Goal: Navigation & Orientation: Find specific page/section

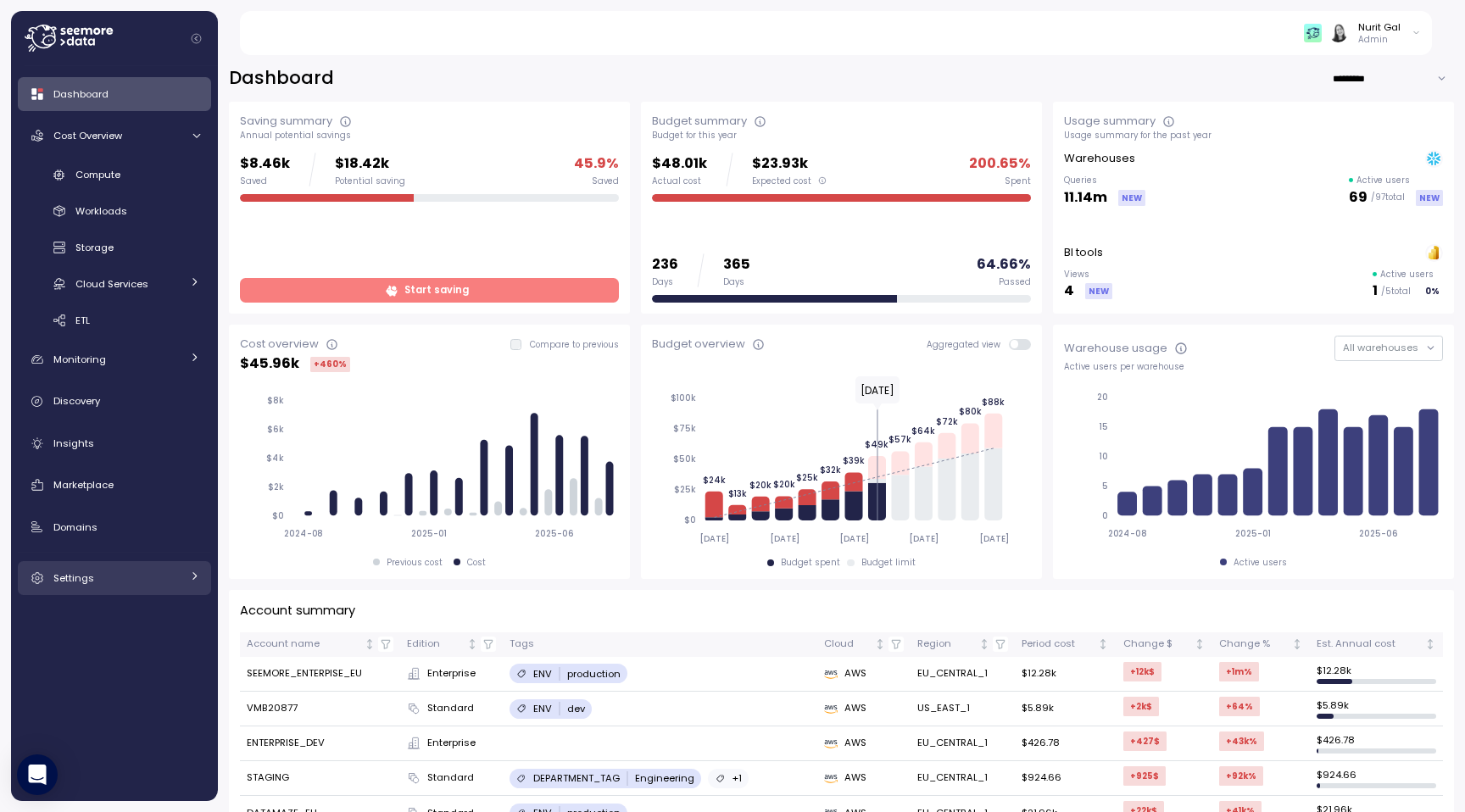
click at [135, 589] on link "Settings" at bounding box center [114, 577] width 193 height 34
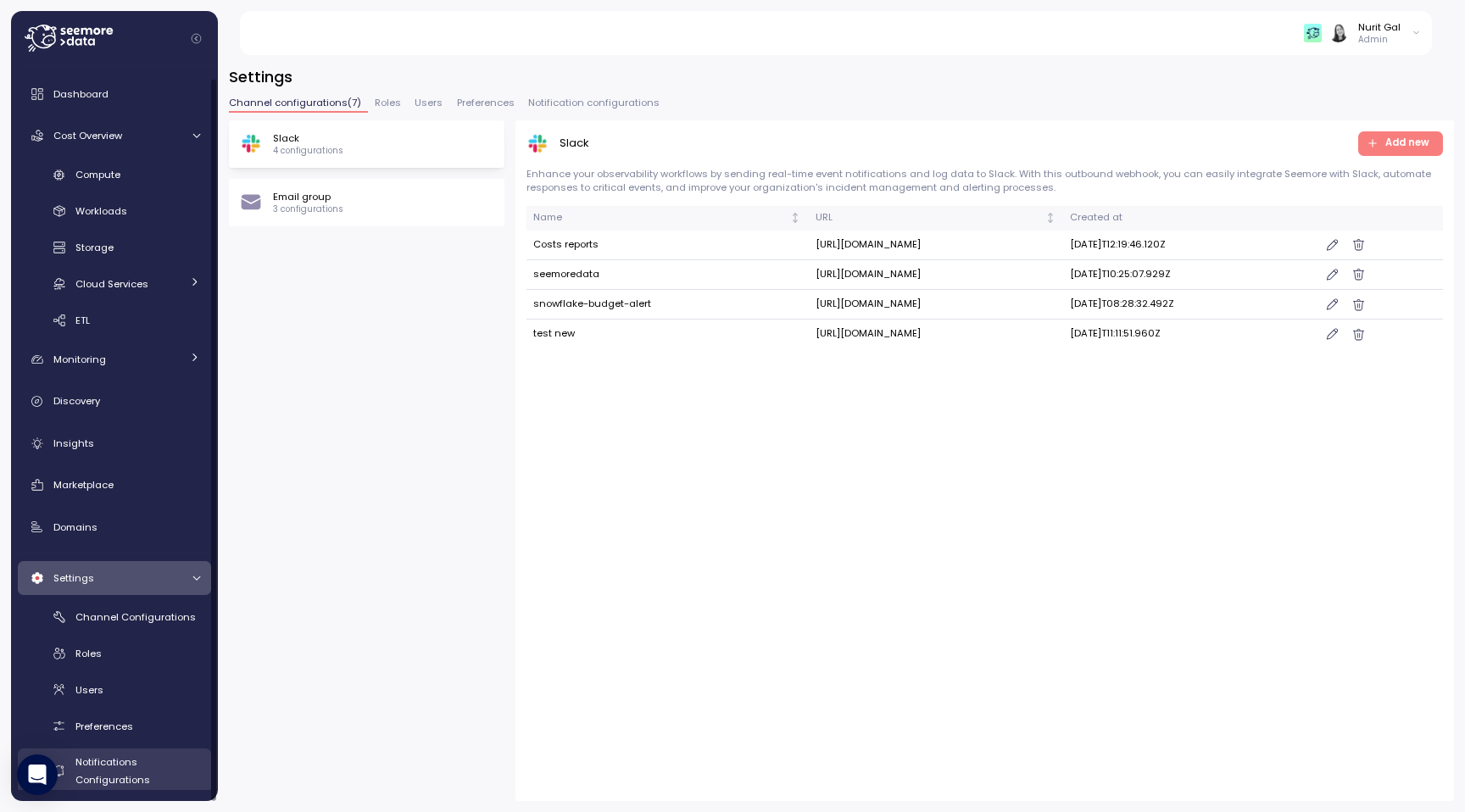
scroll to position [11, 0]
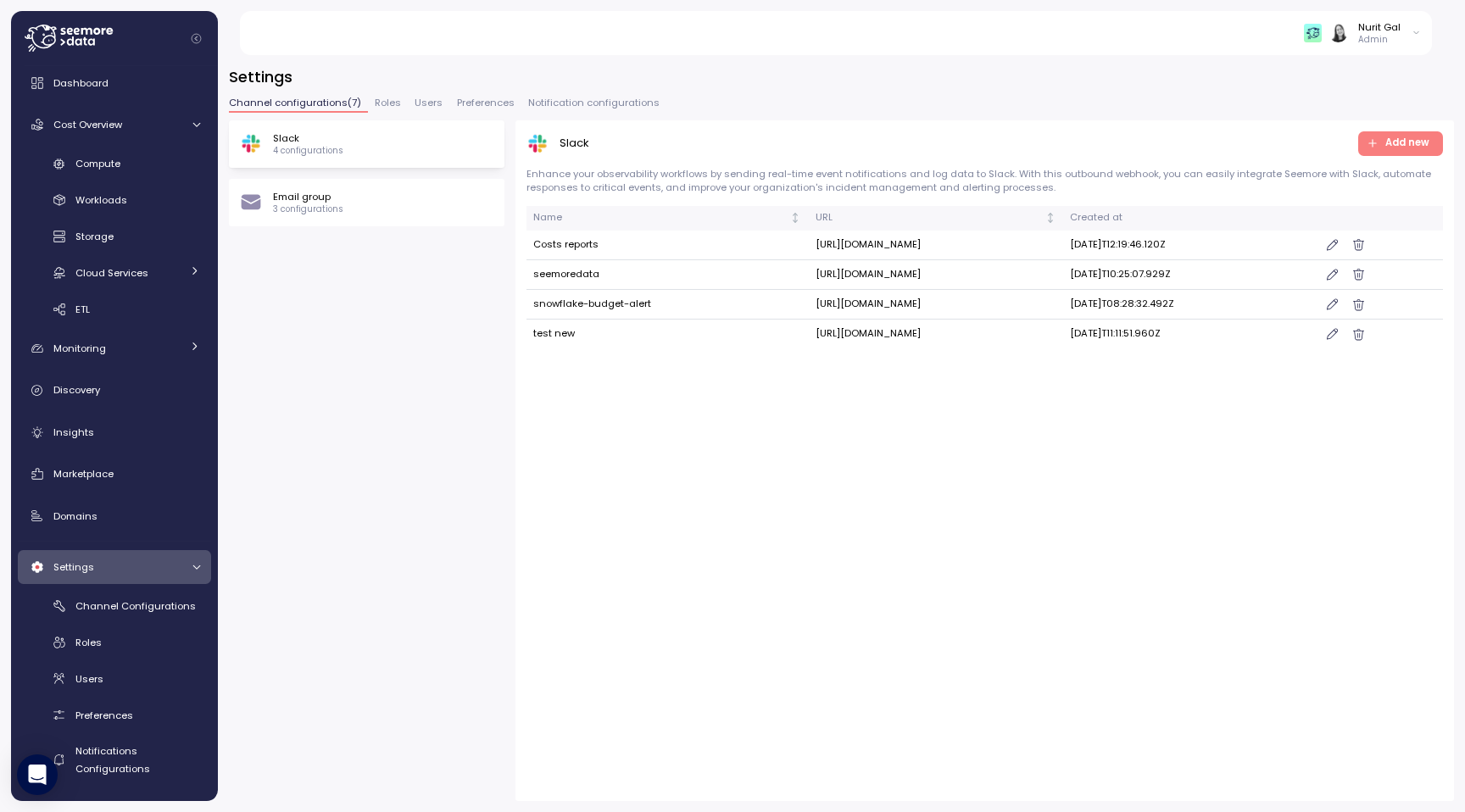
click at [368, 100] on button "Roles" at bounding box center [388, 105] width 40 height 14
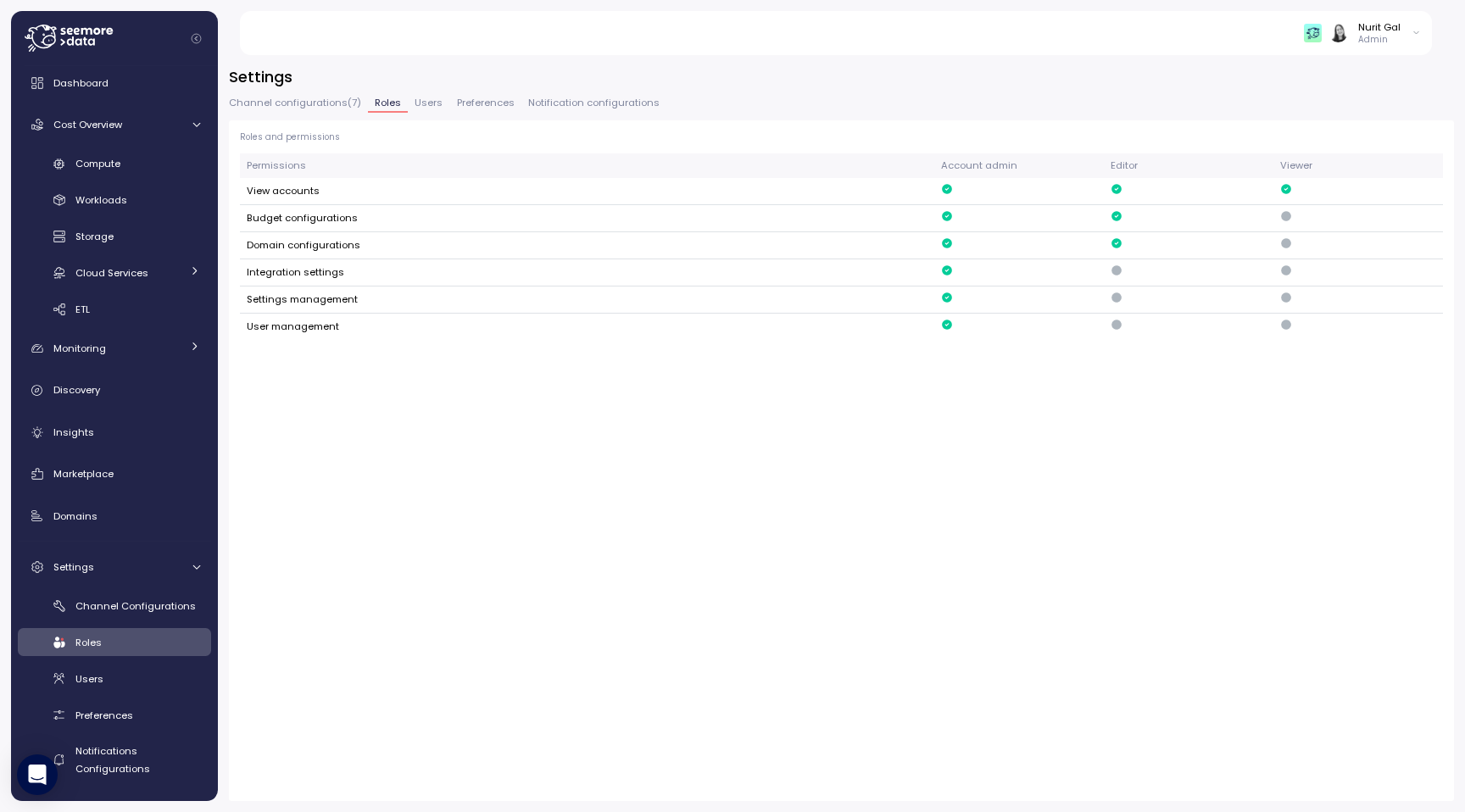
click at [418, 99] on span "Users" at bounding box center [428, 102] width 28 height 9
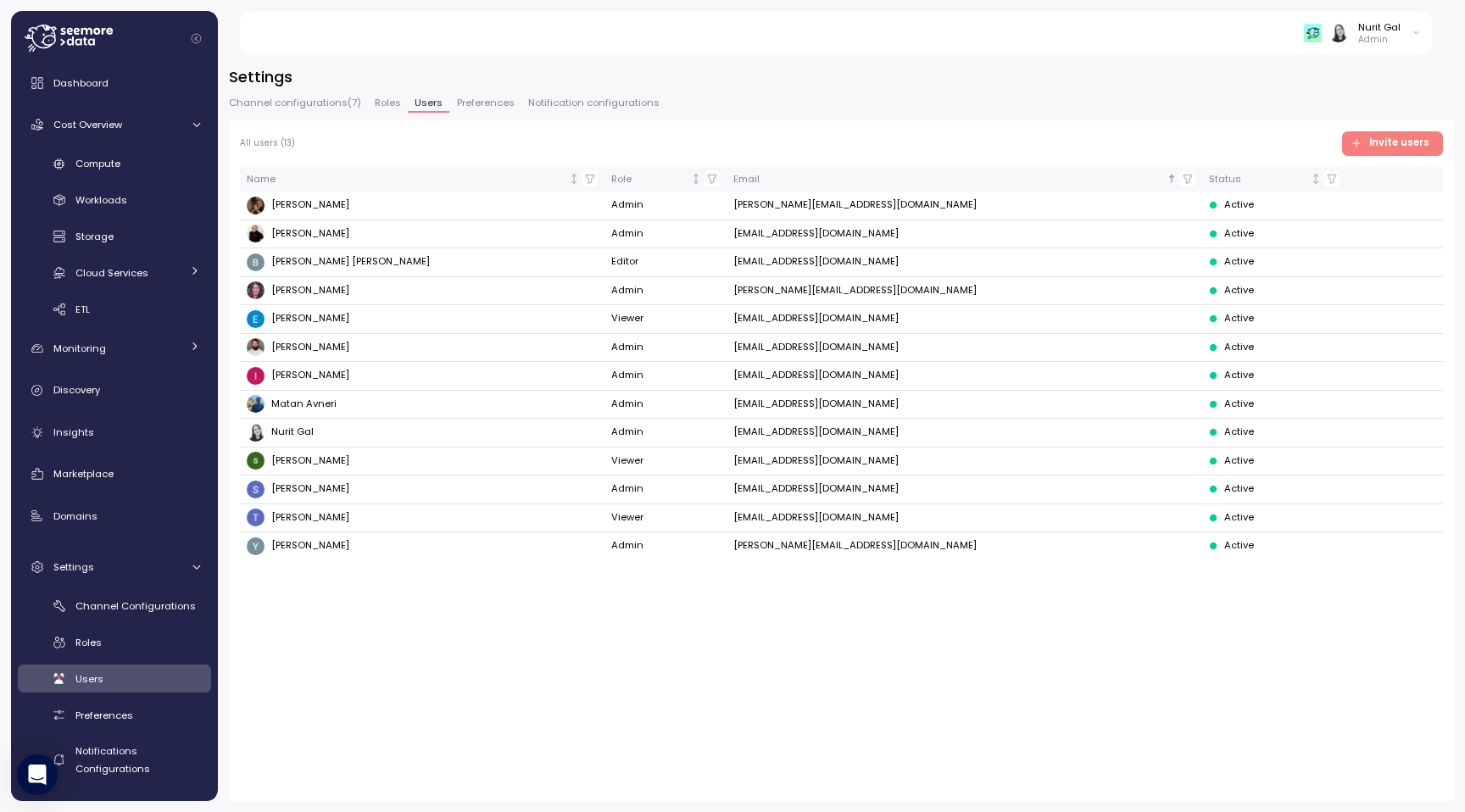
click at [461, 98] on span "Preferences" at bounding box center [486, 102] width 58 height 9
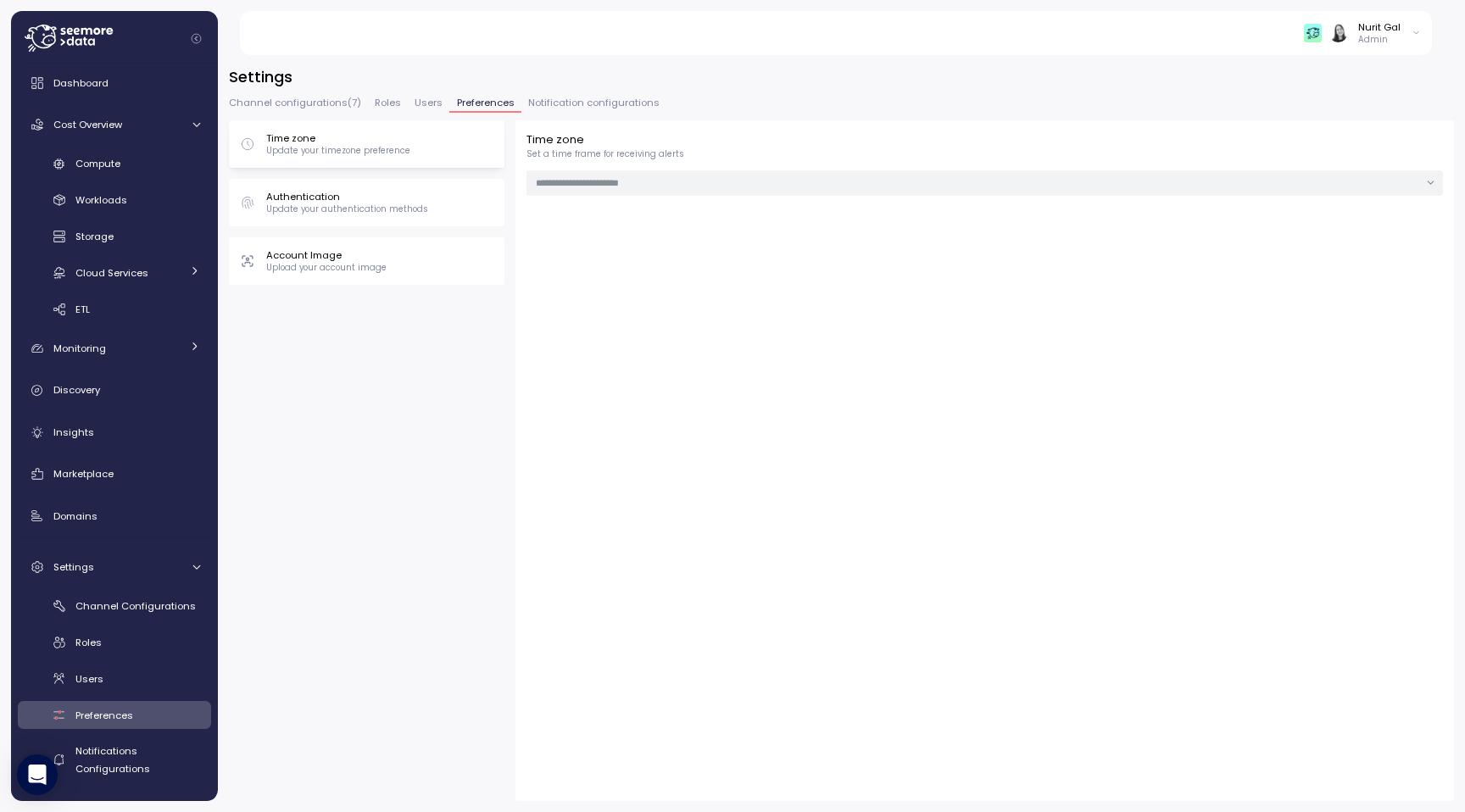
type input "******"
click at [544, 98] on span "Notification configurations" at bounding box center [593, 102] width 131 height 9
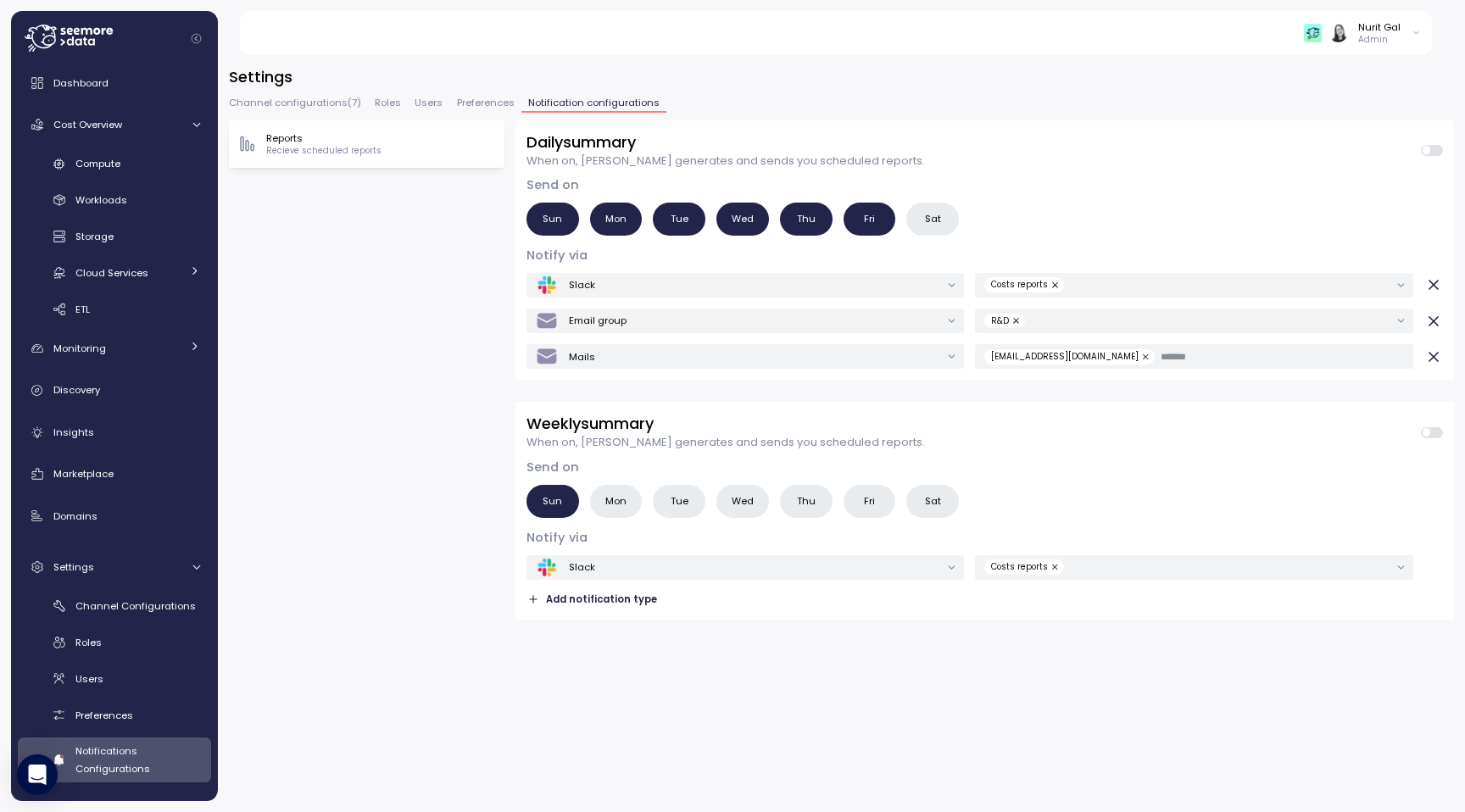
click at [417, 108] on span "Users" at bounding box center [428, 102] width 28 height 9
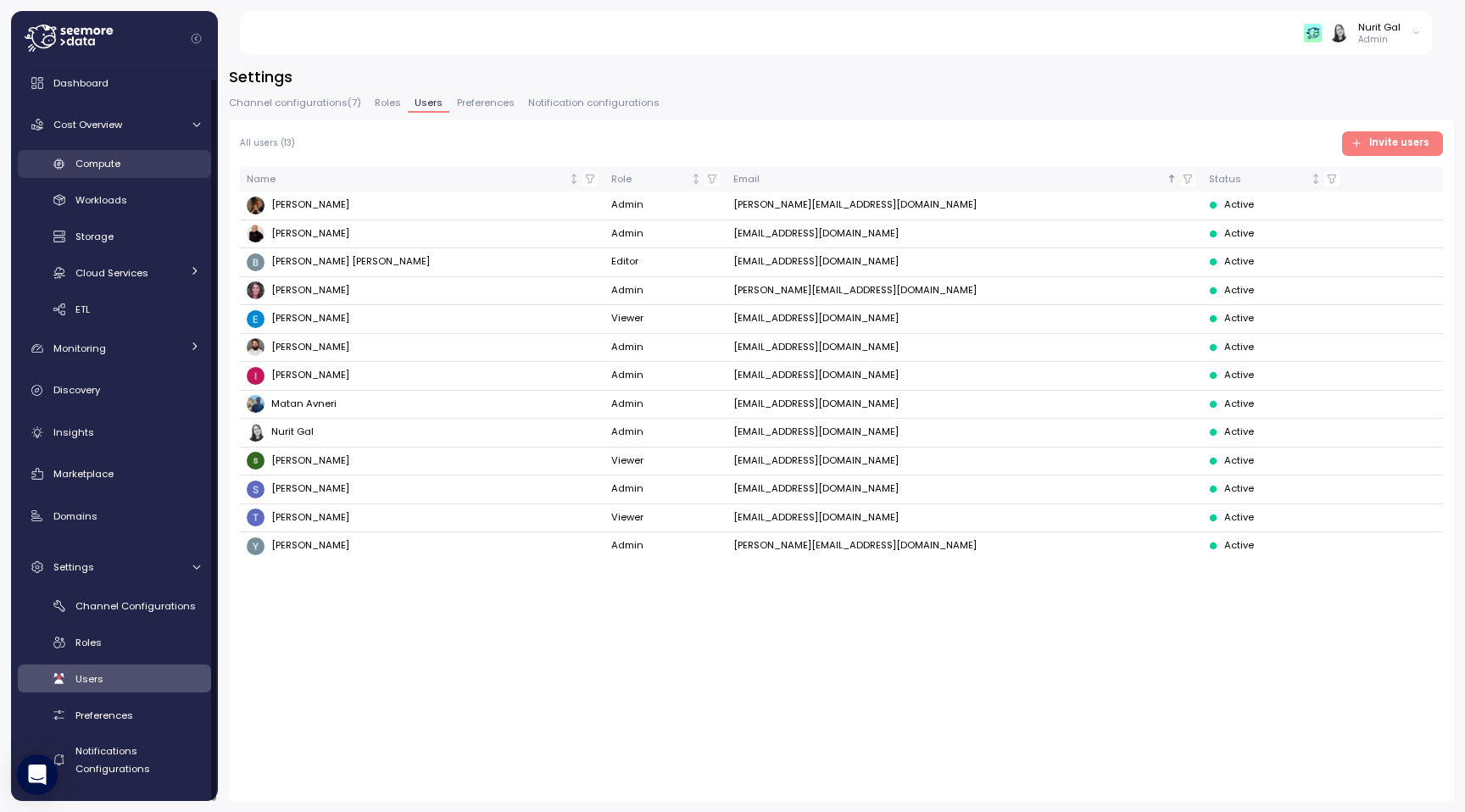
click at [133, 158] on div "Compute" at bounding box center [137, 163] width 124 height 17
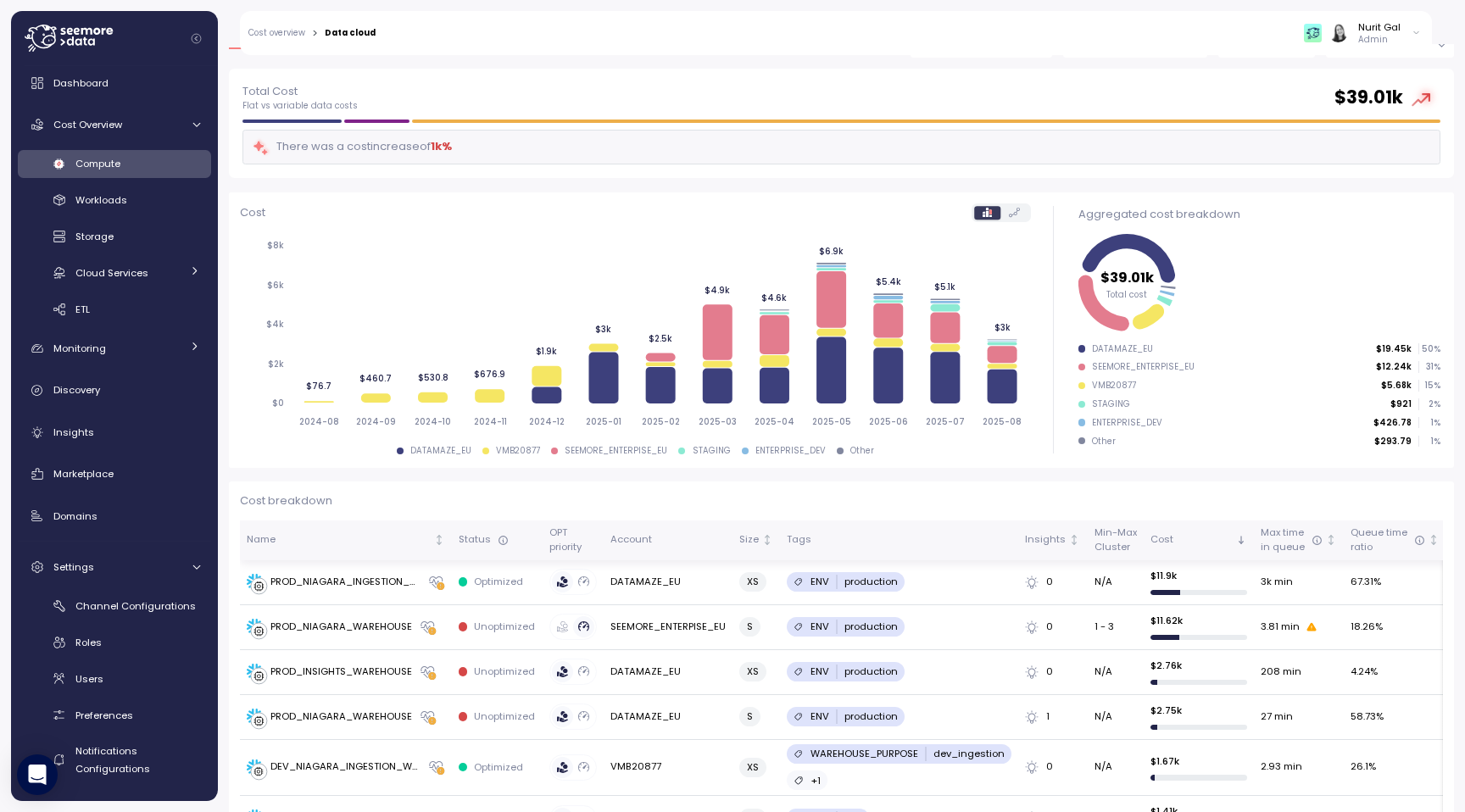
scroll to position [74, 0]
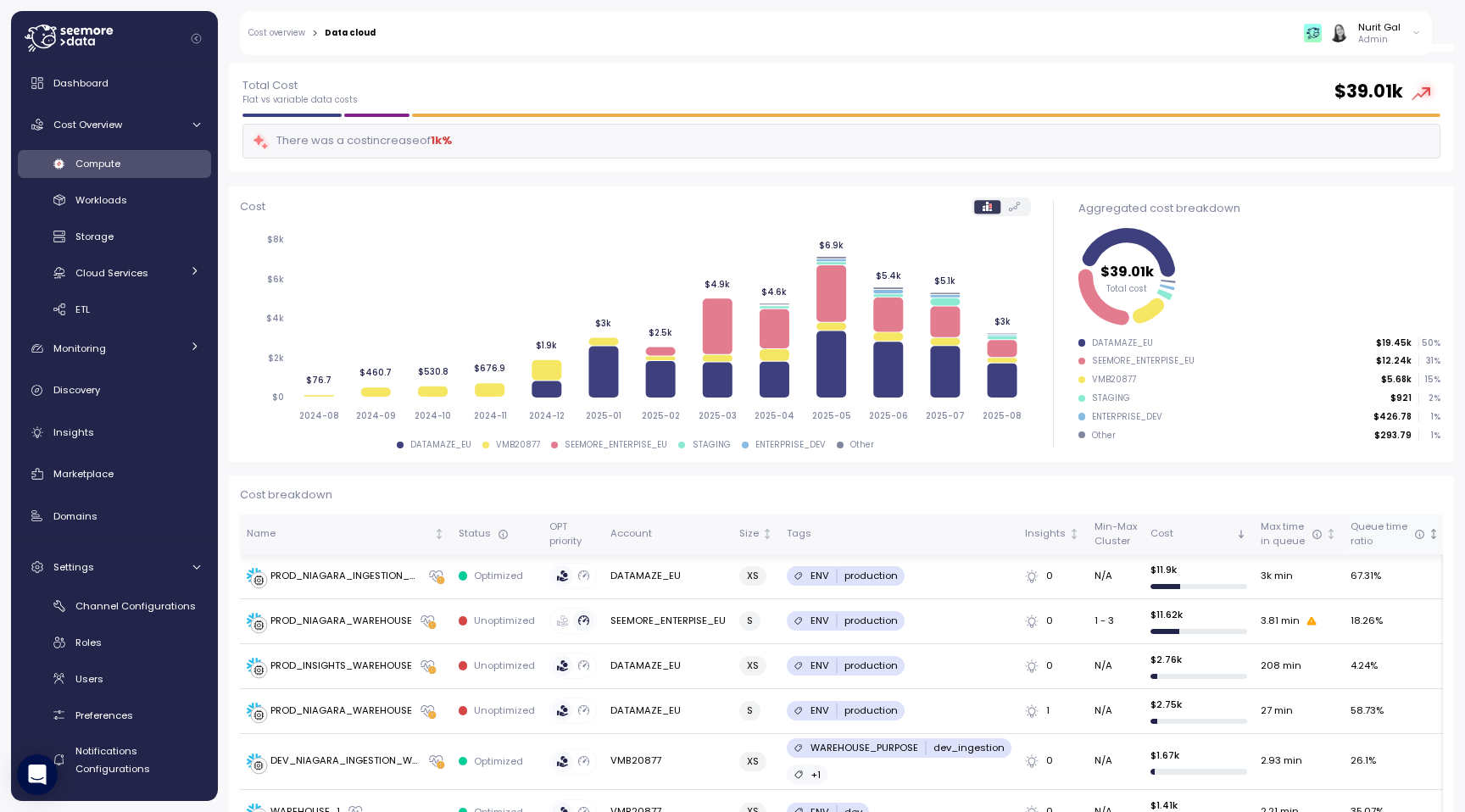
click at [1427, 533] on icon "Not sorted" at bounding box center [1432, 533] width 12 height 12
click at [1427, 533] on icon "Sorted descending" at bounding box center [1432, 533] width 12 height 12
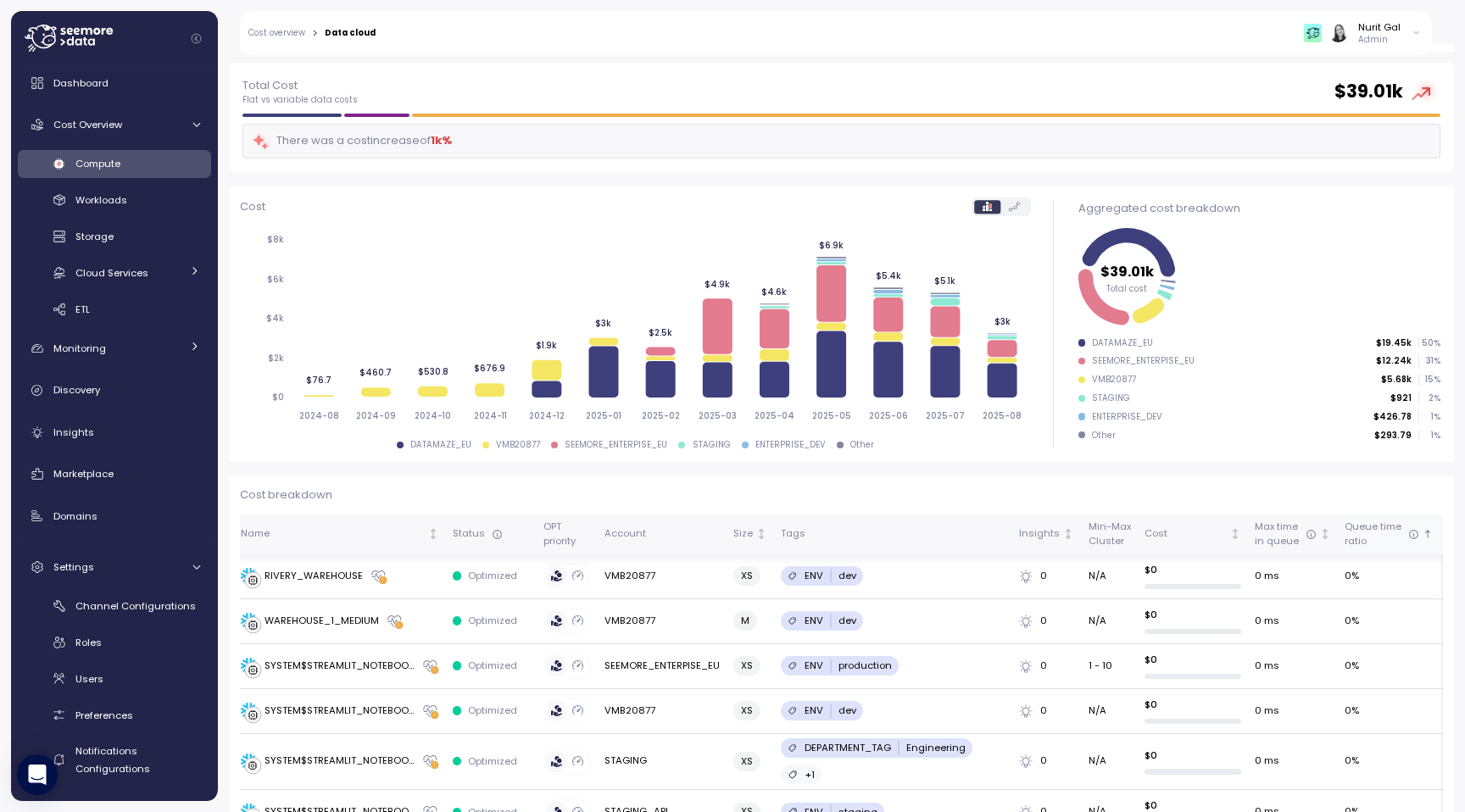
scroll to position [0, 0]
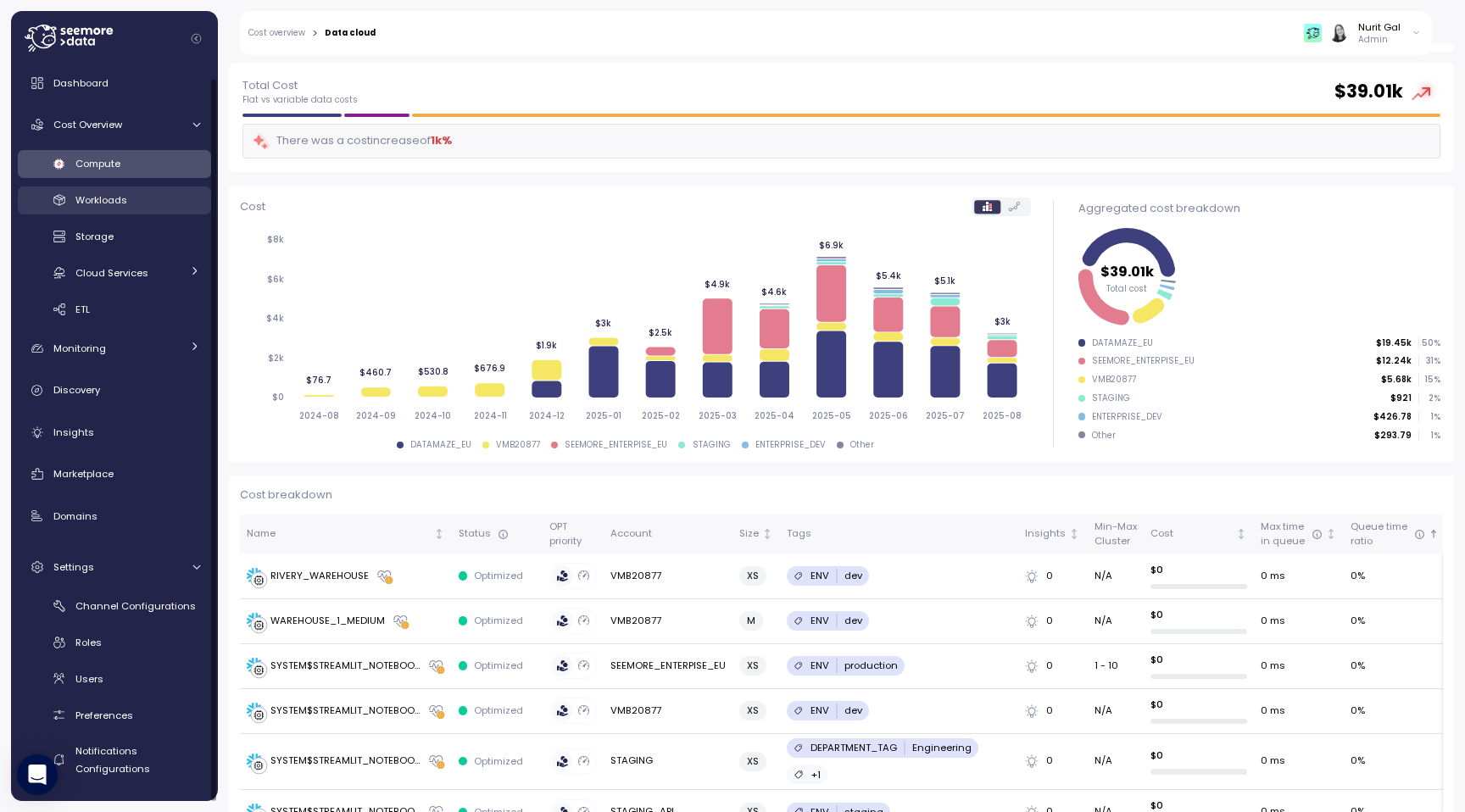
click at [80, 191] on div "Workloads" at bounding box center [137, 199] width 124 height 17
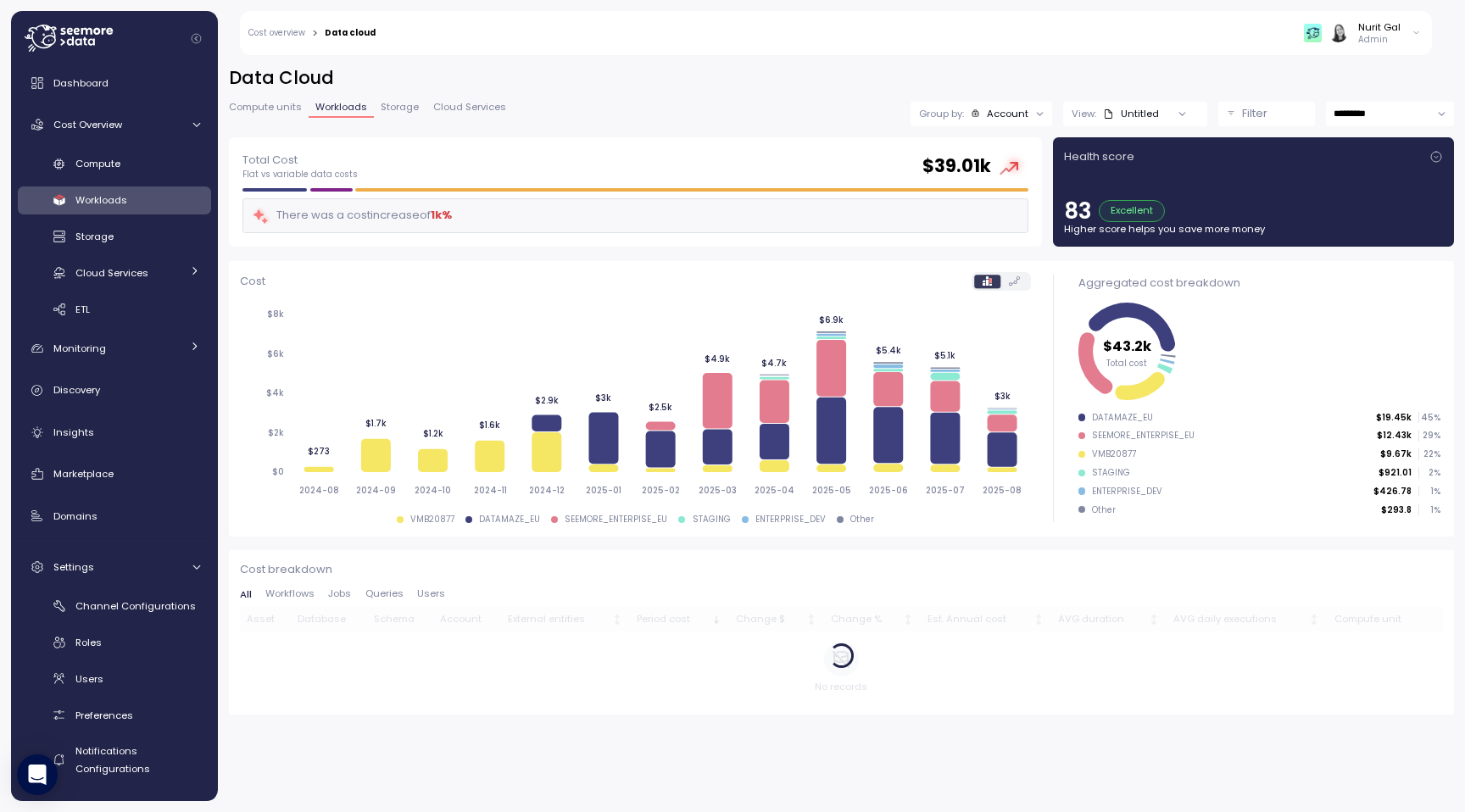
click at [1431, 155] on icon at bounding box center [1435, 156] width 14 height 14
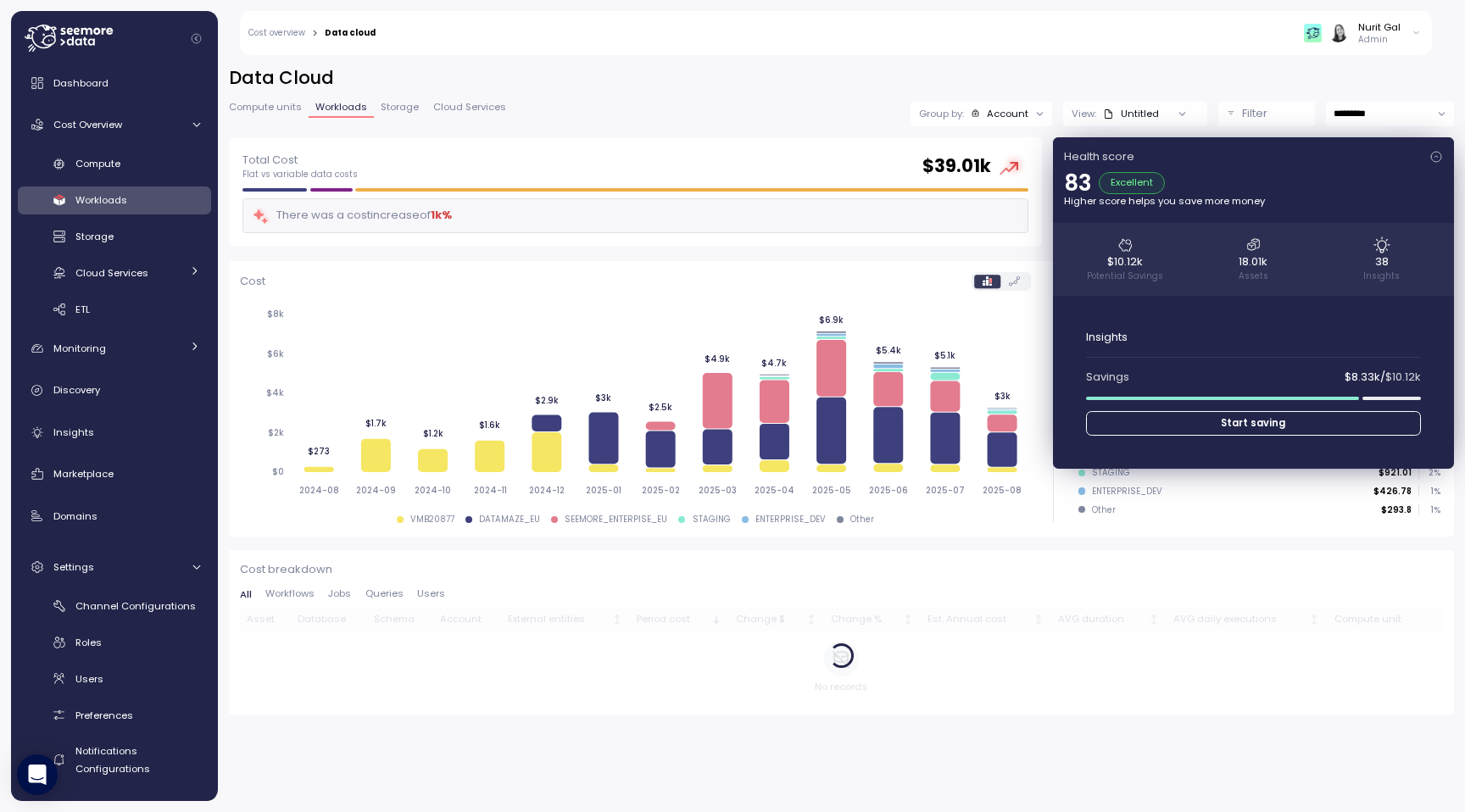
click at [1431, 155] on icon at bounding box center [1435, 156] width 14 height 14
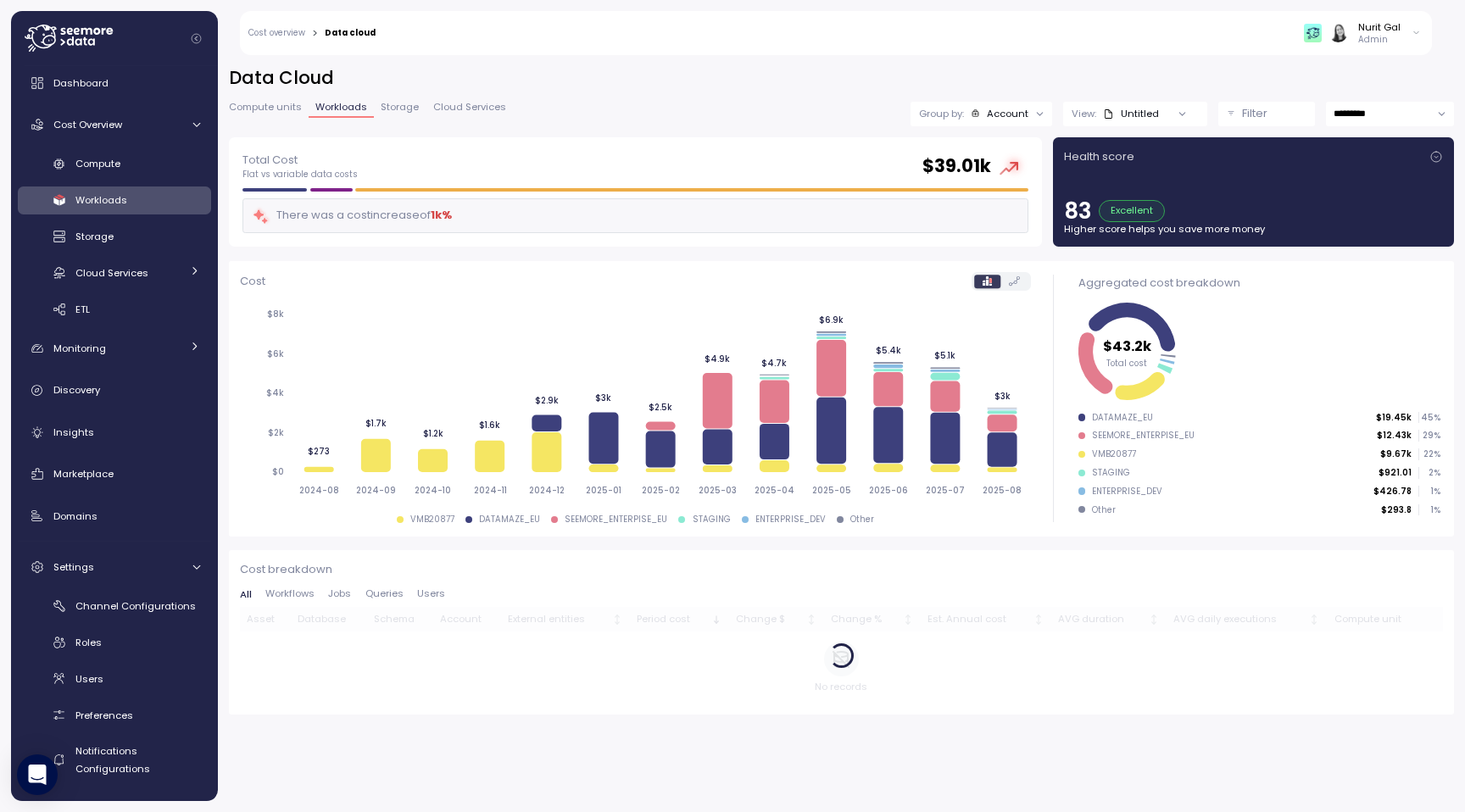
click at [1431, 155] on icon at bounding box center [1435, 156] width 14 height 14
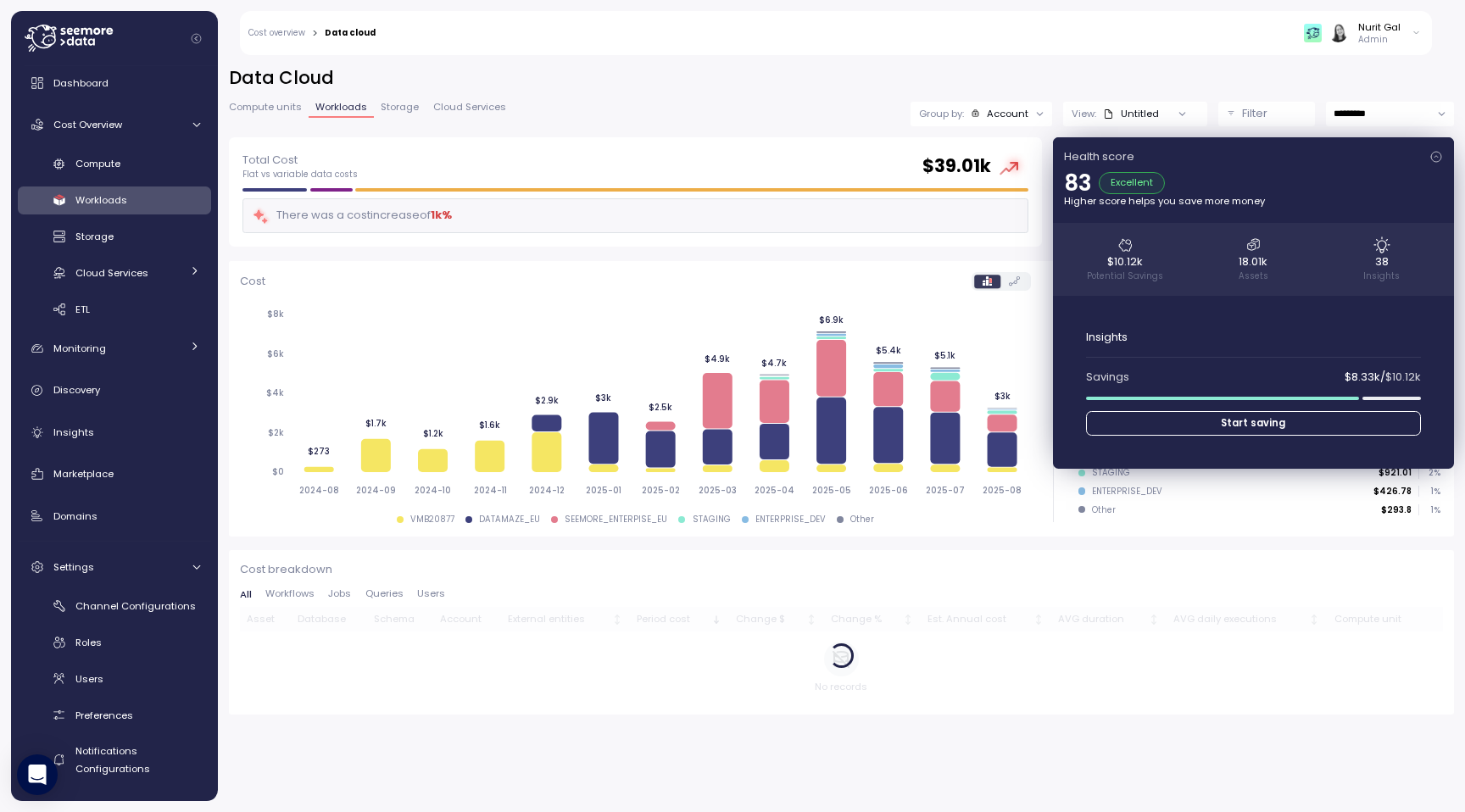
click at [1431, 155] on icon at bounding box center [1435, 156] width 14 height 14
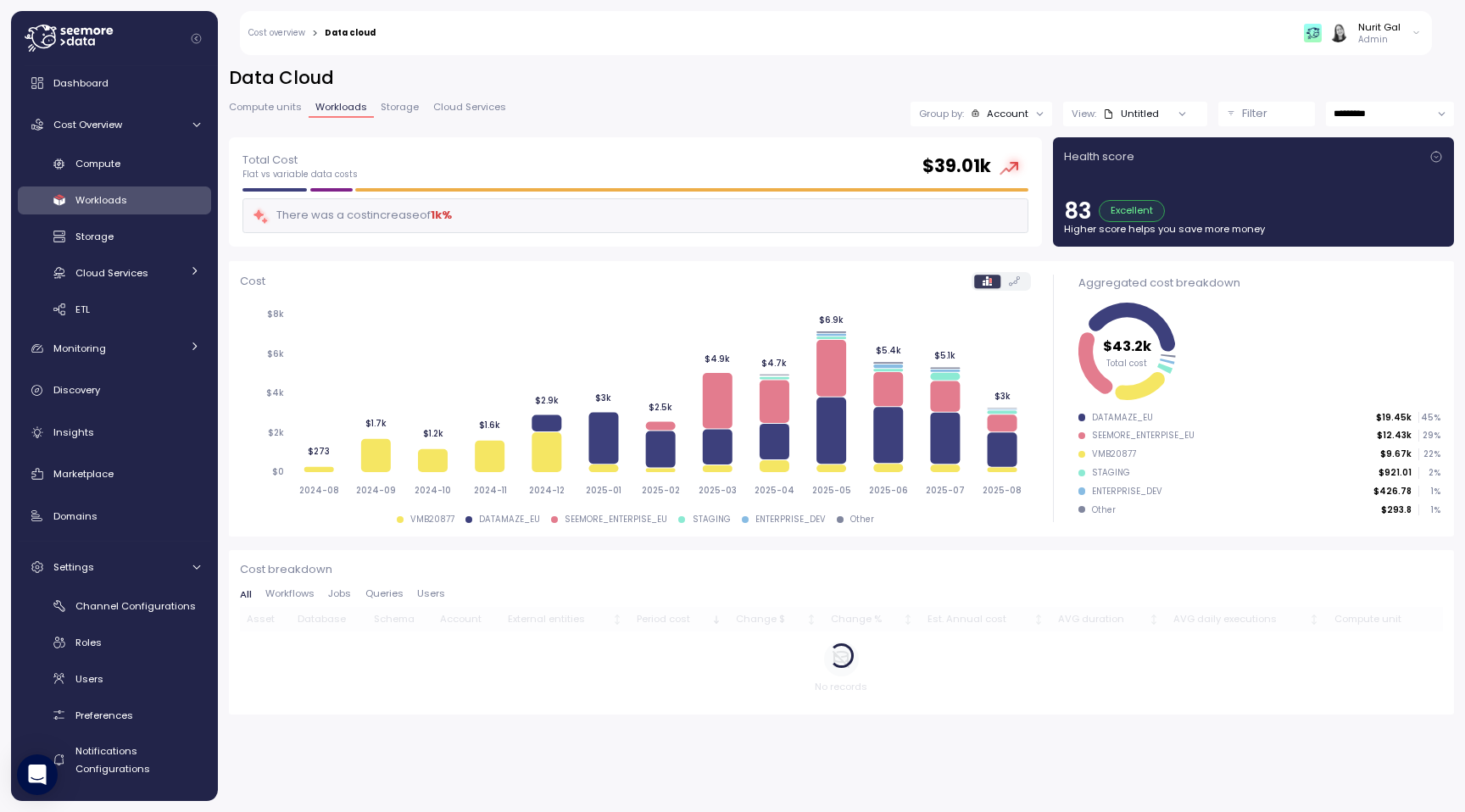
click at [348, 594] on span "Jobs" at bounding box center [339, 594] width 23 height 9
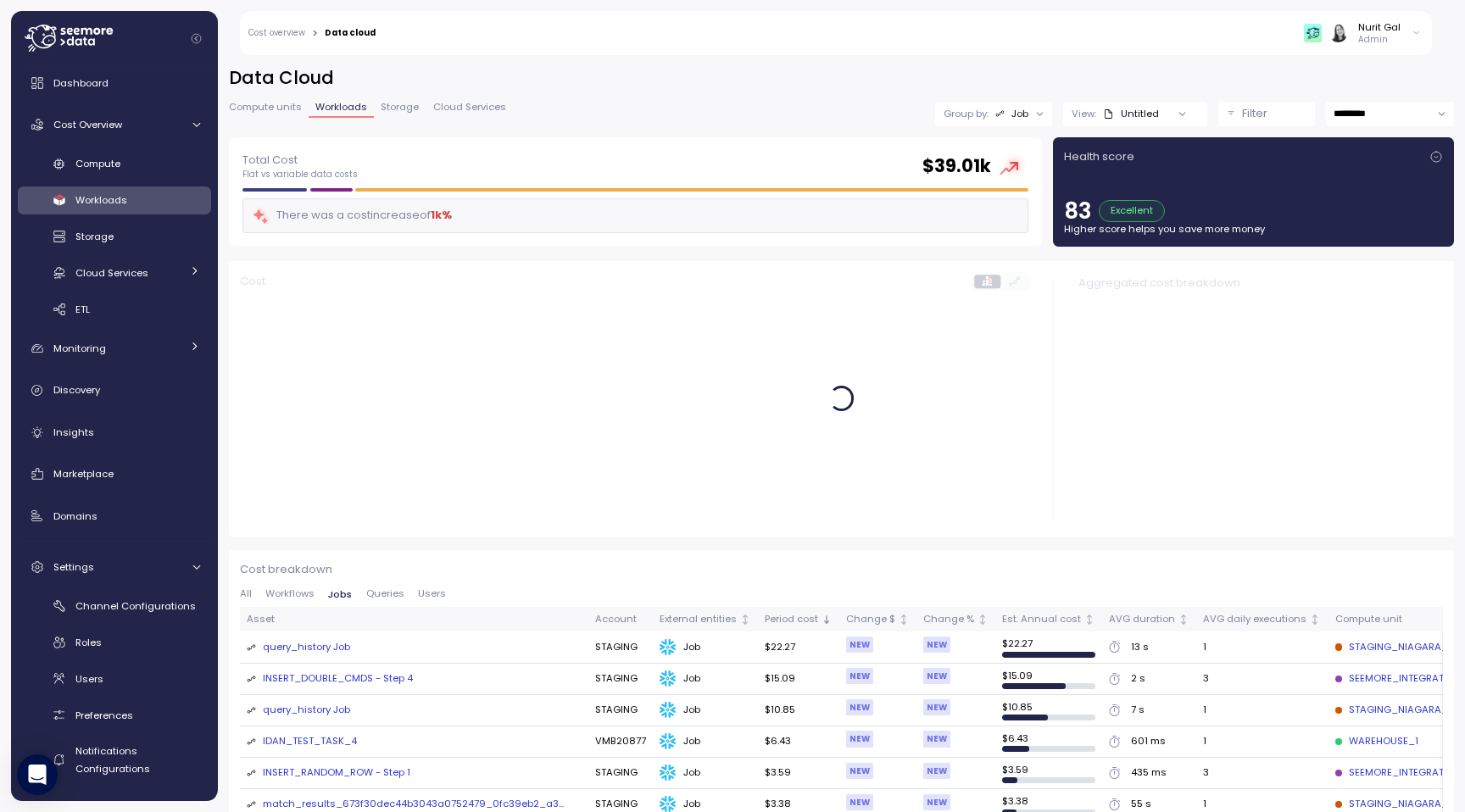
click at [391, 590] on span "Queries" at bounding box center [385, 594] width 38 height 9
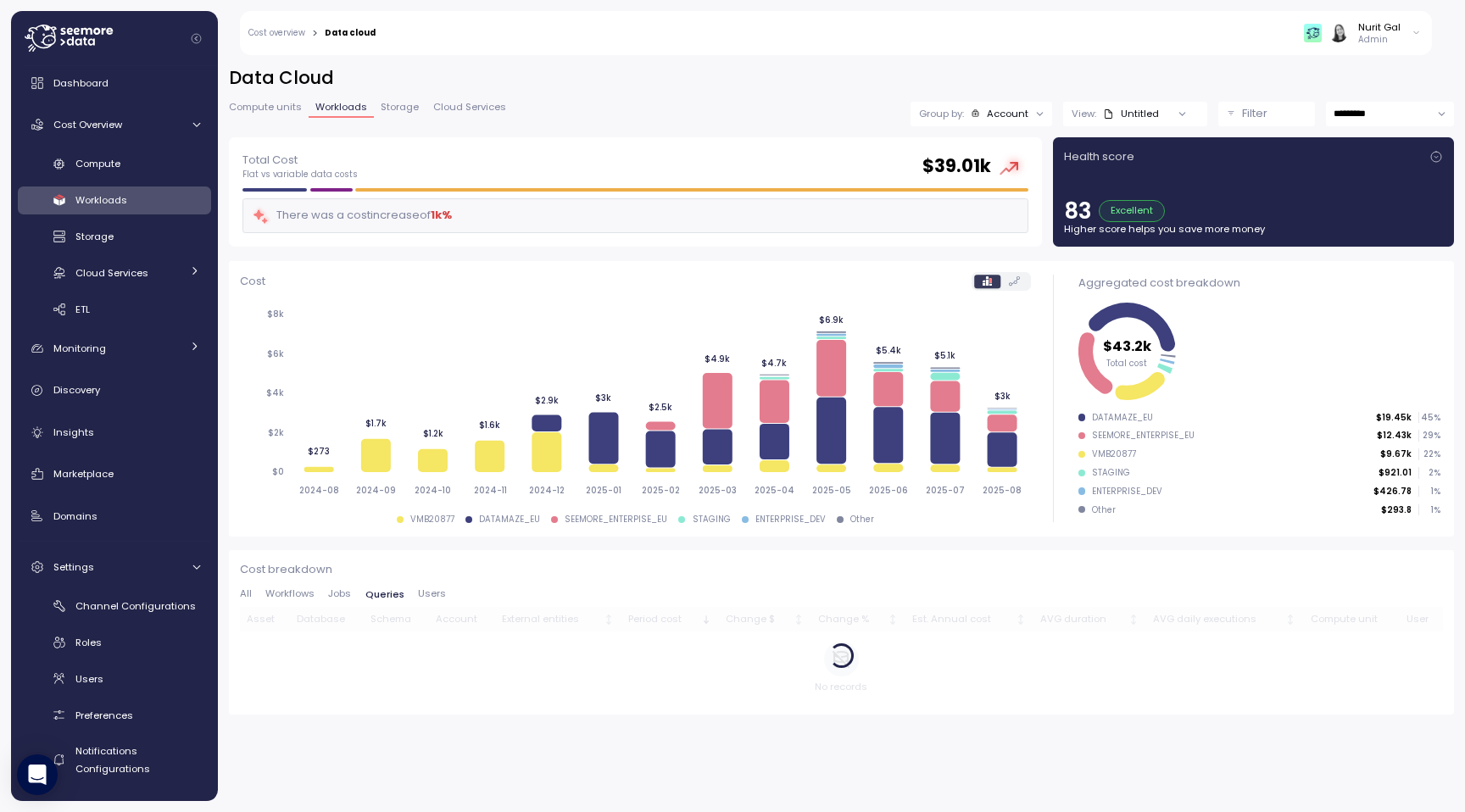
click at [293, 594] on span "Workflows" at bounding box center [290, 594] width 49 height 9
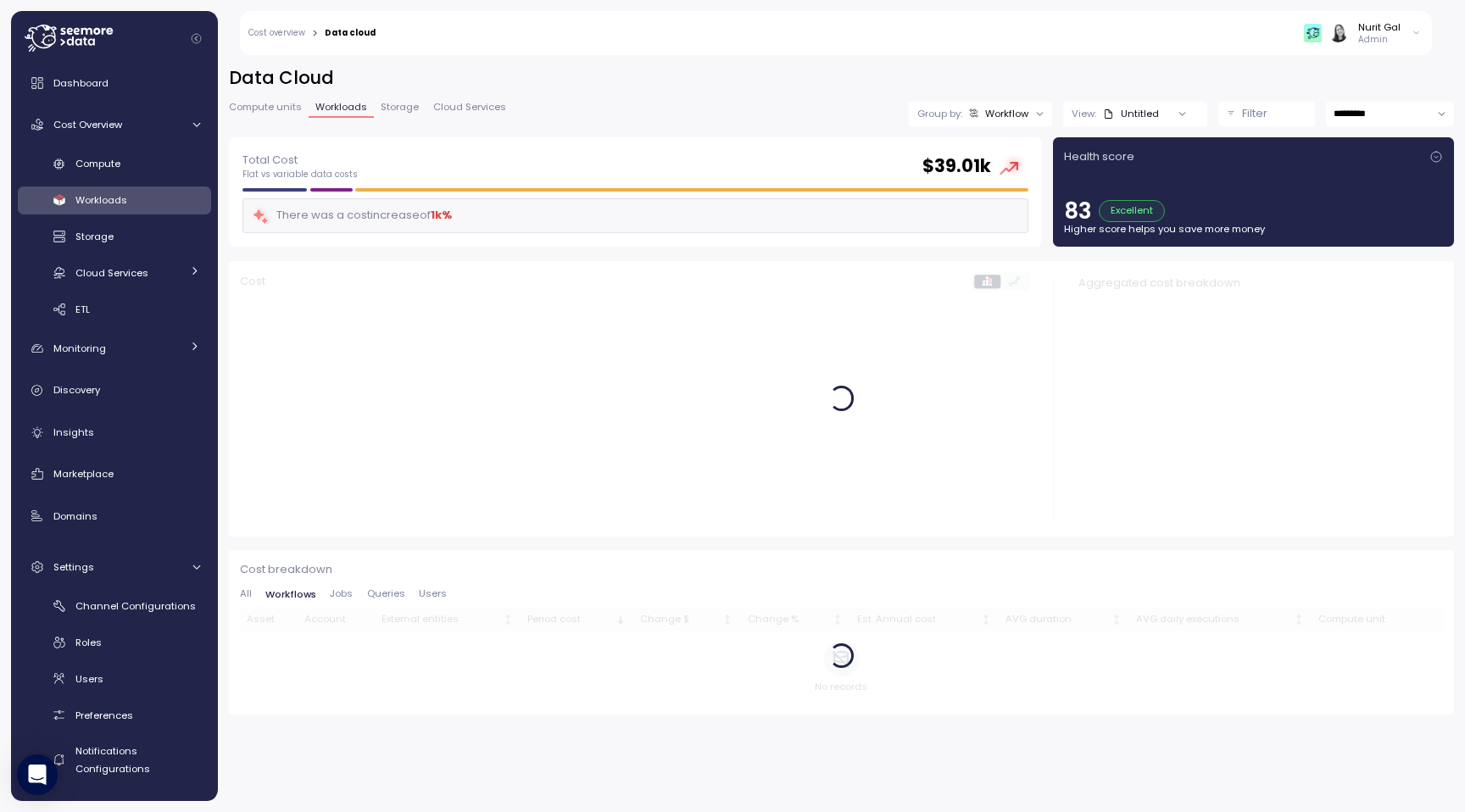
click at [247, 592] on span "All" at bounding box center [246, 594] width 12 height 9
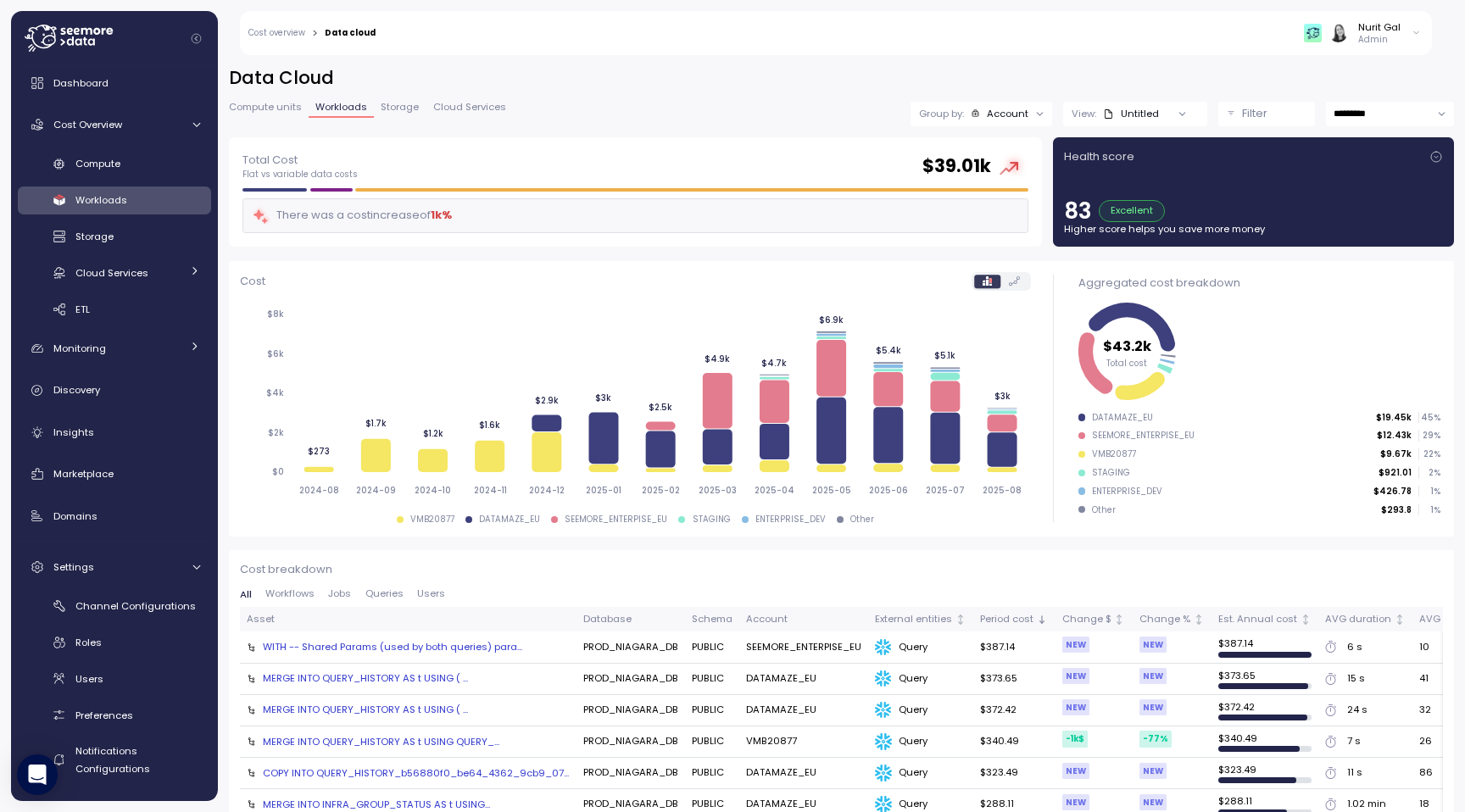
click at [298, 592] on span "Workflows" at bounding box center [290, 594] width 49 height 9
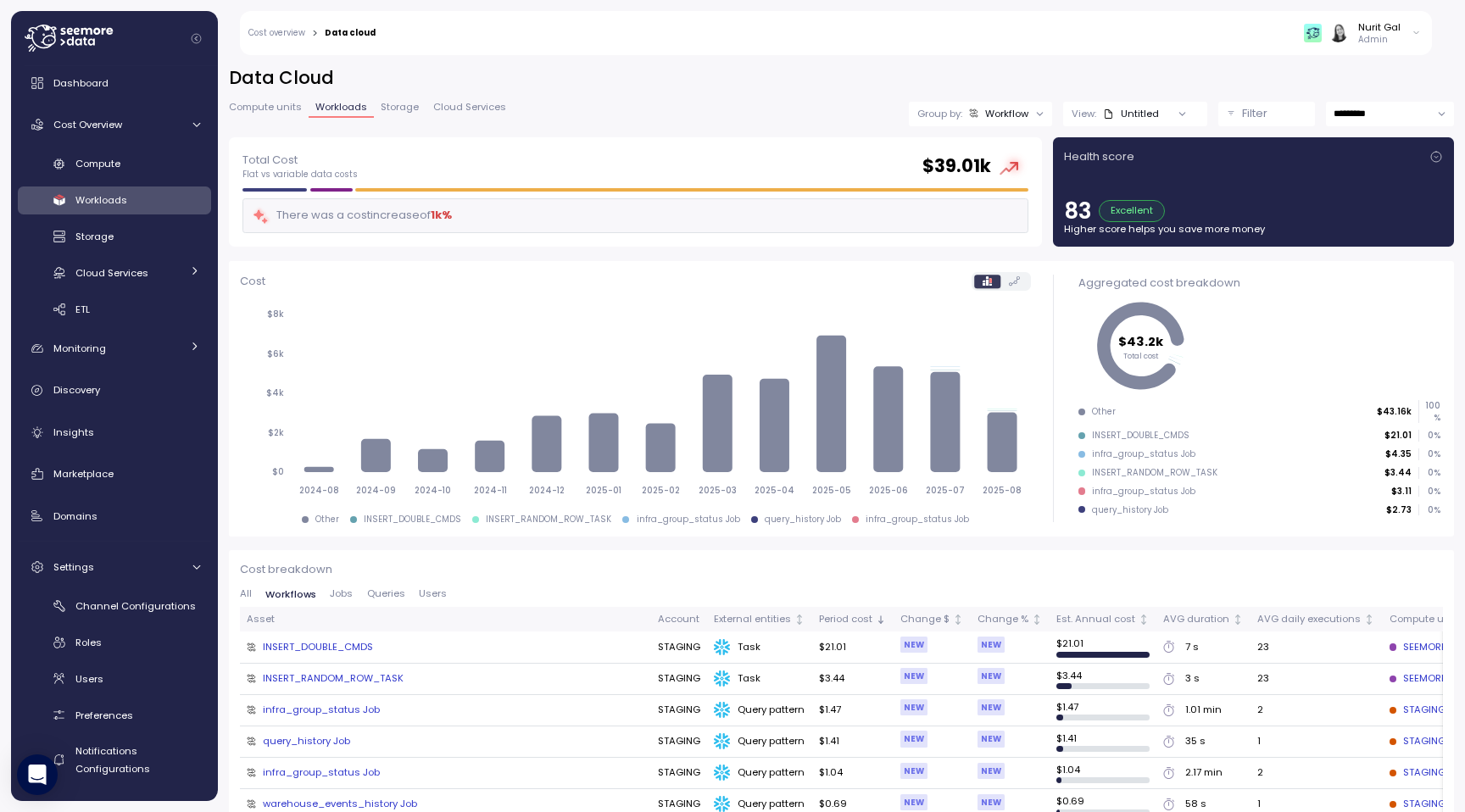
click at [354, 593] on button "Jobs" at bounding box center [341, 594] width 36 height 11
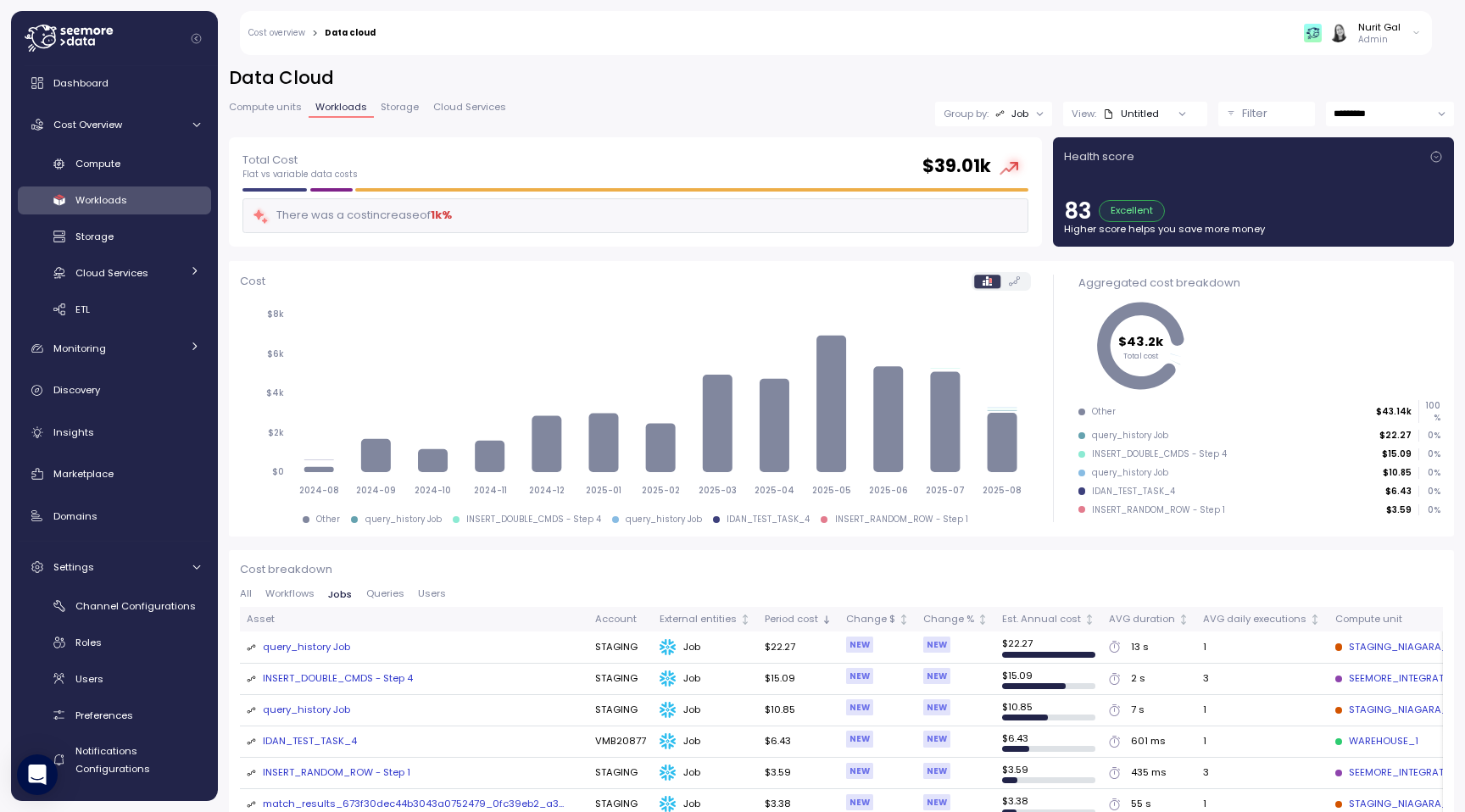
click at [429, 604] on div "All Workflows Jobs Queries Users" at bounding box center [841, 598] width 1203 height 19
click at [428, 601] on div "All Workflows Jobs Queries Users" at bounding box center [841, 598] width 1203 height 19
click at [428, 597] on span "Users" at bounding box center [432, 594] width 28 height 9
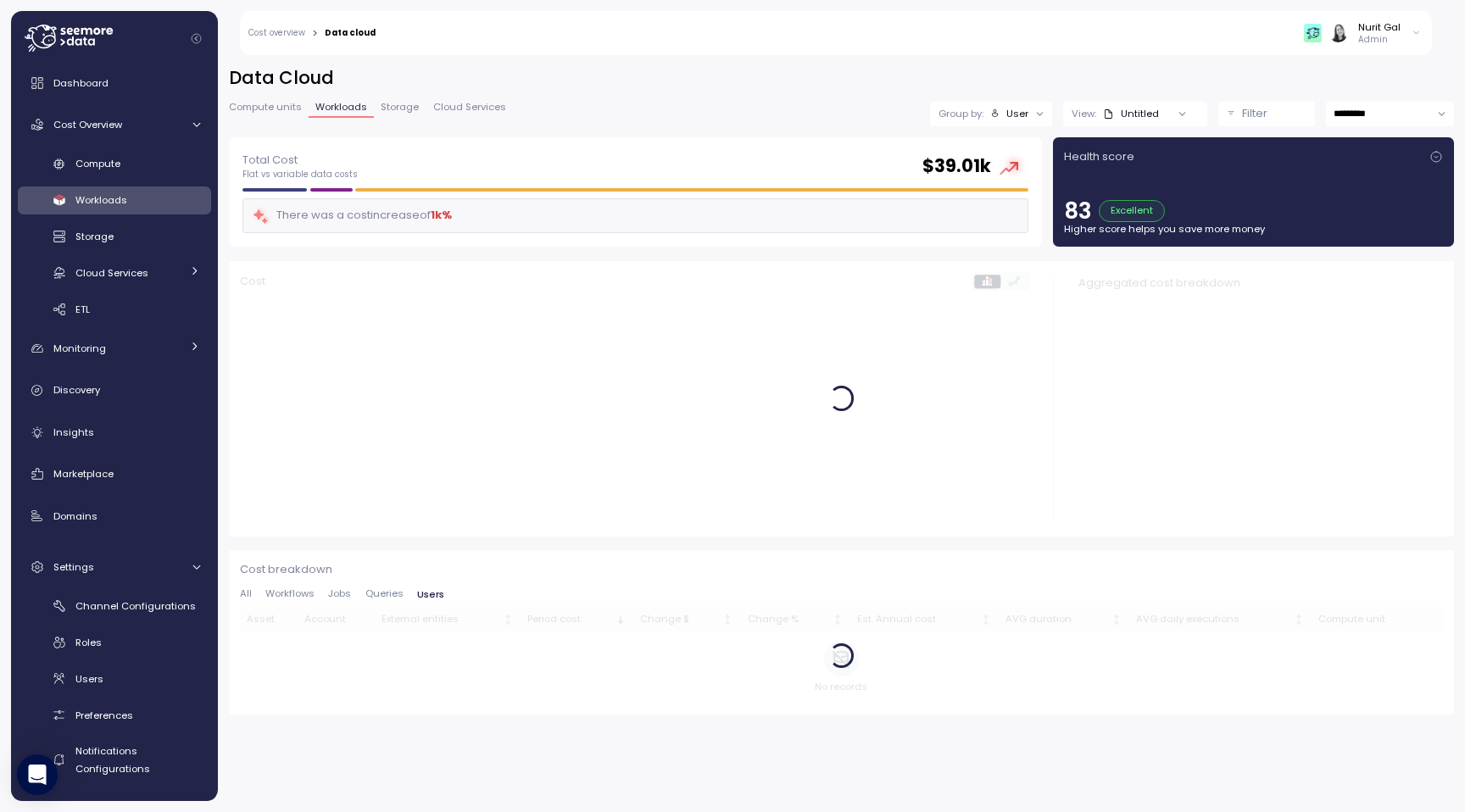
click at [1233, 122] on button "Filter" at bounding box center [1266, 113] width 97 height 24
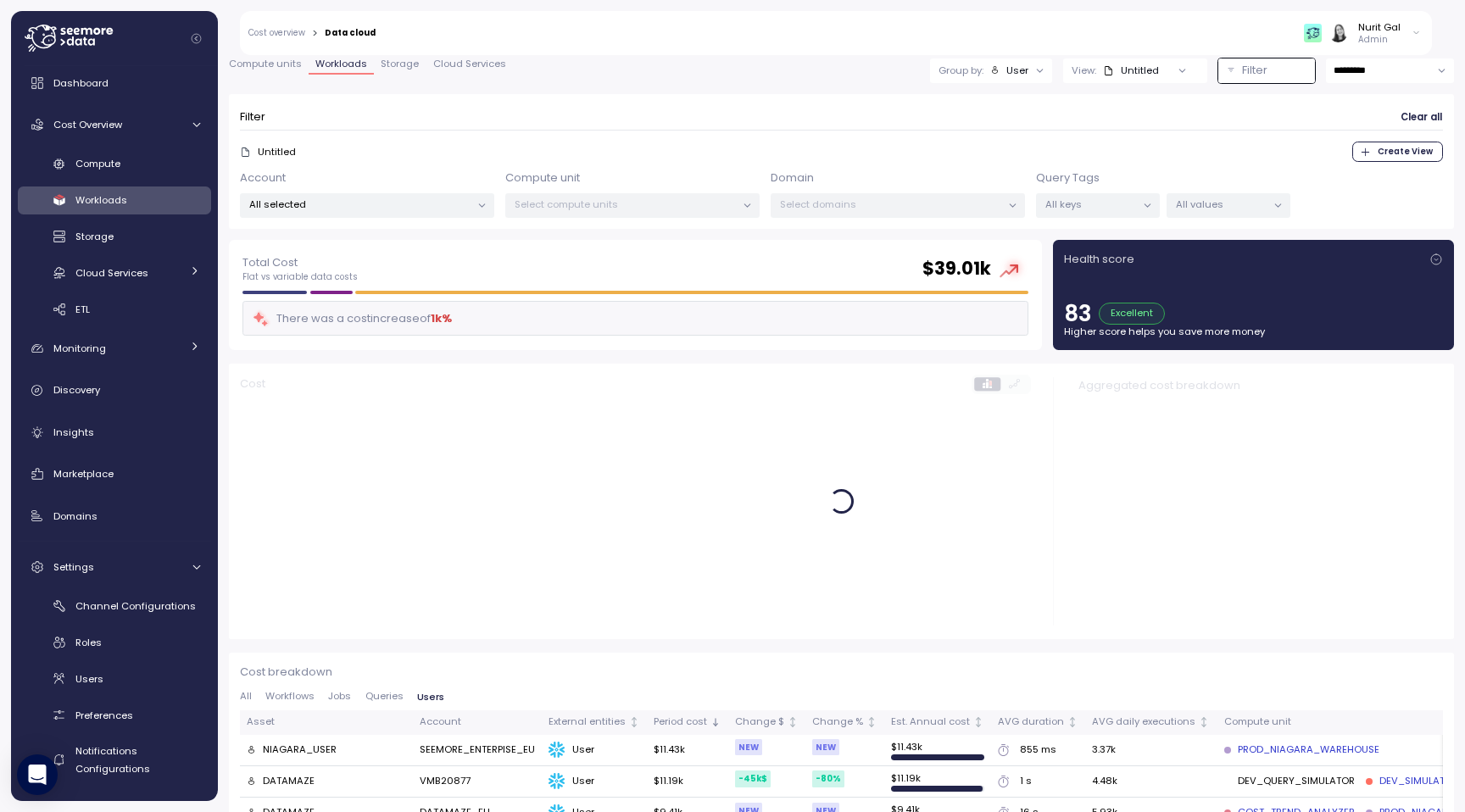
scroll to position [55, 0]
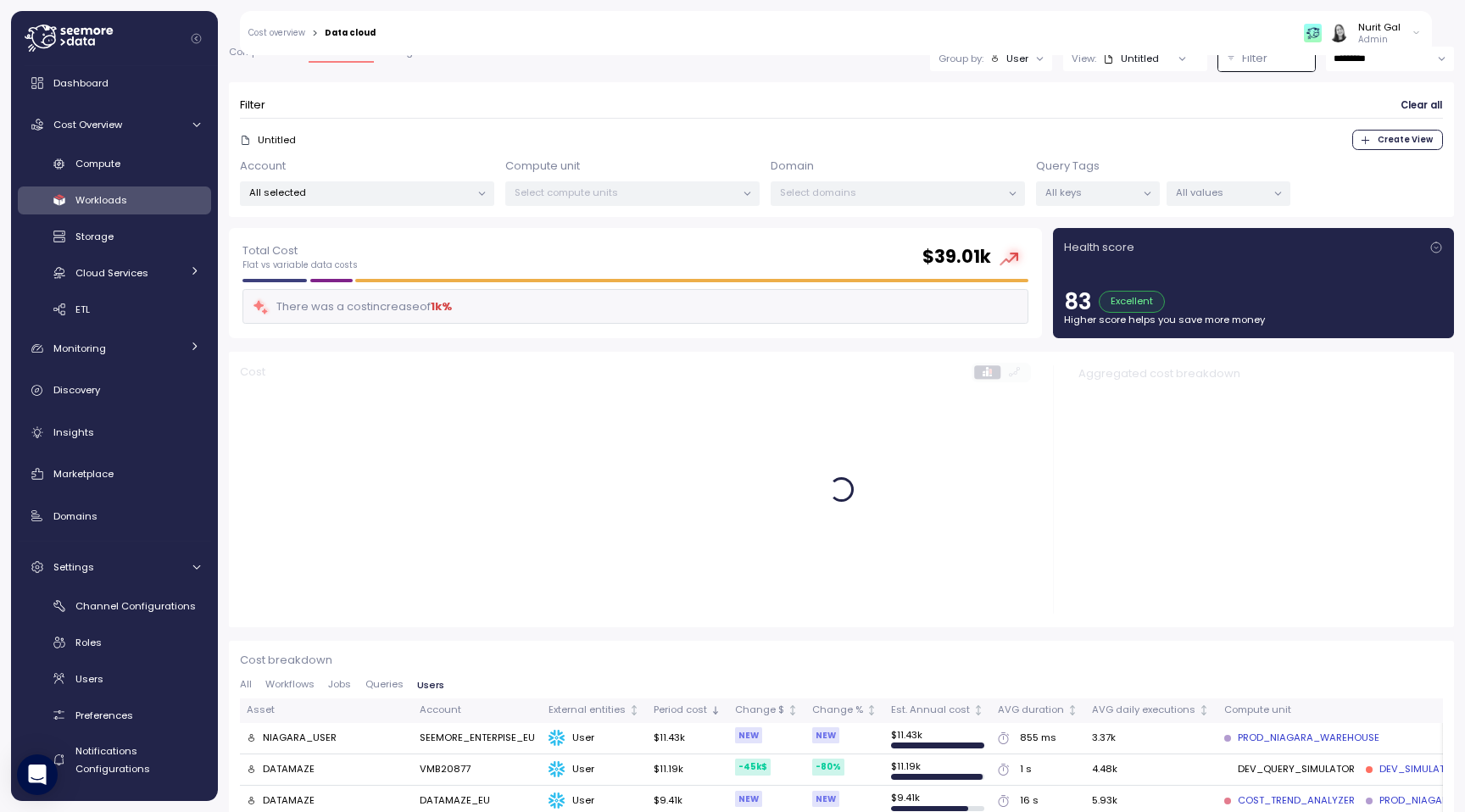
click at [1231, 79] on div "Data Cloud Compute units Workloads Storage Cloud Services Group by: User View: …" at bounding box center [840, 119] width 1225 height 217
click at [1231, 69] on button "Filter" at bounding box center [1266, 58] width 97 height 24
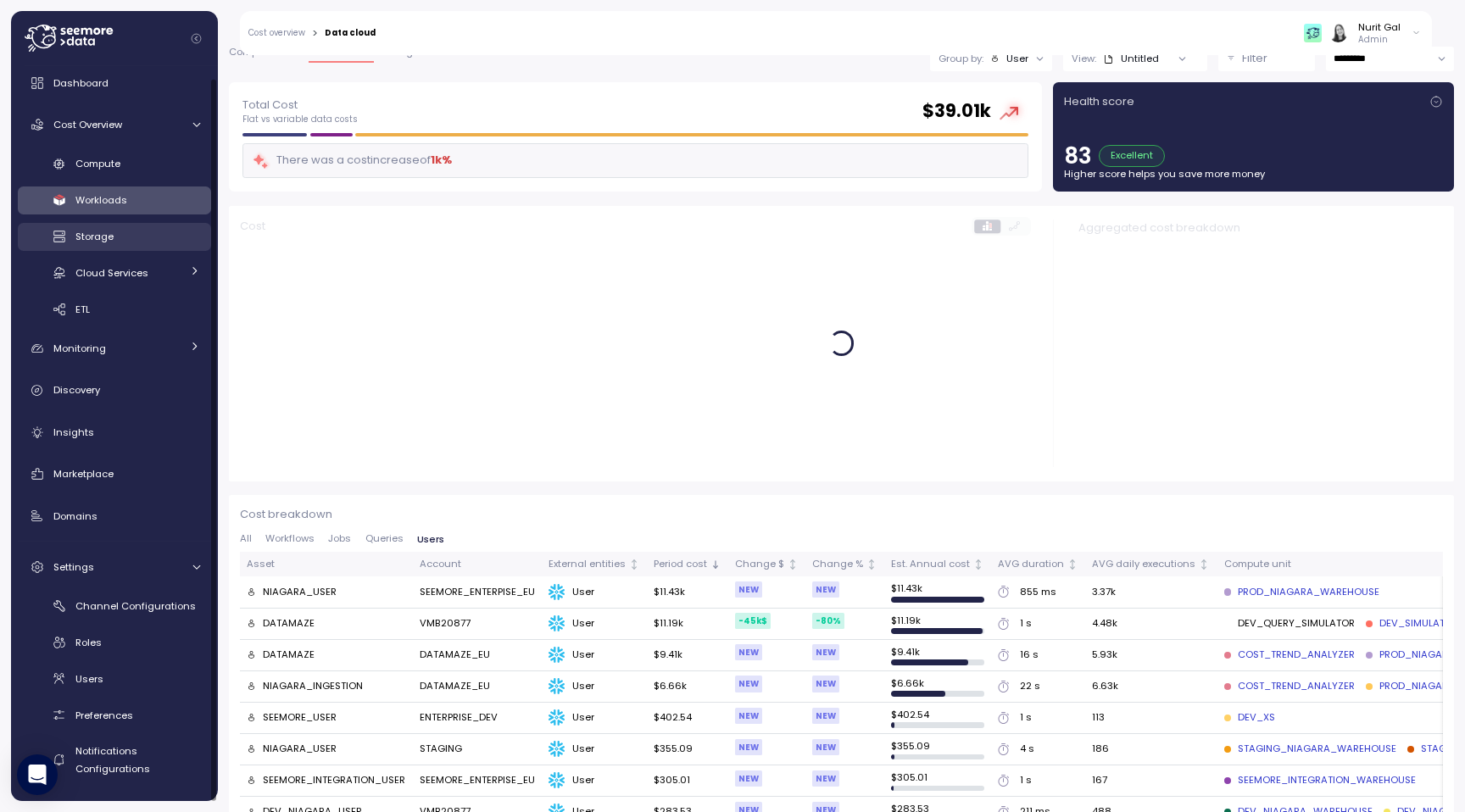
click at [157, 227] on link "Storage" at bounding box center [114, 237] width 193 height 28
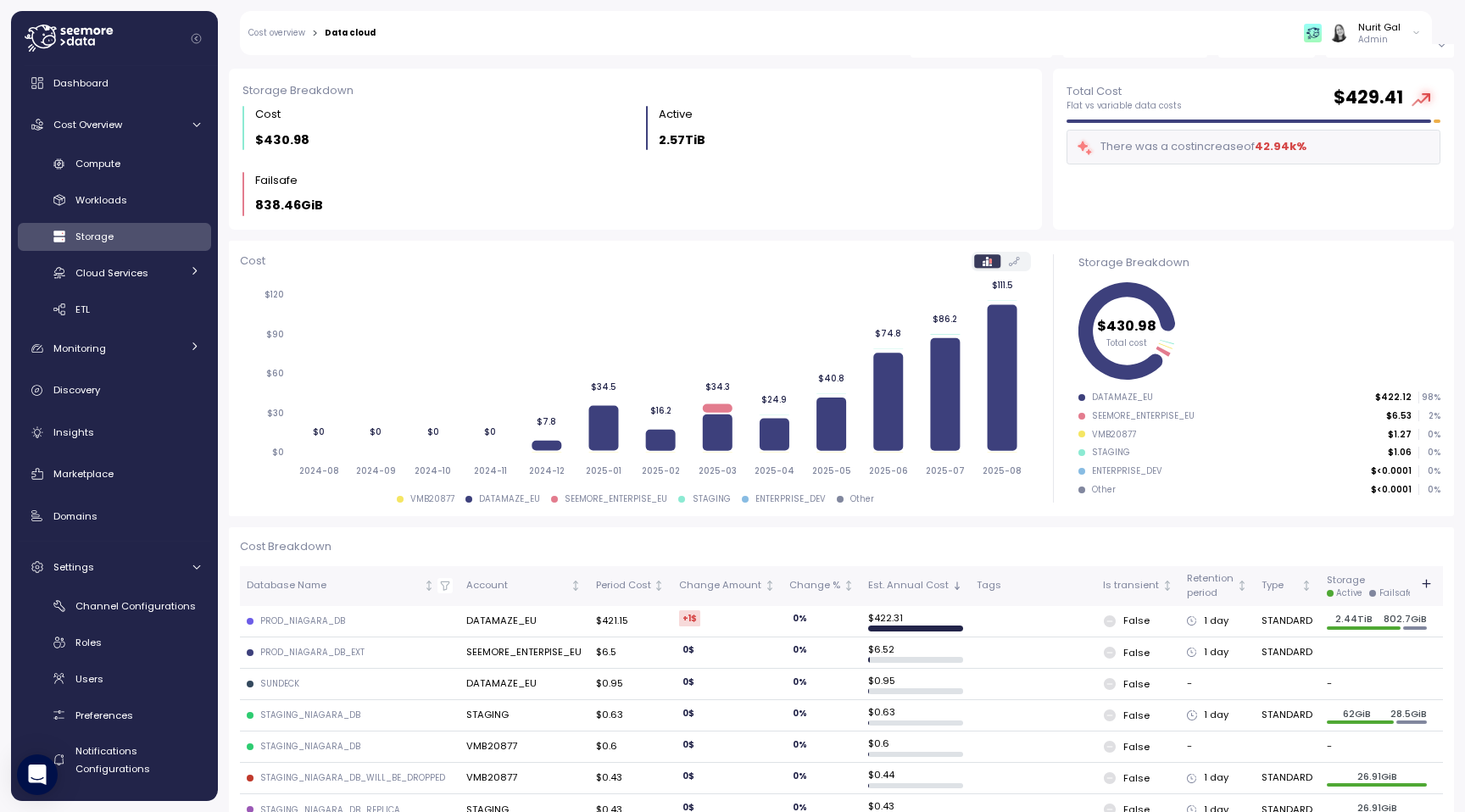
scroll to position [70, 0]
click at [1426, 577] on icon "button" at bounding box center [1425, 583] width 14 height 14
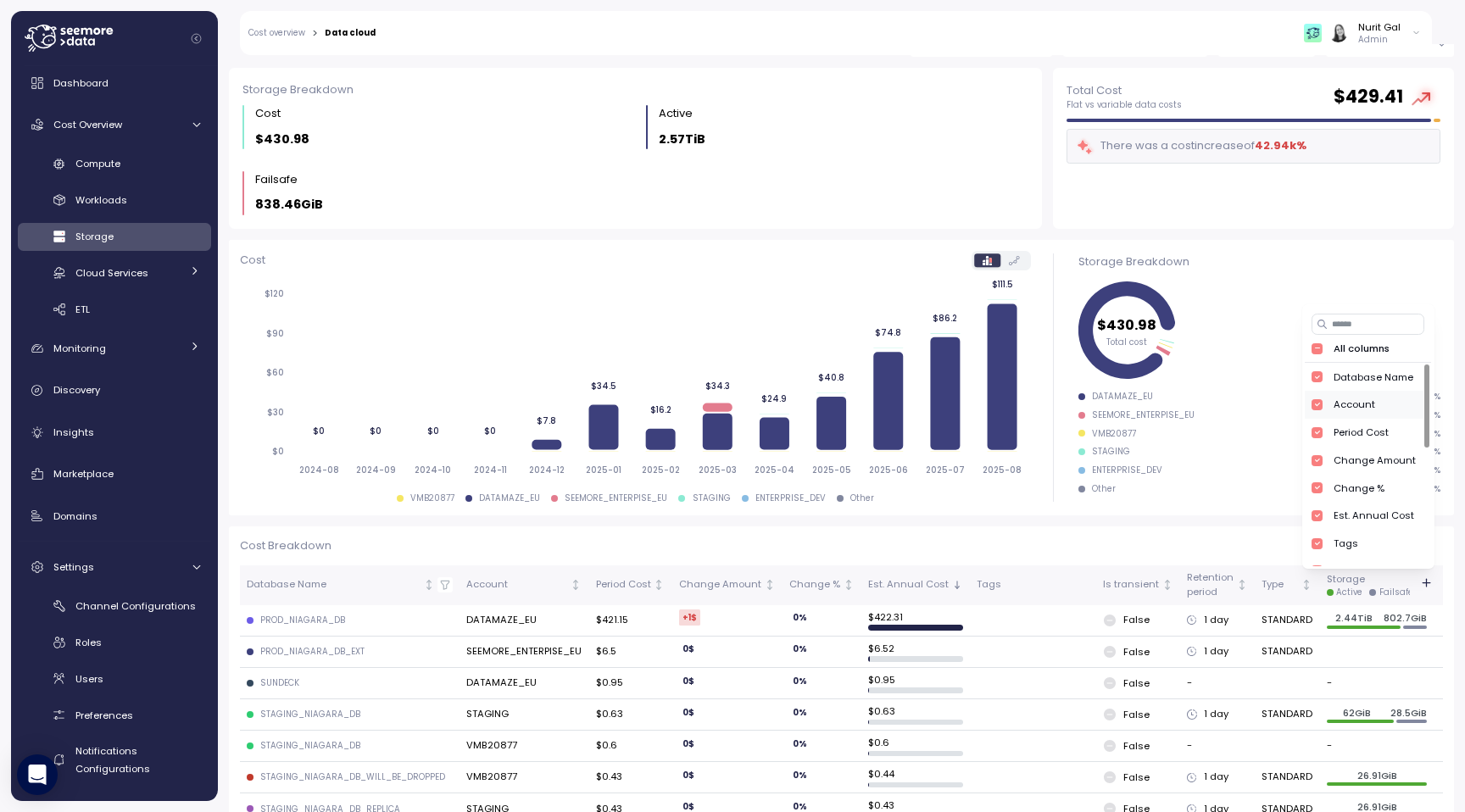
click at [1322, 403] on div at bounding box center [1317, 404] width 11 height 11
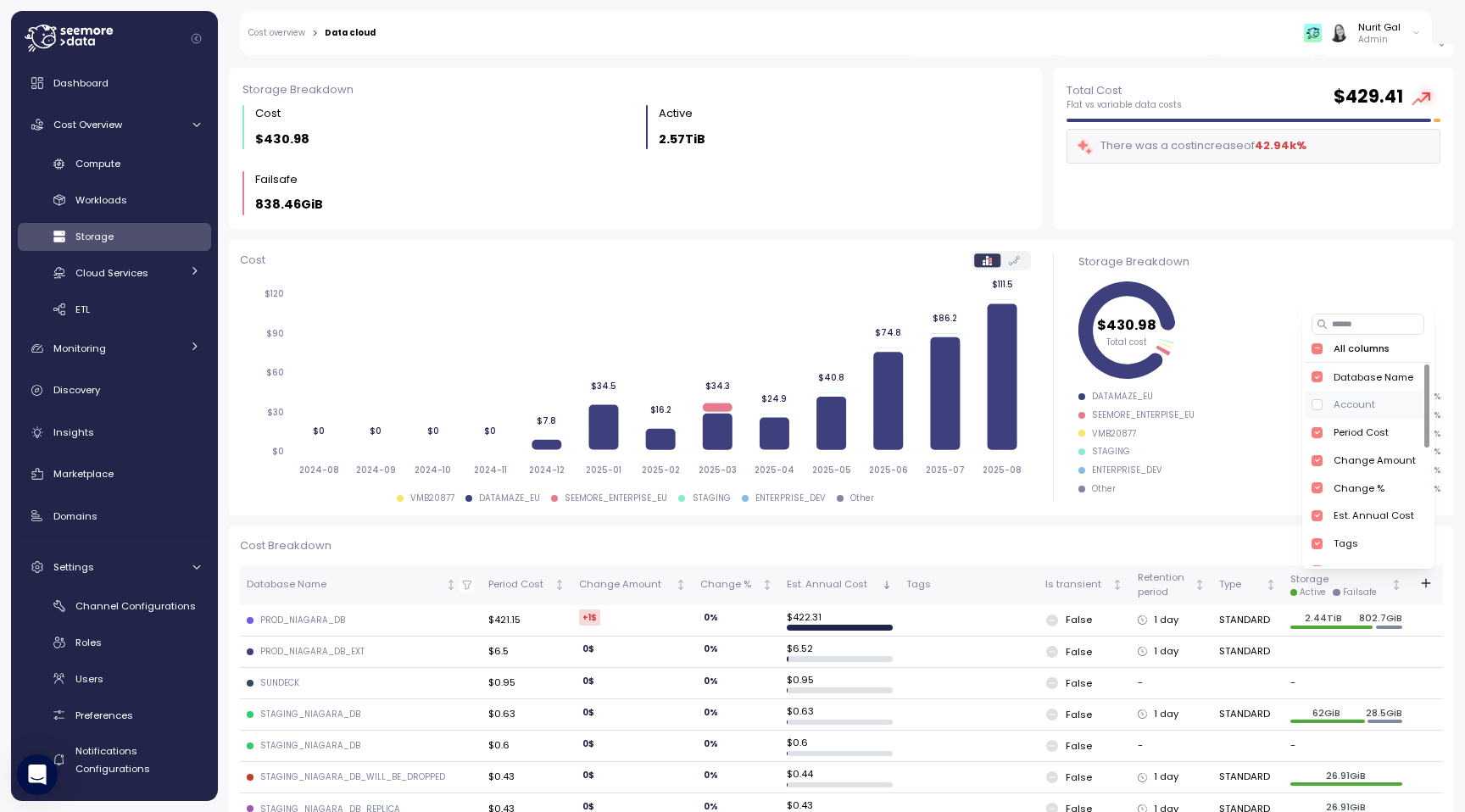
click at [1321, 403] on div at bounding box center [1317, 404] width 11 height 11
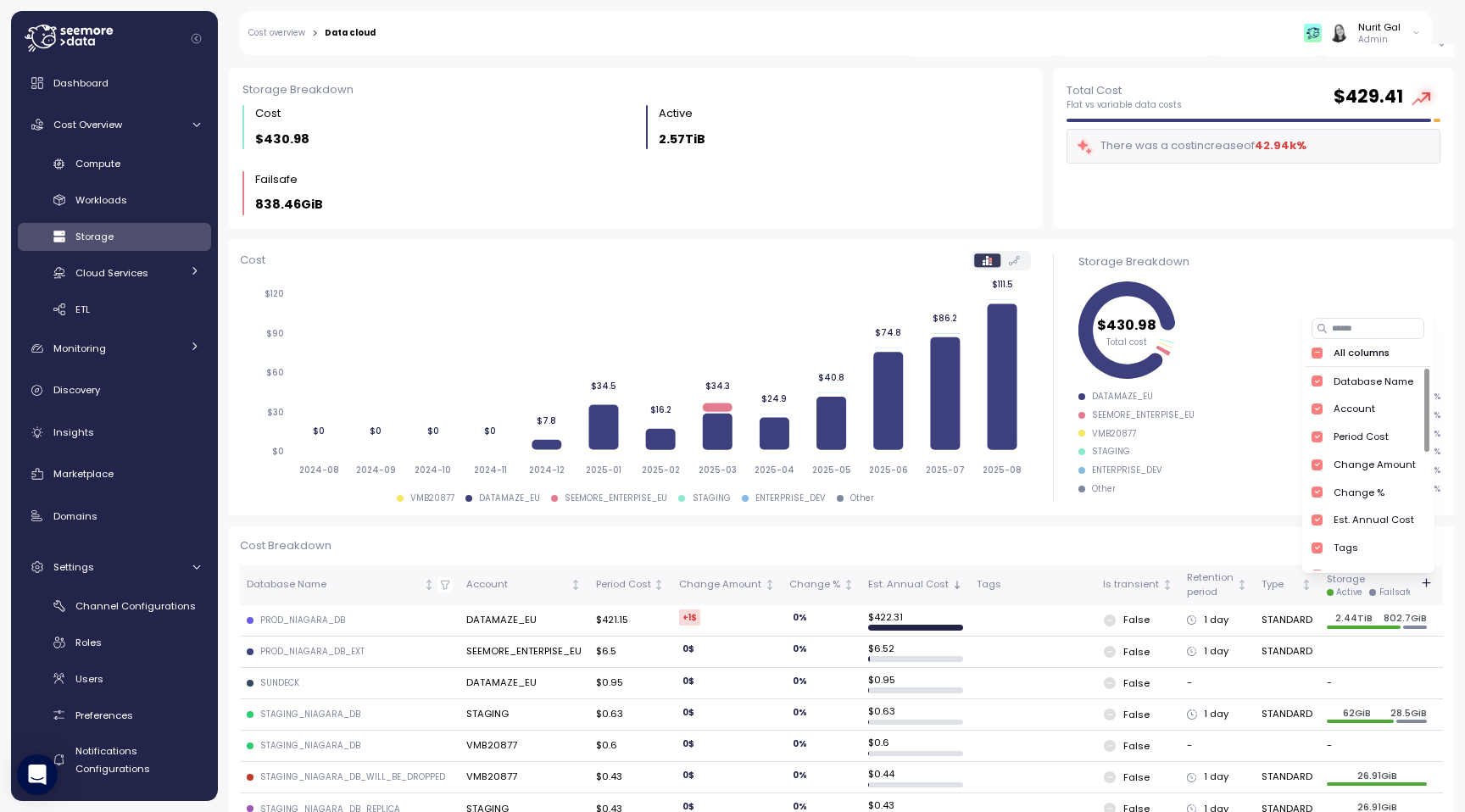
scroll to position [0, 0]
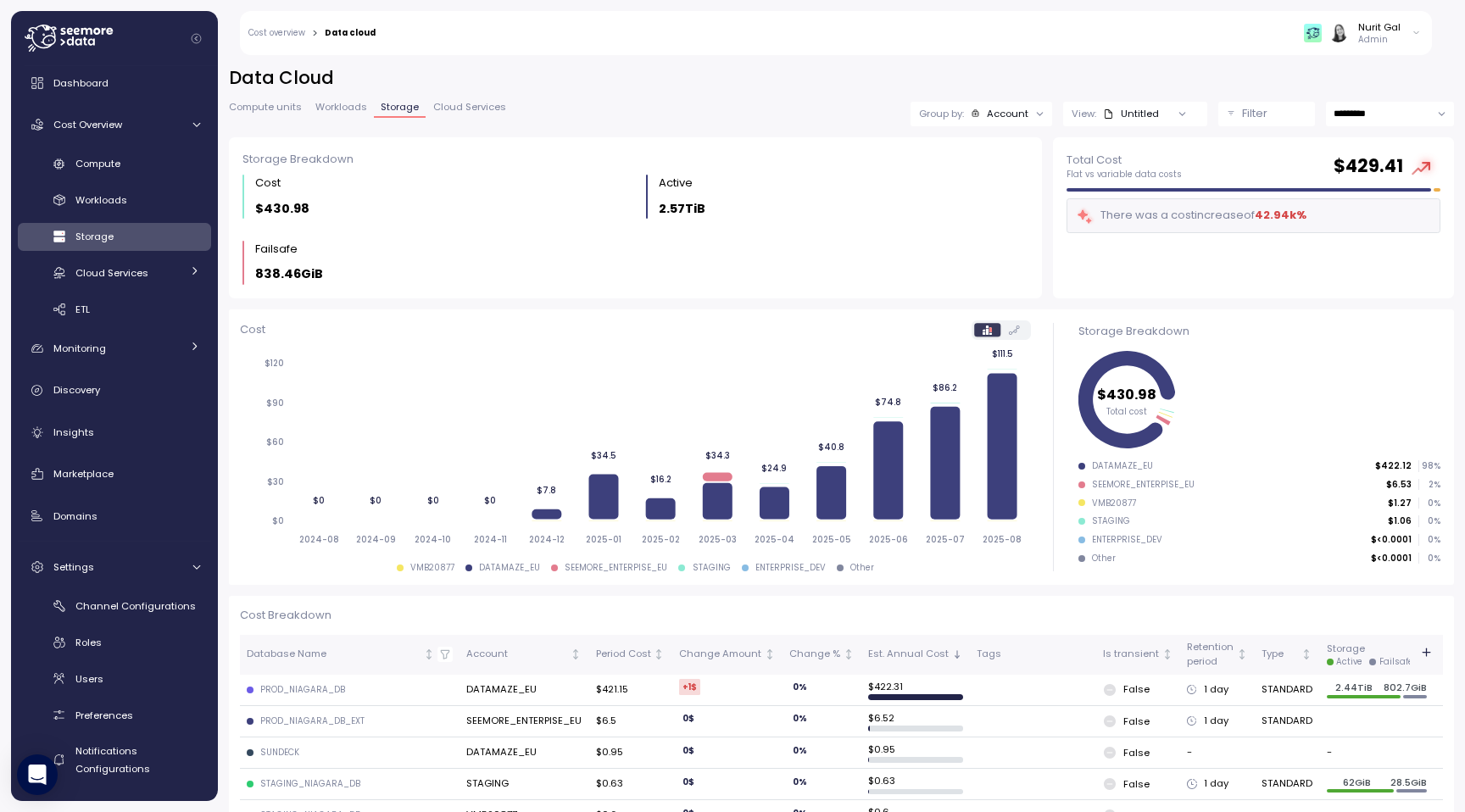
click at [437, 116] on link "Cloud Services" at bounding box center [468, 110] width 86 height 14
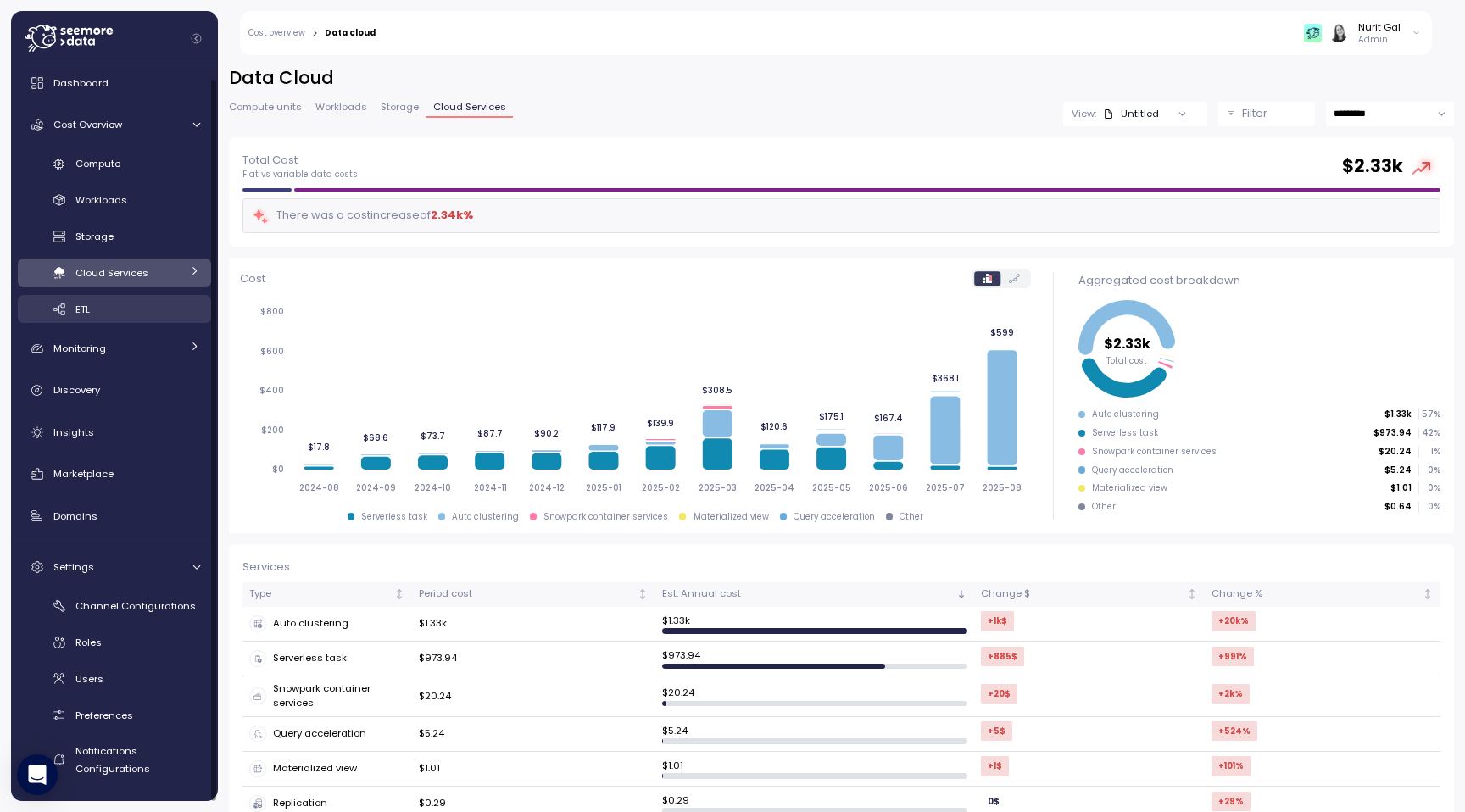
click at [108, 314] on div "ETL" at bounding box center [137, 309] width 124 height 17
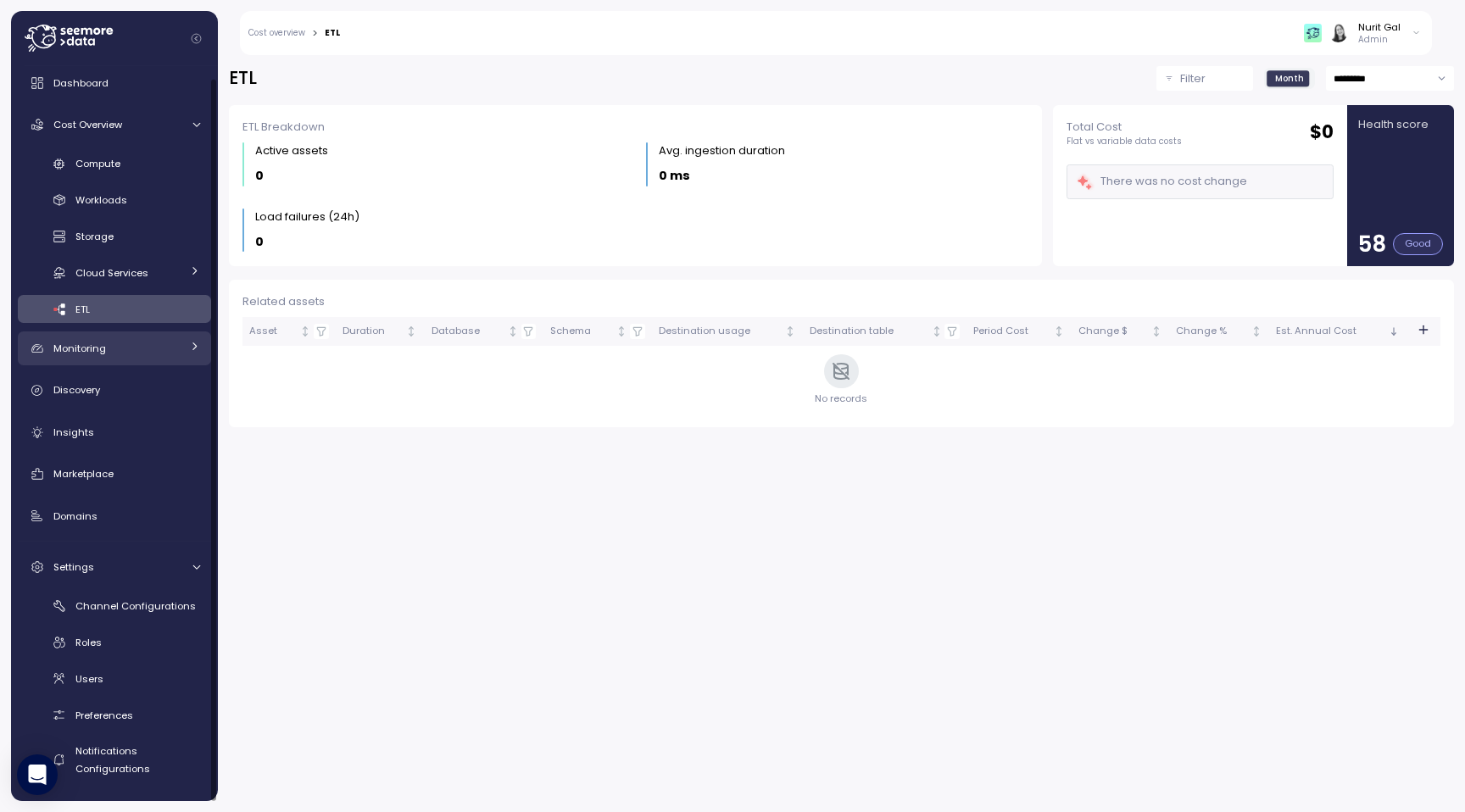
click at [150, 347] on div "Monitoring" at bounding box center [117, 348] width 127 height 17
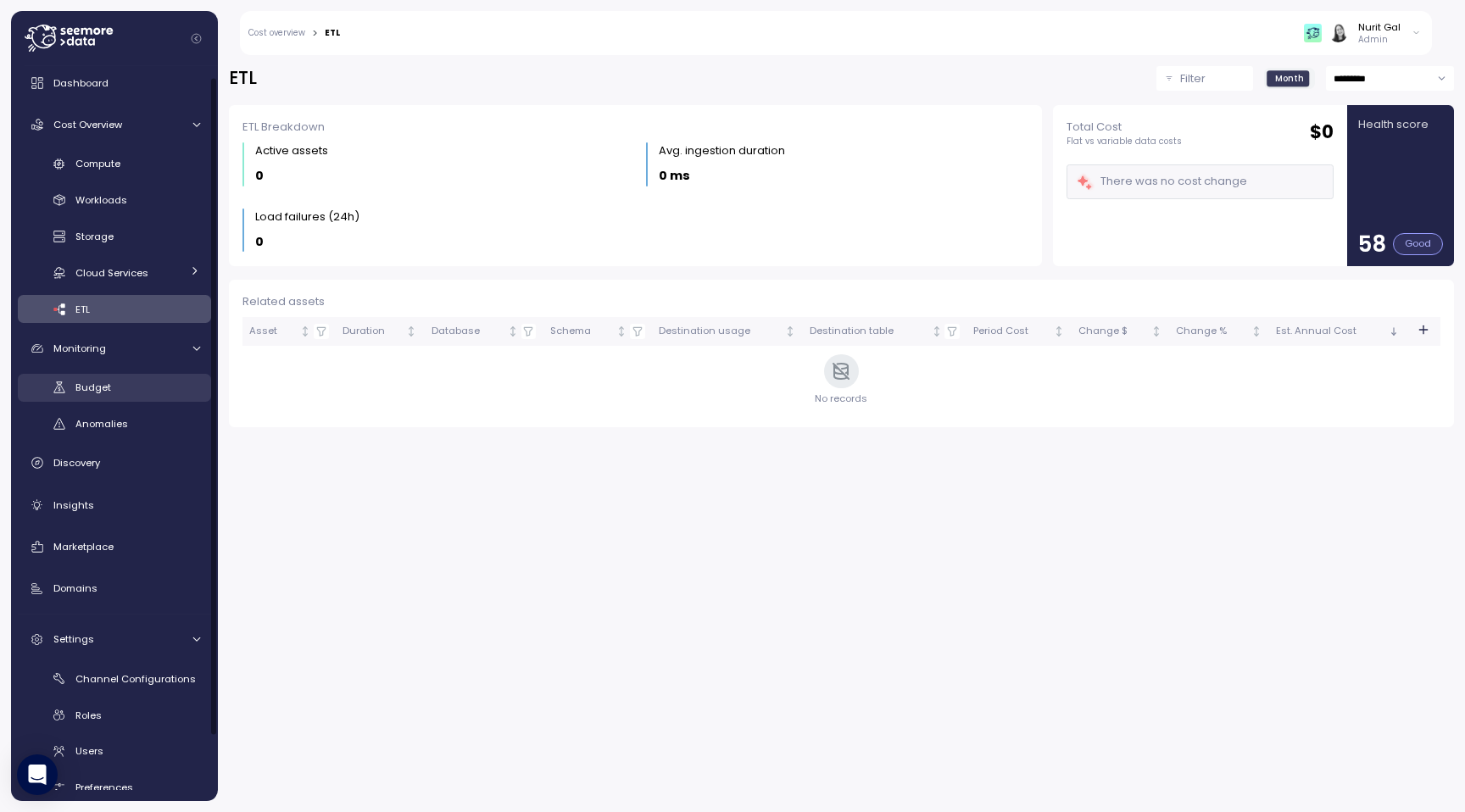
click at [150, 384] on div "Budget" at bounding box center [137, 387] width 124 height 17
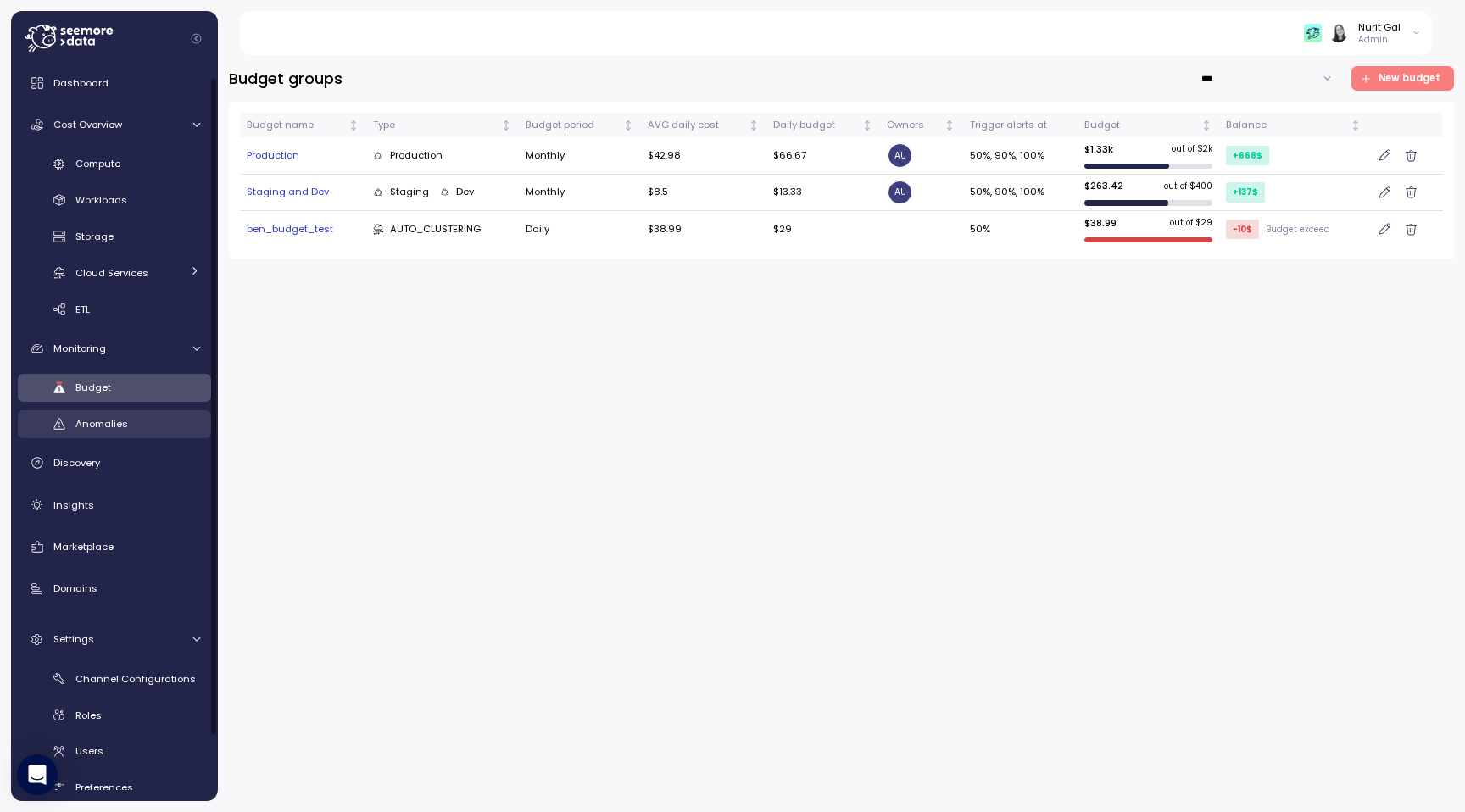
click at [157, 423] on div "Anomalies" at bounding box center [137, 423] width 124 height 17
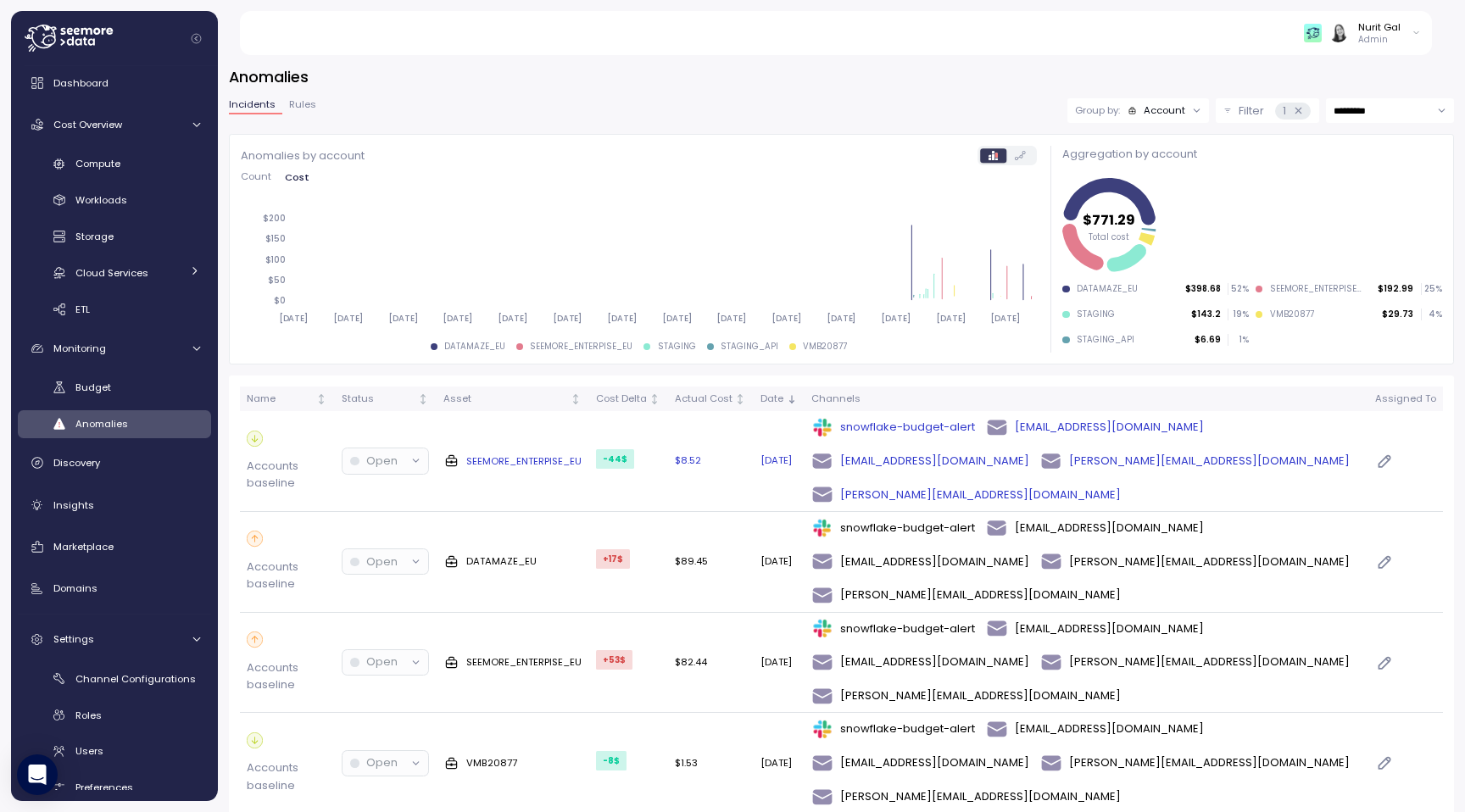
click at [1401, 451] on div at bounding box center [1404, 461] width 61 height 20
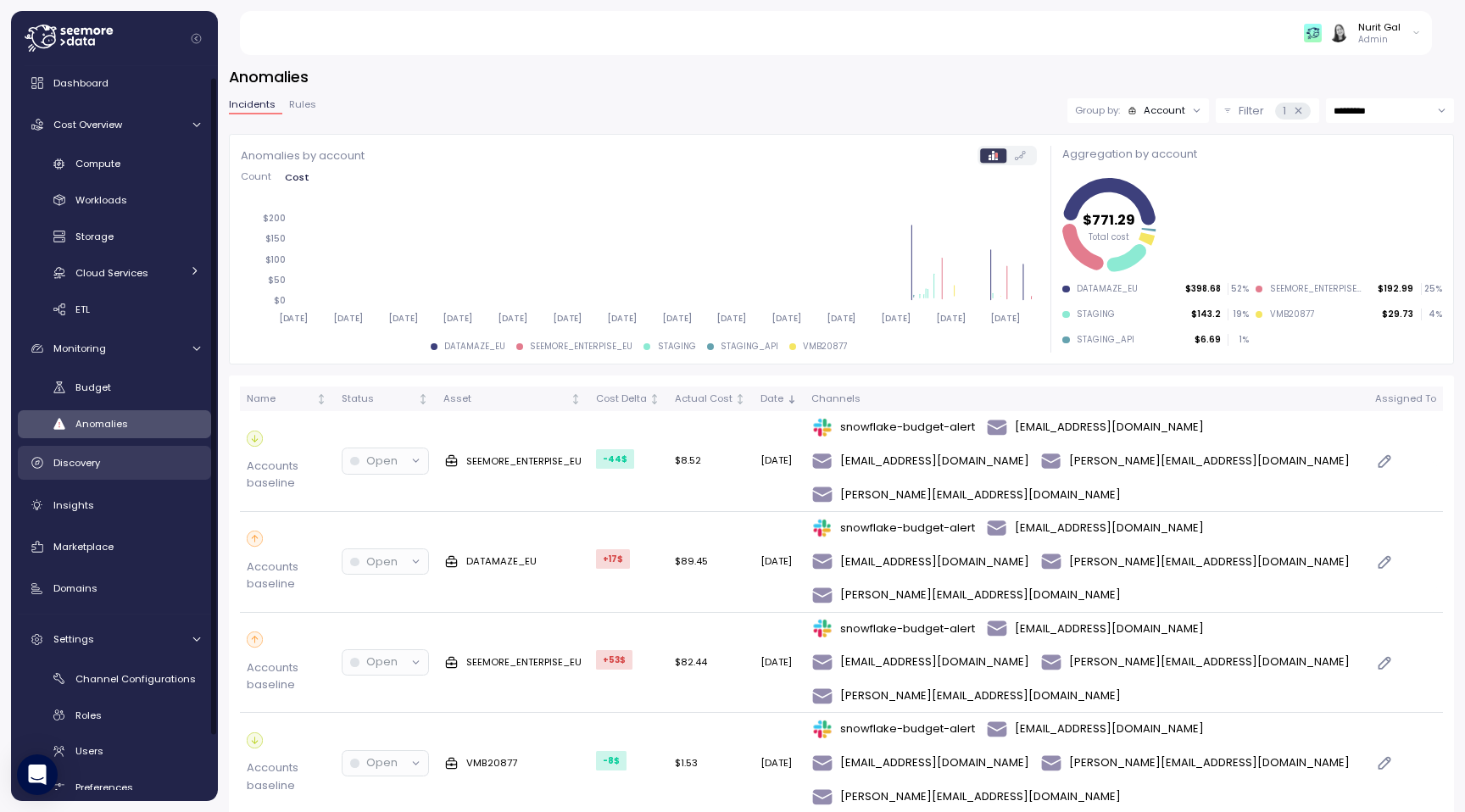
click at [66, 461] on span "Discovery" at bounding box center [76, 462] width 46 height 14
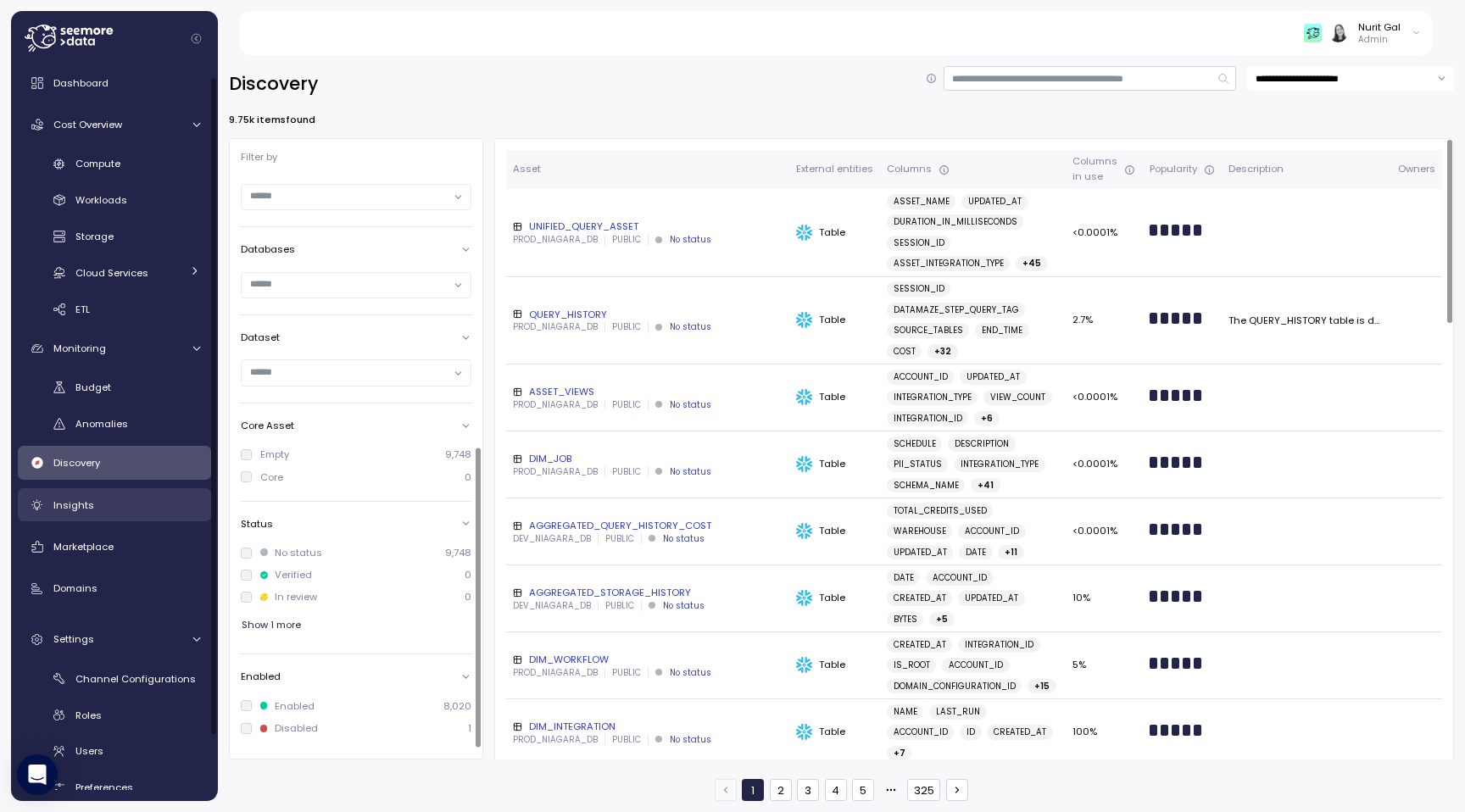
click at [194, 488] on link "Insights" at bounding box center [114, 505] width 193 height 34
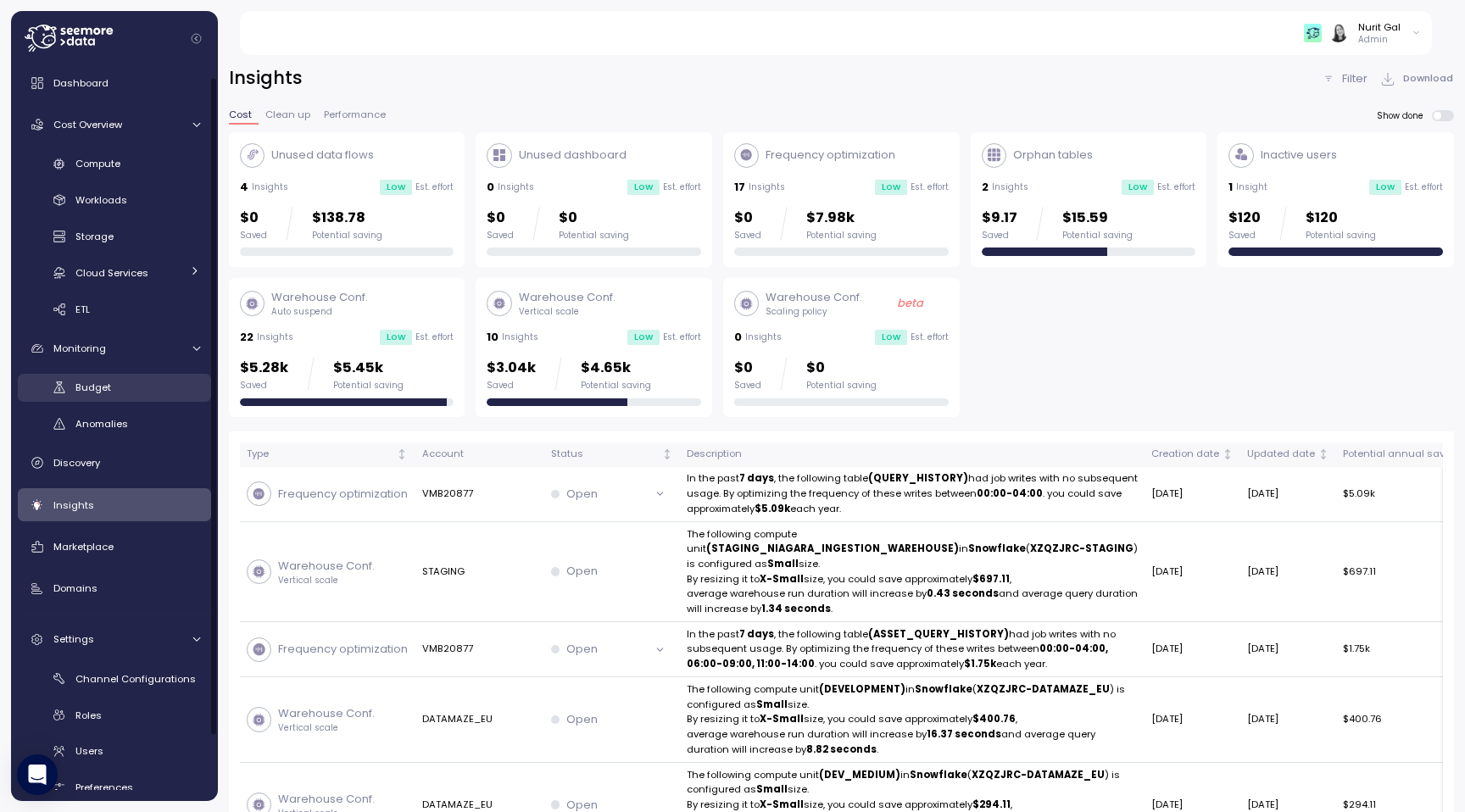
click at [167, 394] on div "Budget" at bounding box center [137, 387] width 124 height 17
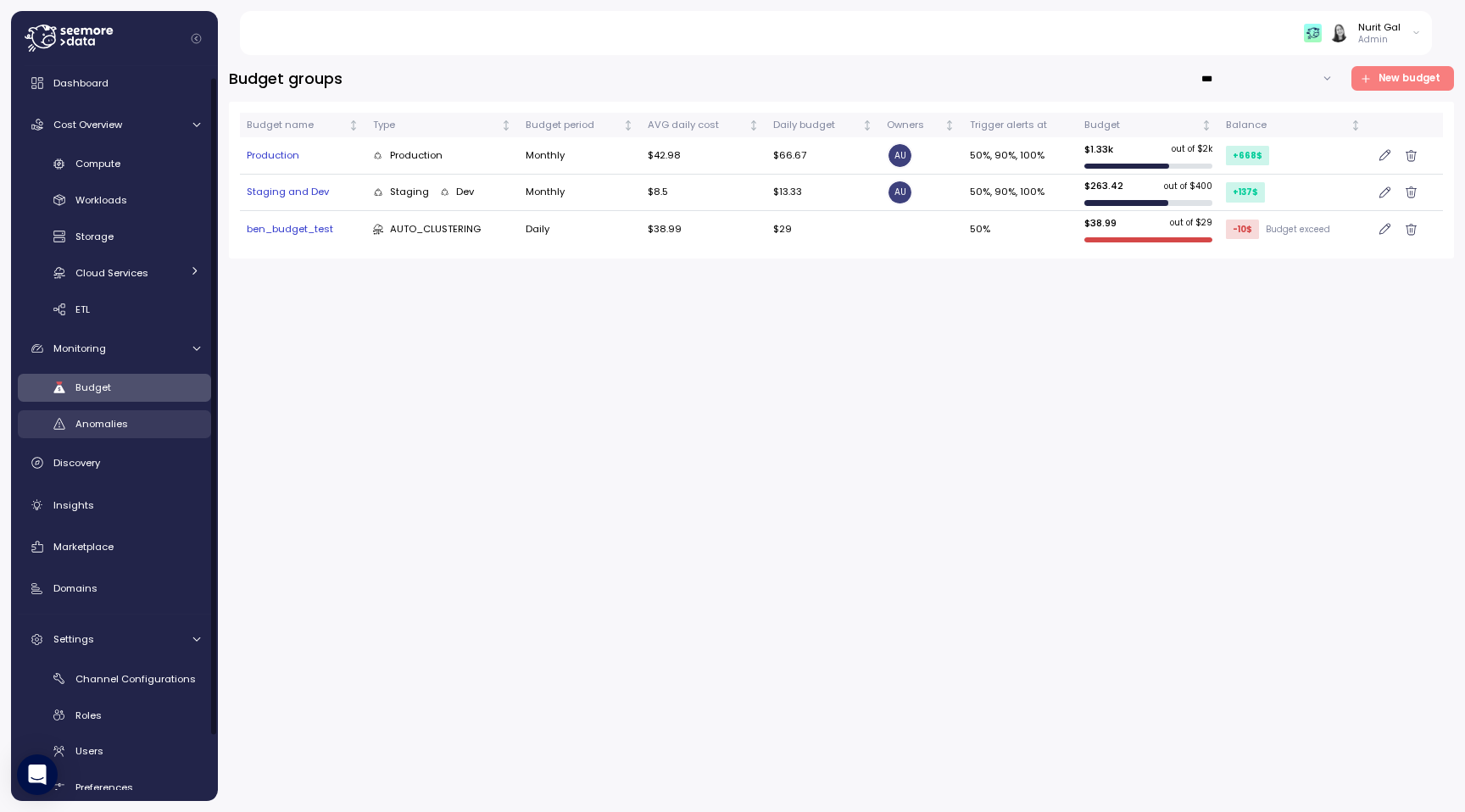
click at [167, 411] on link "Anomalies" at bounding box center [114, 424] width 193 height 28
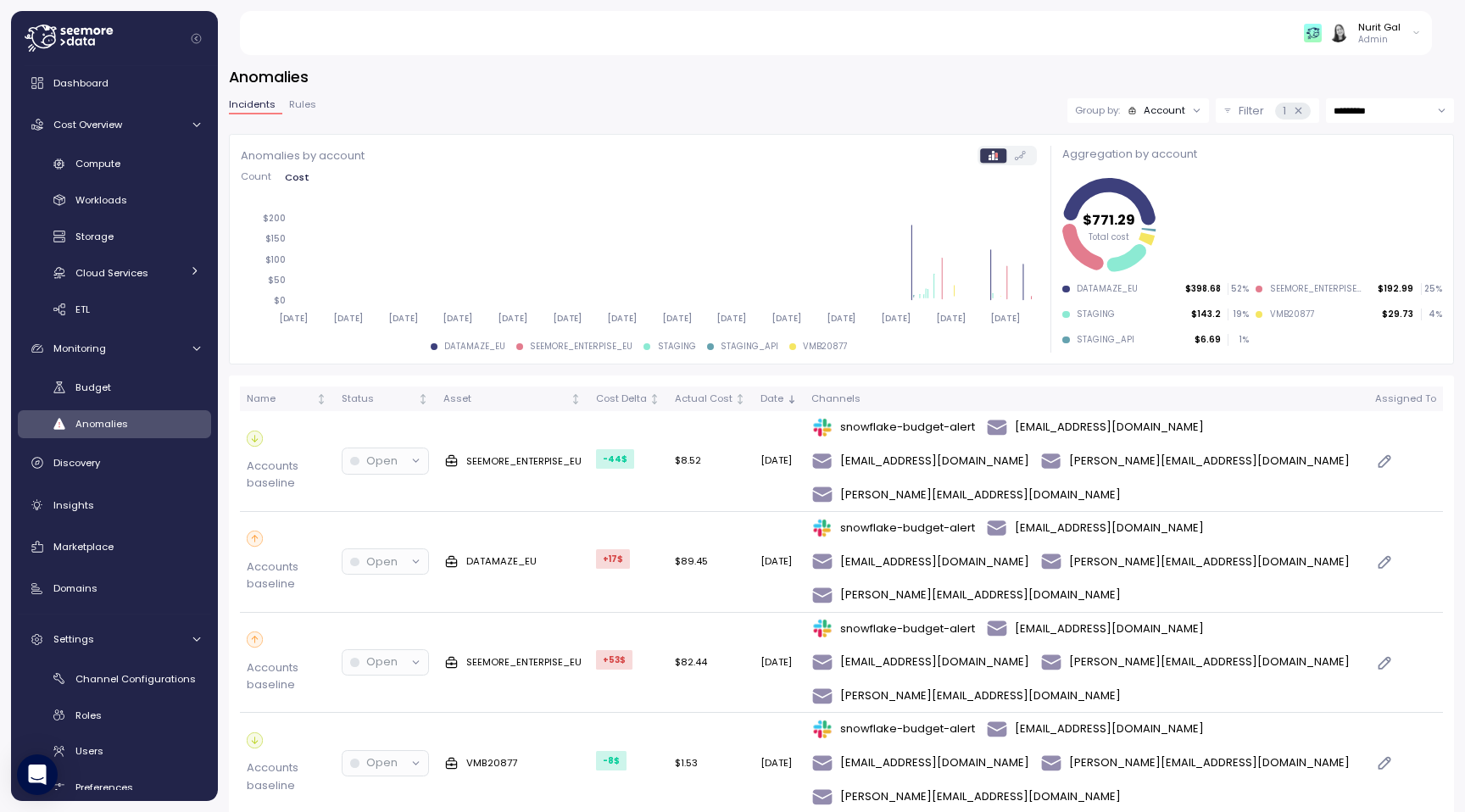
click at [249, 188] on div "Count Cost" at bounding box center [639, 181] width 796 height 19
click at [250, 174] on span "Count" at bounding box center [257, 177] width 31 height 9
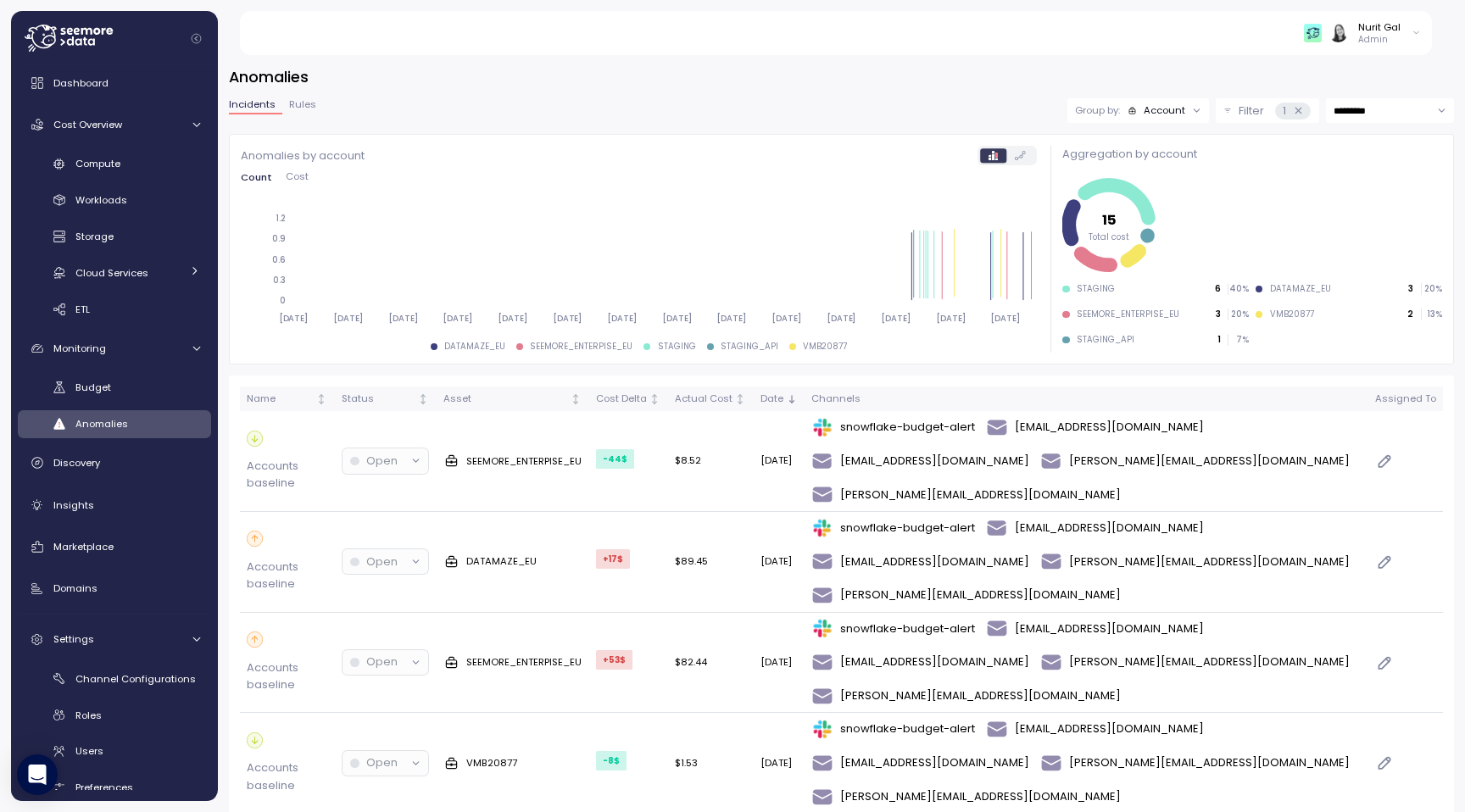
click at [1021, 160] on icon at bounding box center [1020, 155] width 11 height 9
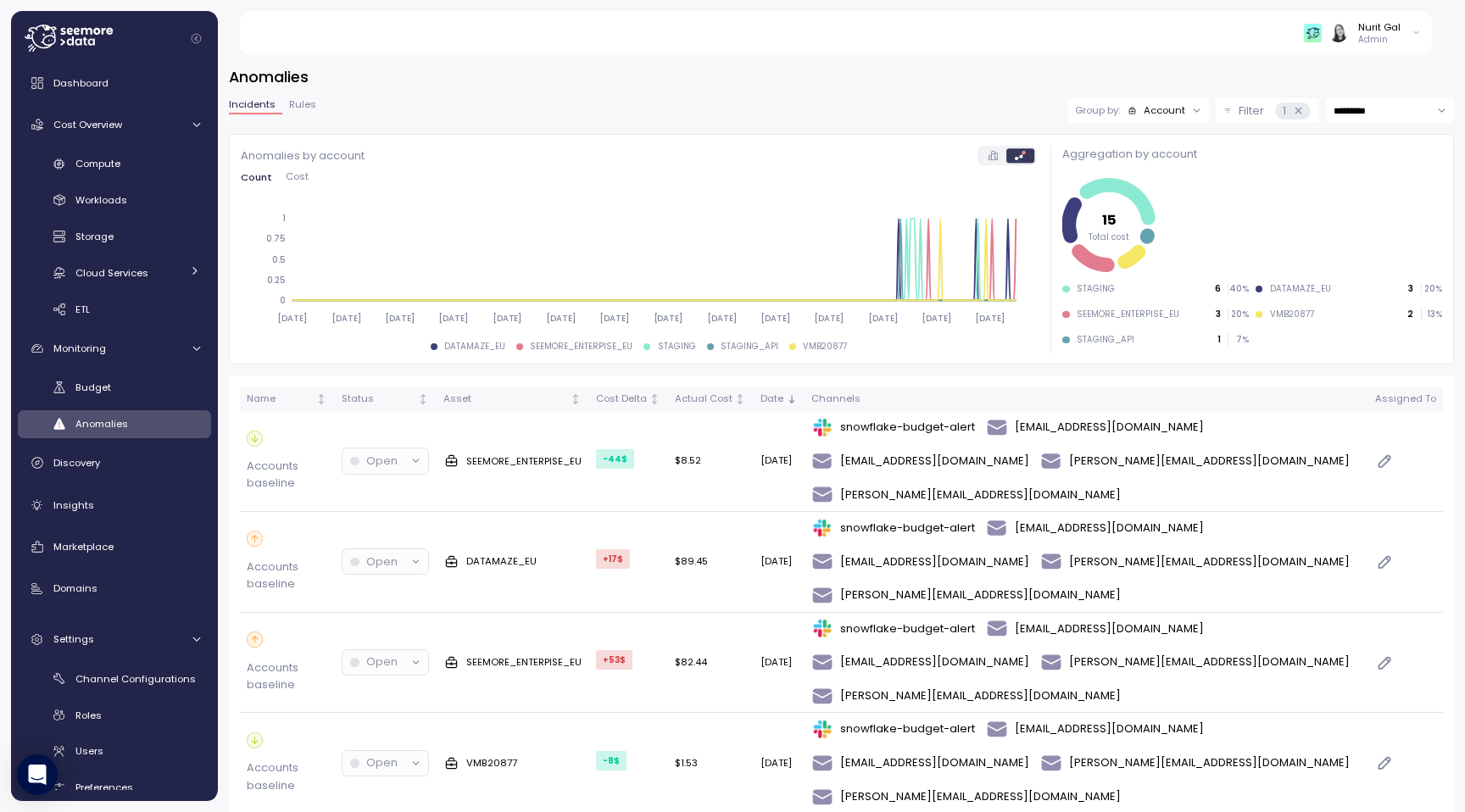
click at [998, 160] on label at bounding box center [994, 156] width 26 height 14
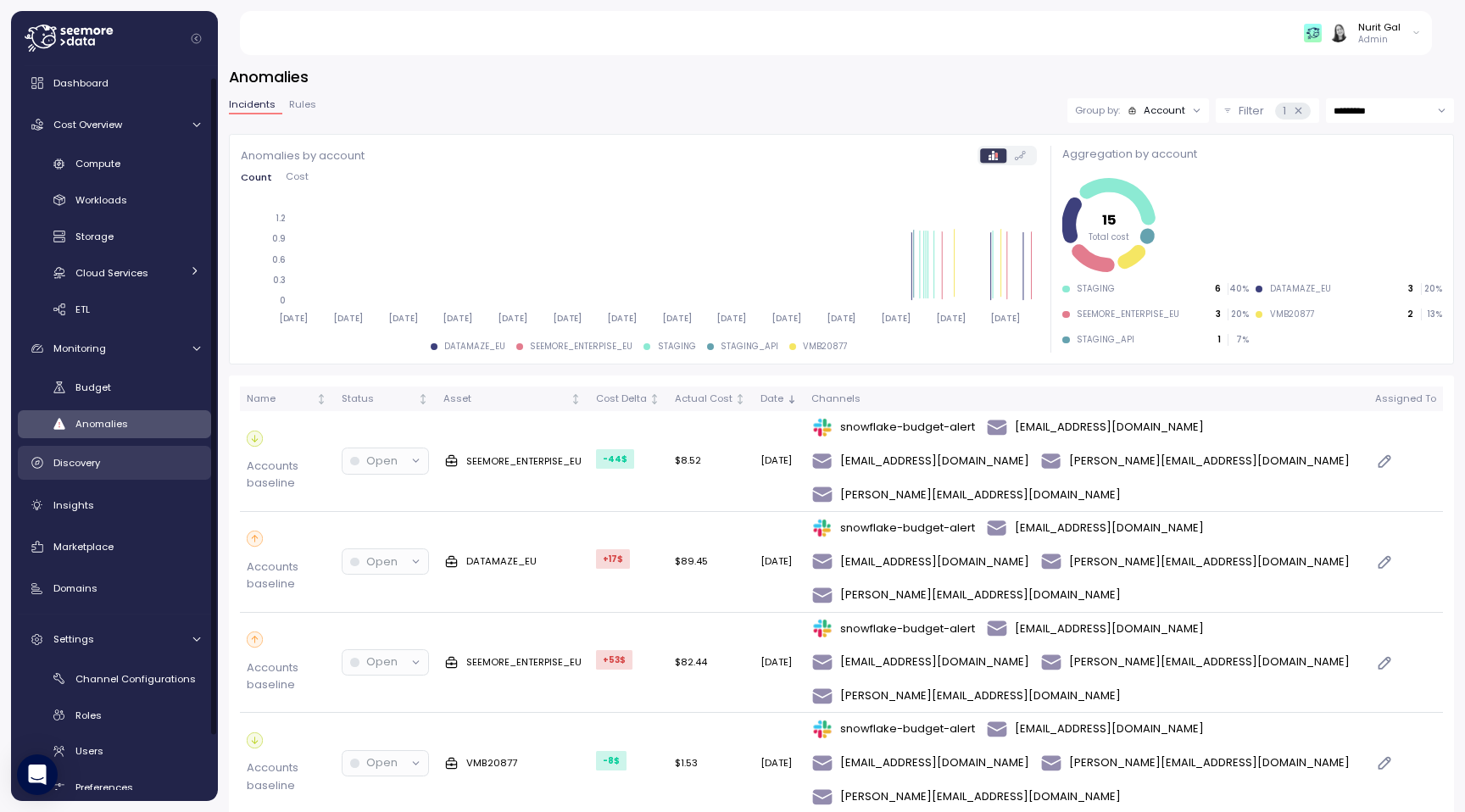
click at [90, 473] on link "Discovery" at bounding box center [114, 462] width 193 height 34
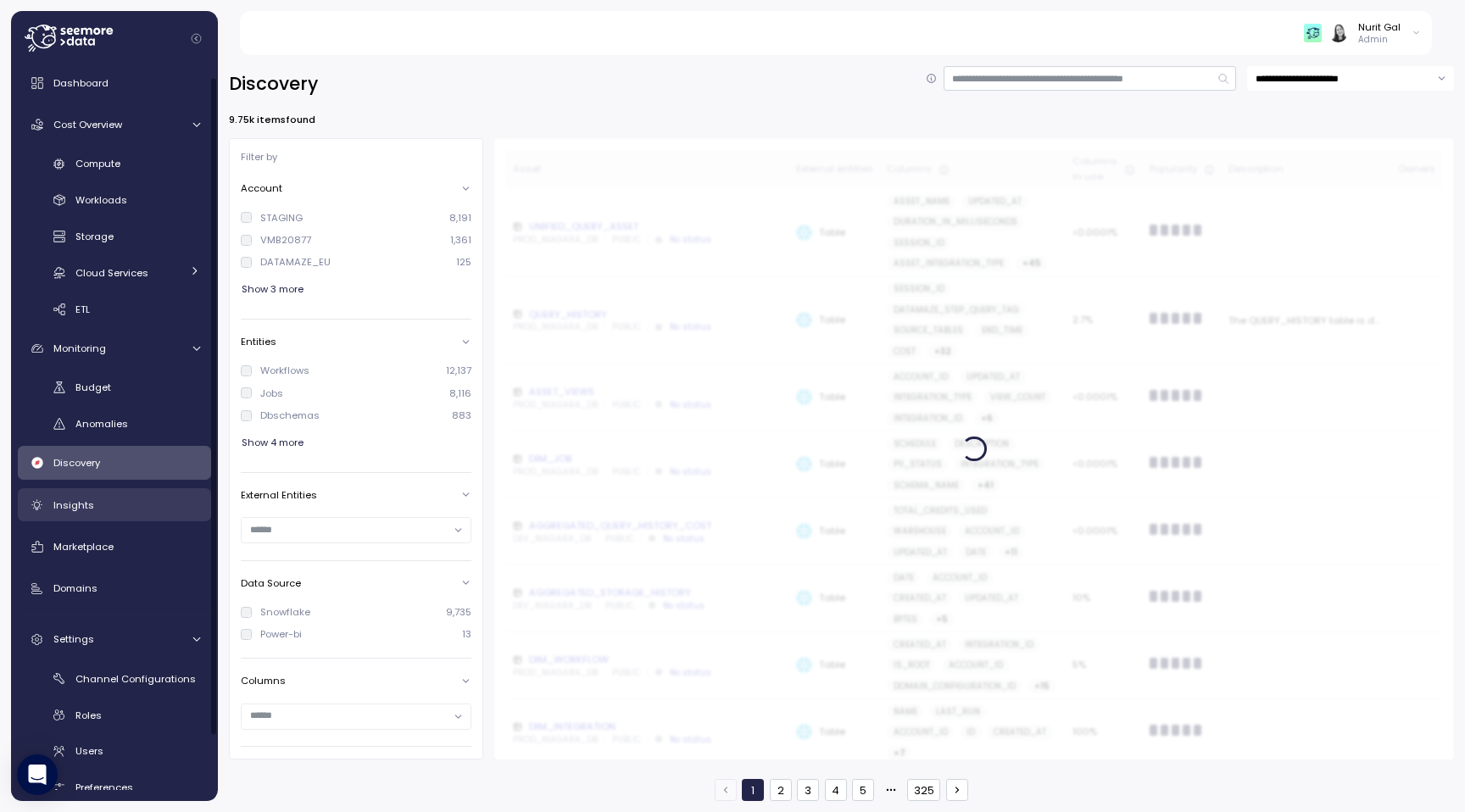
click at [90, 500] on span "Insights" at bounding box center [73, 505] width 41 height 14
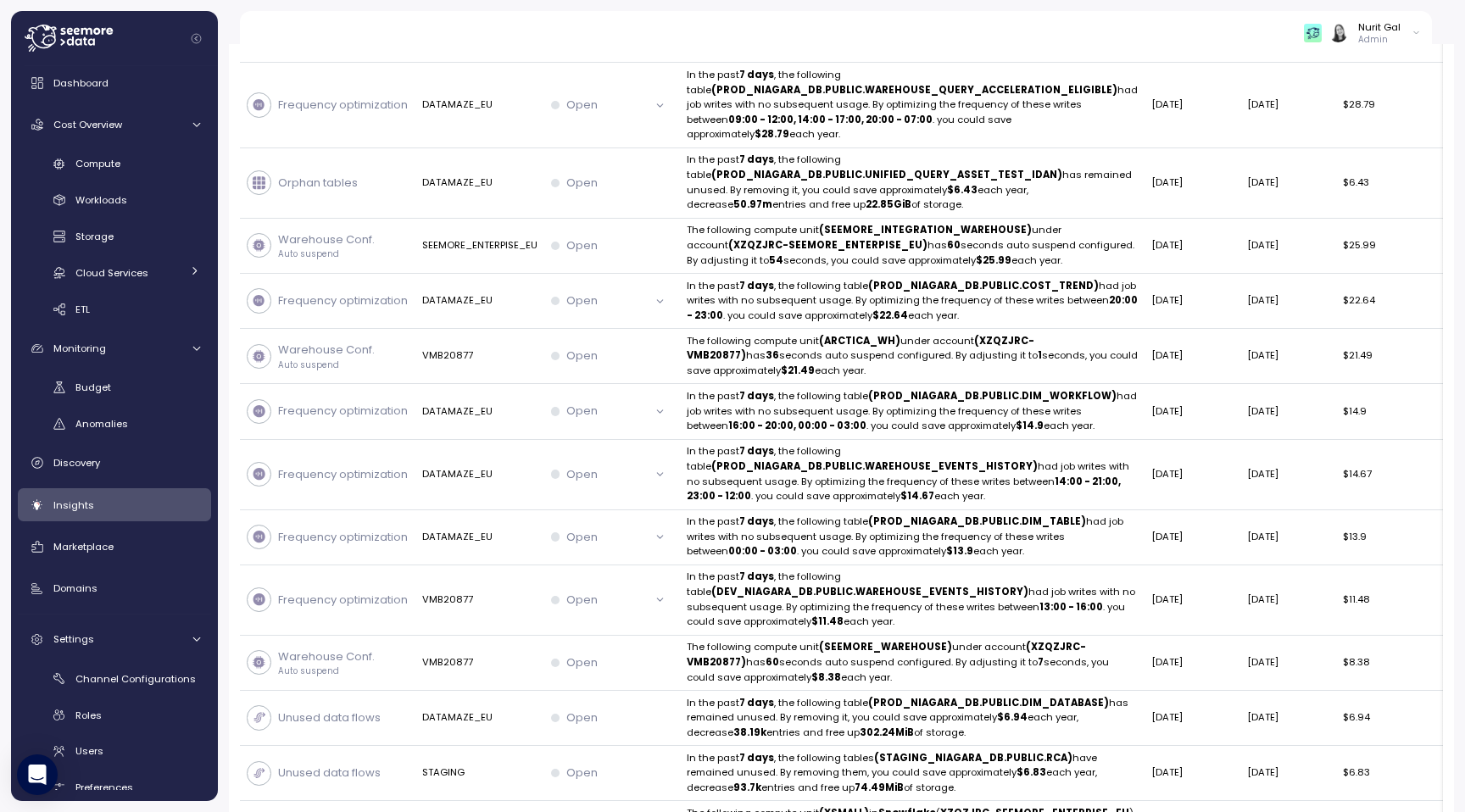
scroll to position [2117, 0]
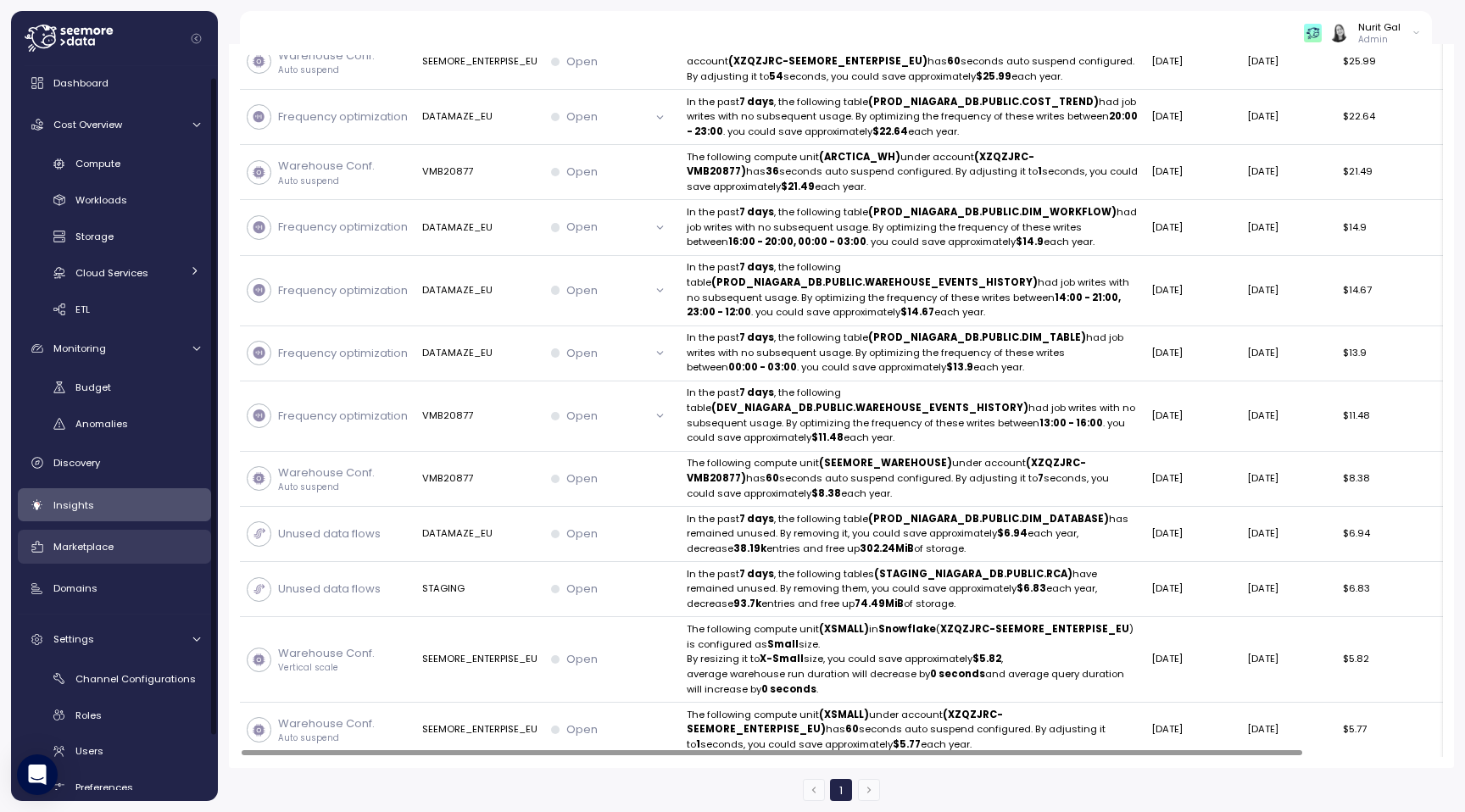
click at [128, 540] on div "Marketplace" at bounding box center [127, 546] width 147 height 17
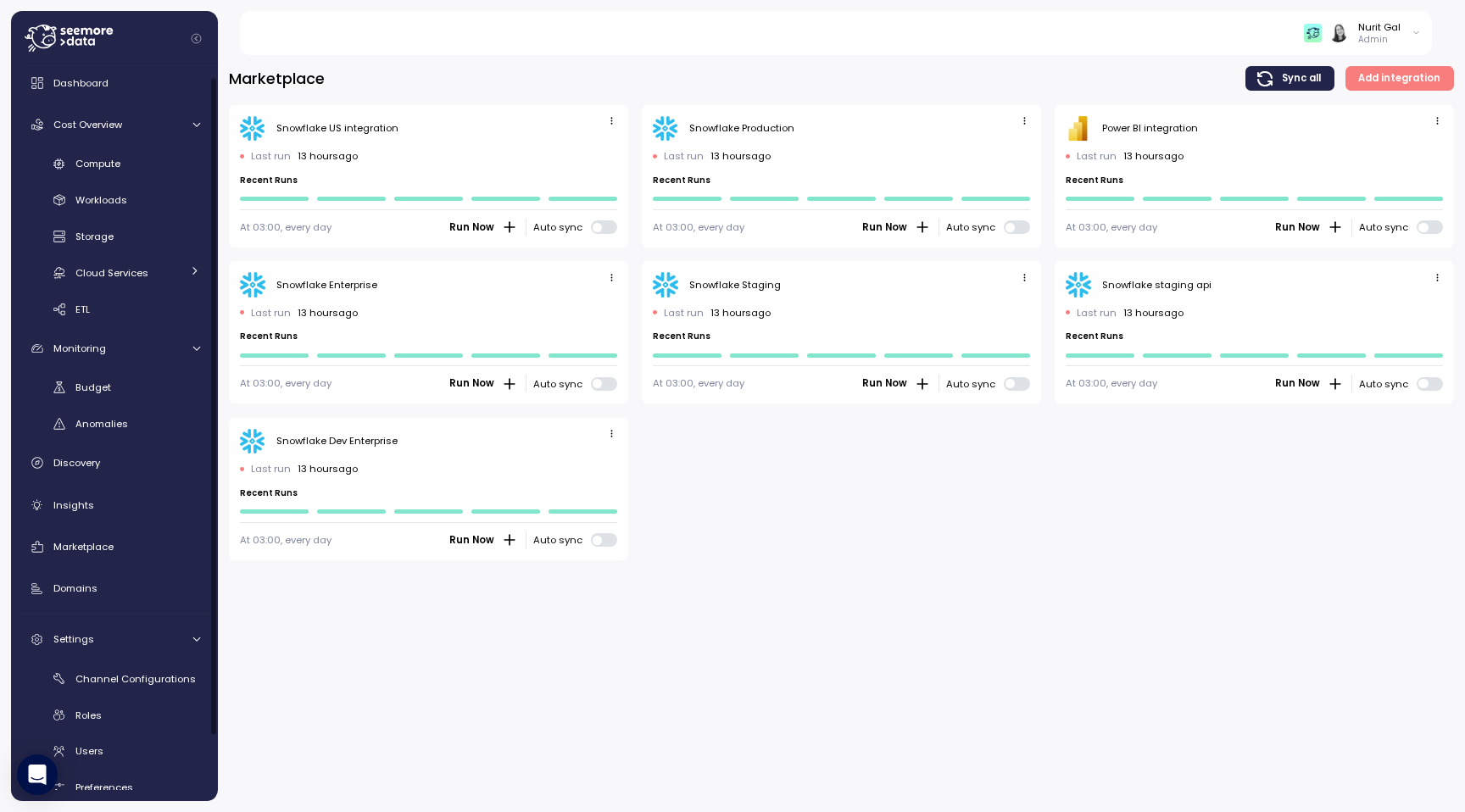
click at [387, 459] on div "Snowflake Dev Enterprise Last run 13 hours ago Recent Runs At 03:00, every day …" at bounding box center [428, 488] width 399 height 142
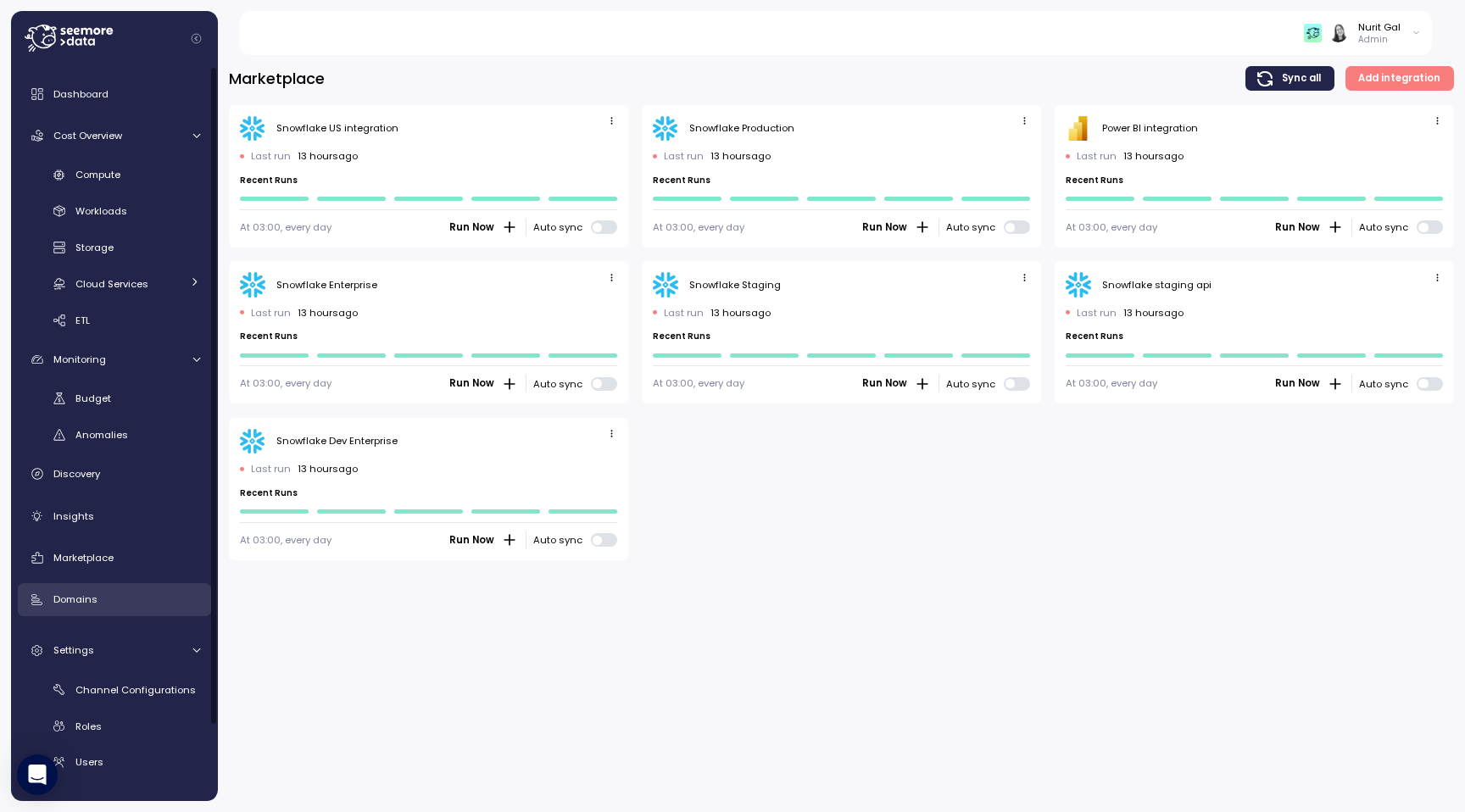
click at [116, 605] on div "Domains" at bounding box center [127, 599] width 147 height 17
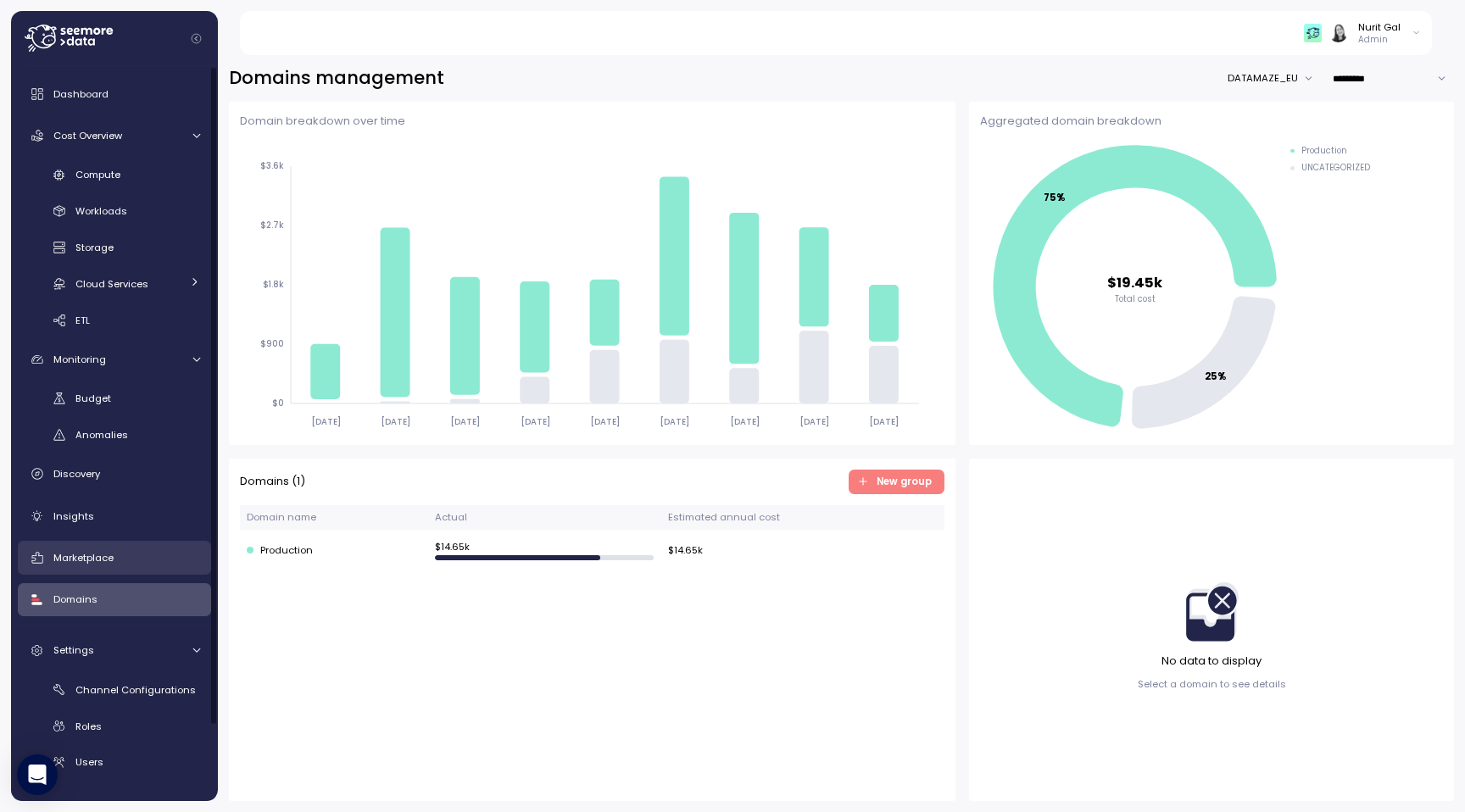
click at [160, 561] on div "Marketplace" at bounding box center [127, 557] width 147 height 17
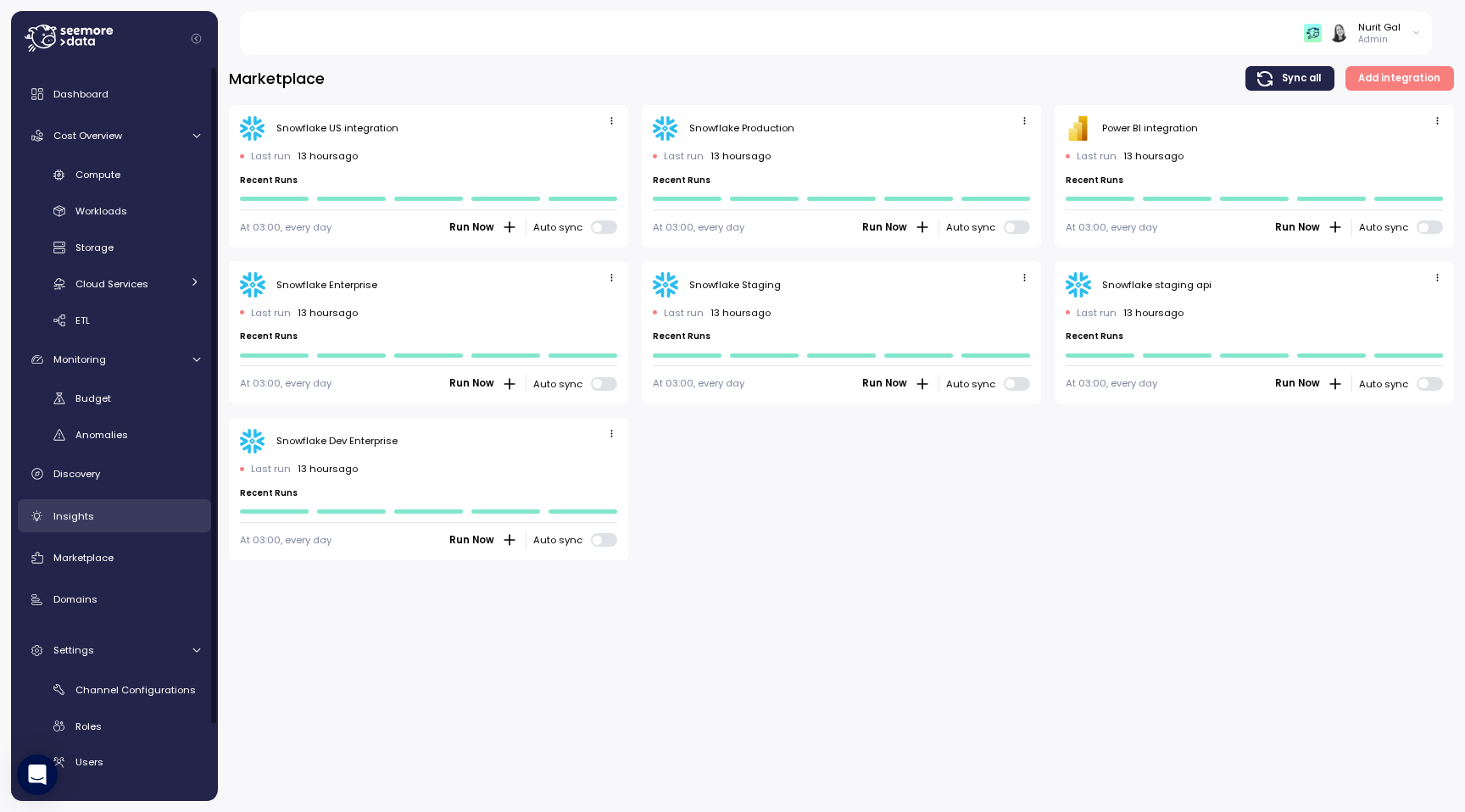
click at [111, 512] on div "Insights" at bounding box center [127, 516] width 147 height 17
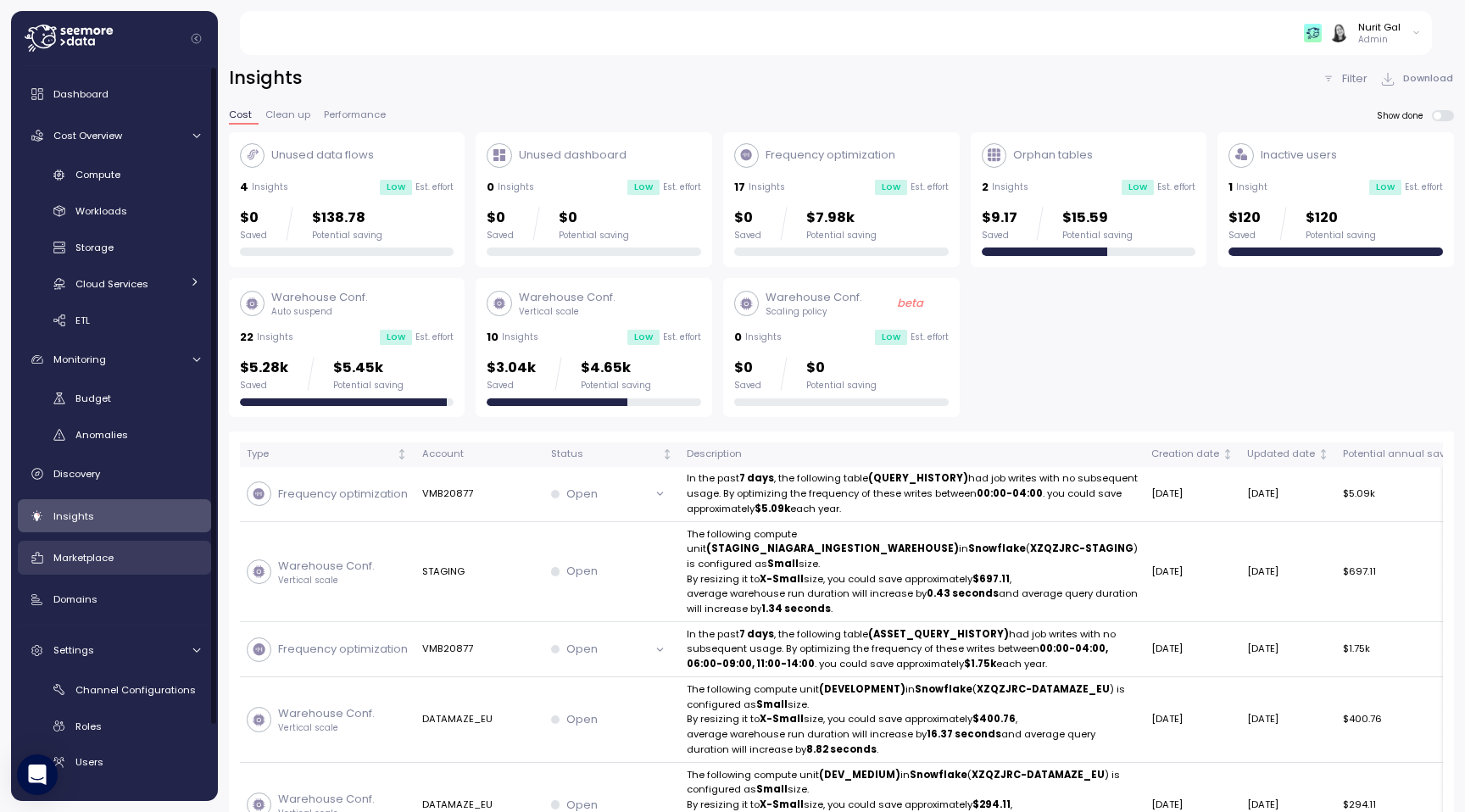
click at [99, 566] on div "Marketplace" at bounding box center [127, 557] width 147 height 17
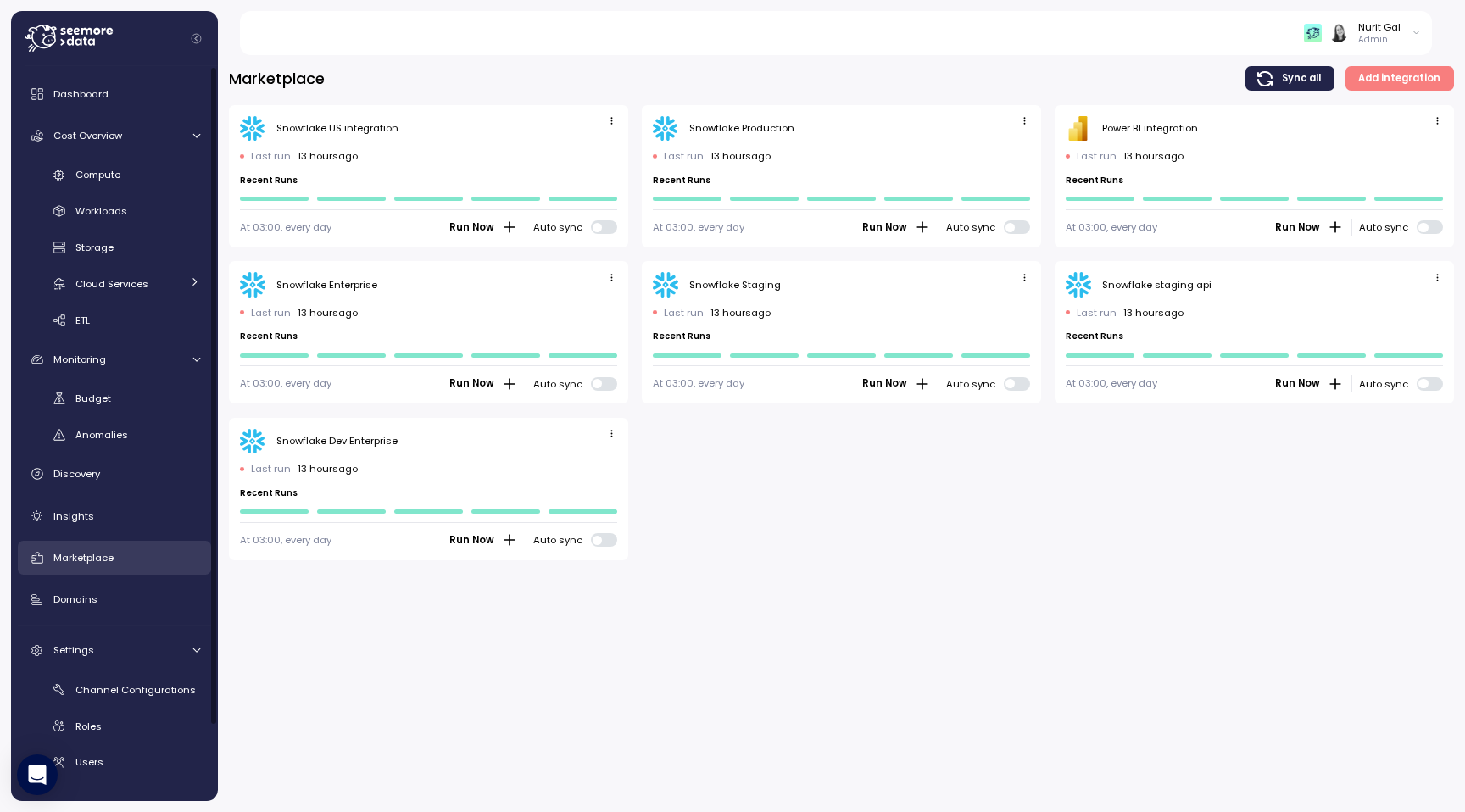
click at [119, 558] on div "Marketplace" at bounding box center [127, 557] width 147 height 17
click at [113, 589] on link "Domains" at bounding box center [114, 599] width 193 height 34
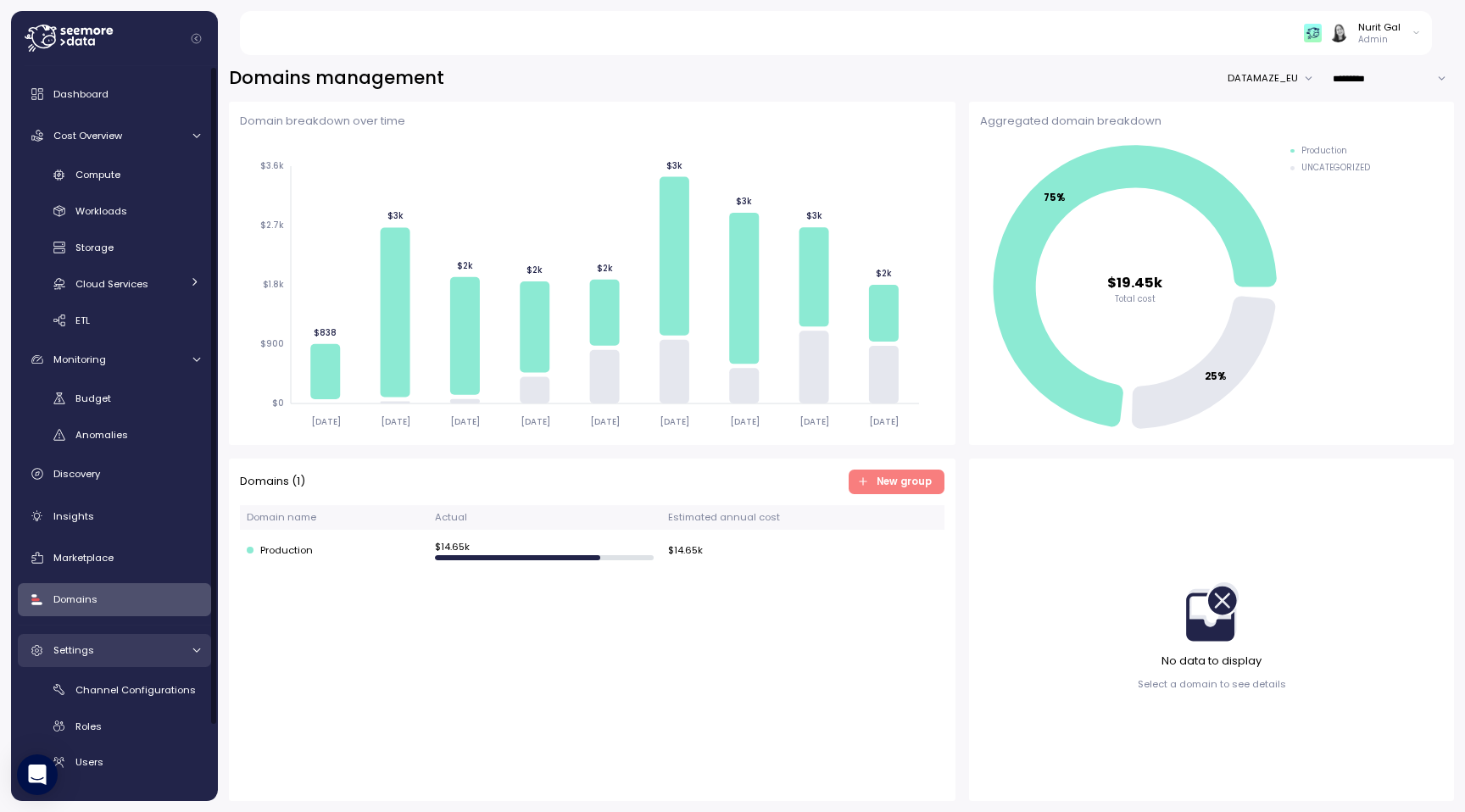
click at [152, 650] on div "Settings" at bounding box center [117, 650] width 127 height 17
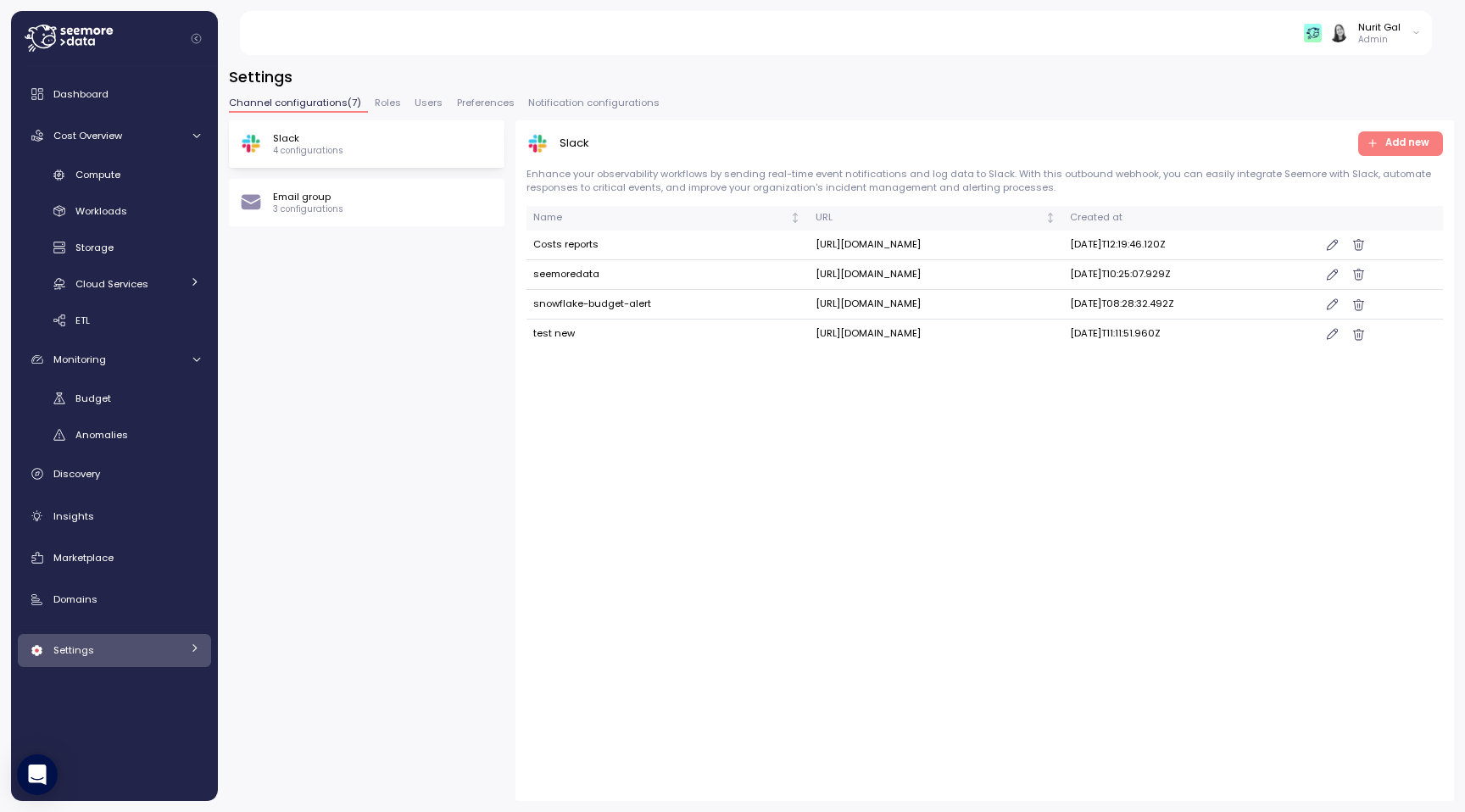
click at [152, 650] on div "Settings" at bounding box center [117, 650] width 127 height 17
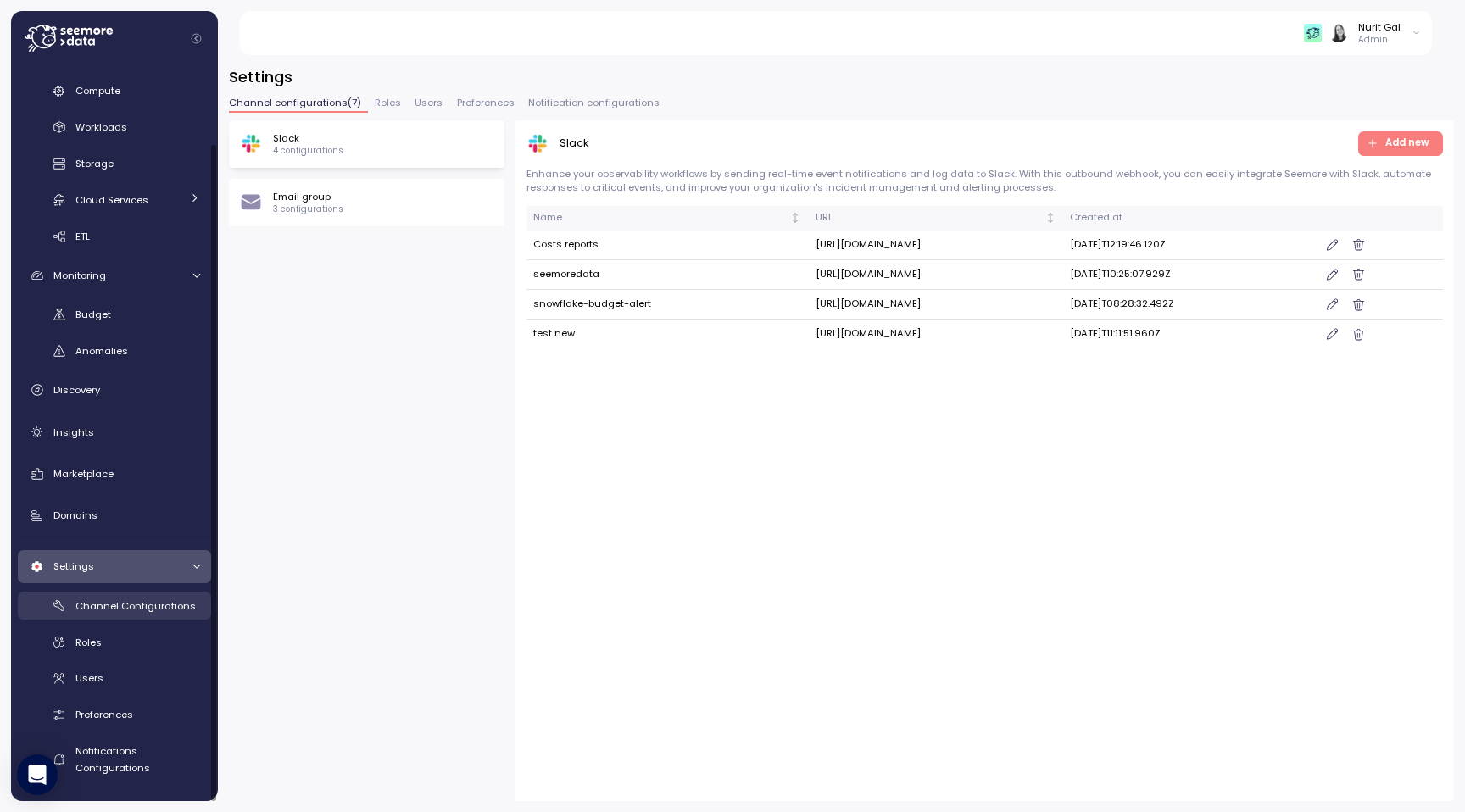
click at [138, 607] on span "Channel Configurations" at bounding box center [135, 605] width 121 height 14
click at [376, 93] on div "Settings Channel configurations ( 7 ) Roles Users Preferences Notification conf…" at bounding box center [840, 433] width 1225 height 735
click at [379, 98] on span "Roles" at bounding box center [387, 102] width 26 height 9
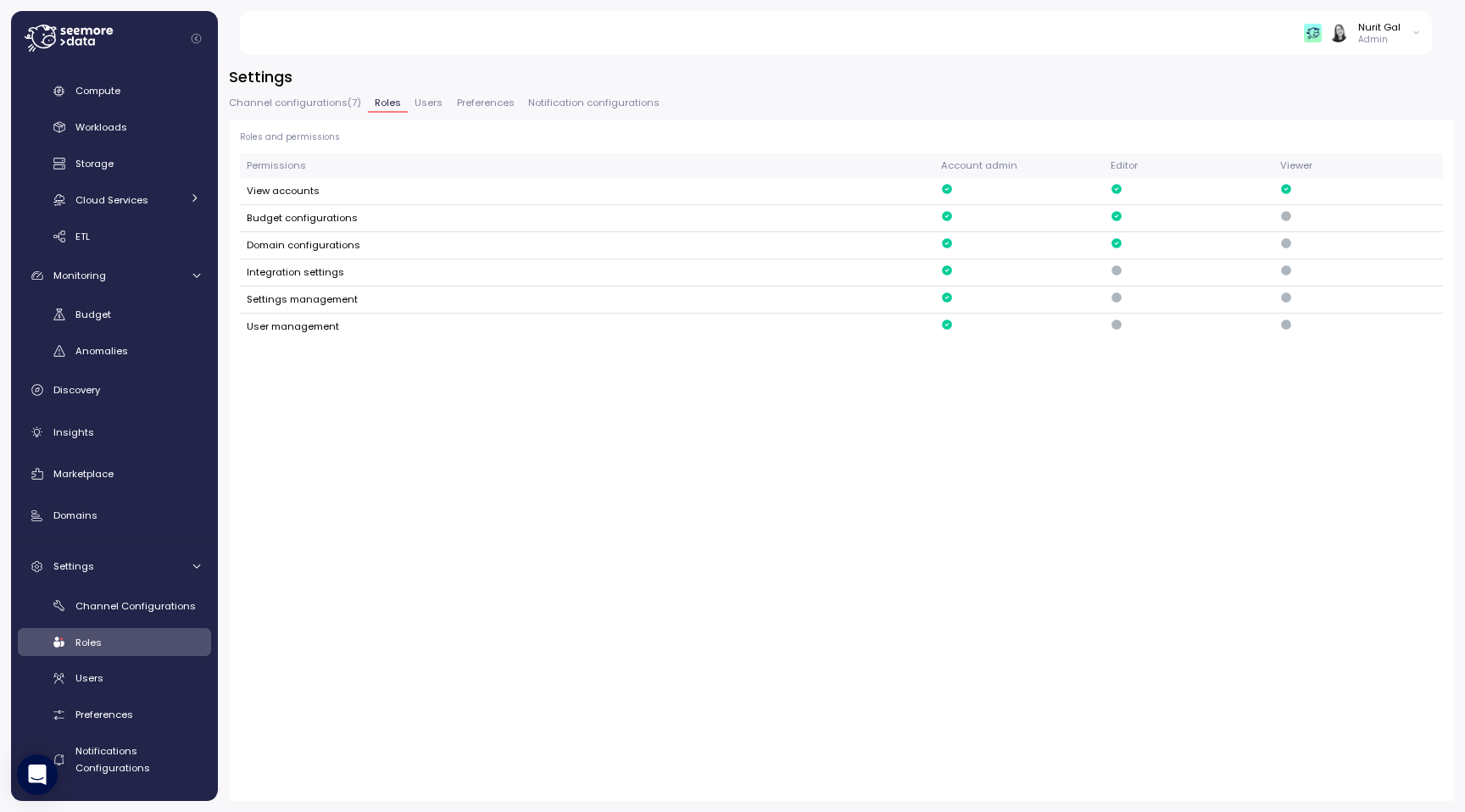
click at [432, 102] on span "Users" at bounding box center [428, 102] width 28 height 9
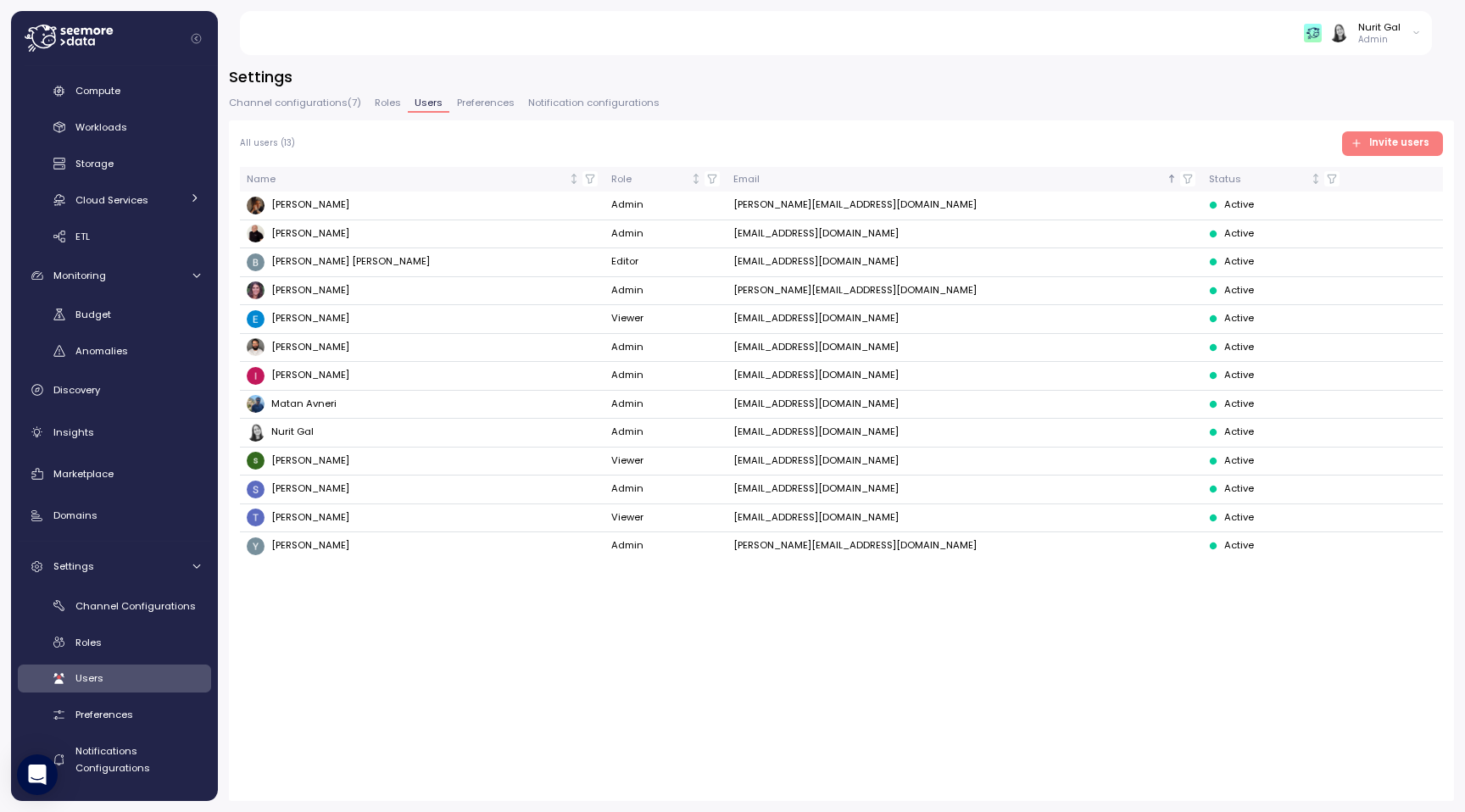
click at [475, 105] on span "Preferences" at bounding box center [486, 102] width 58 height 9
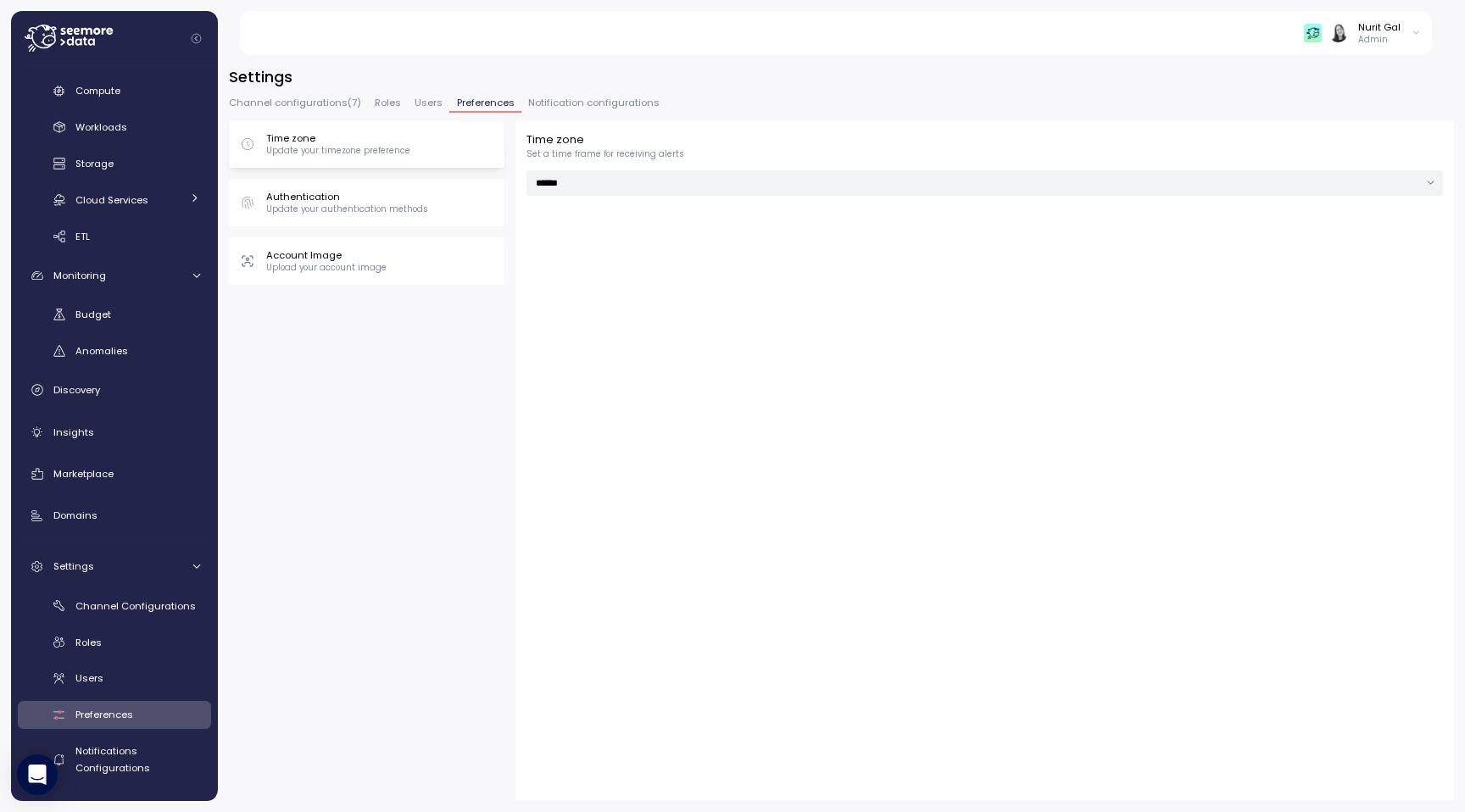
click at [550, 98] on span "Notification configurations" at bounding box center [593, 102] width 131 height 9
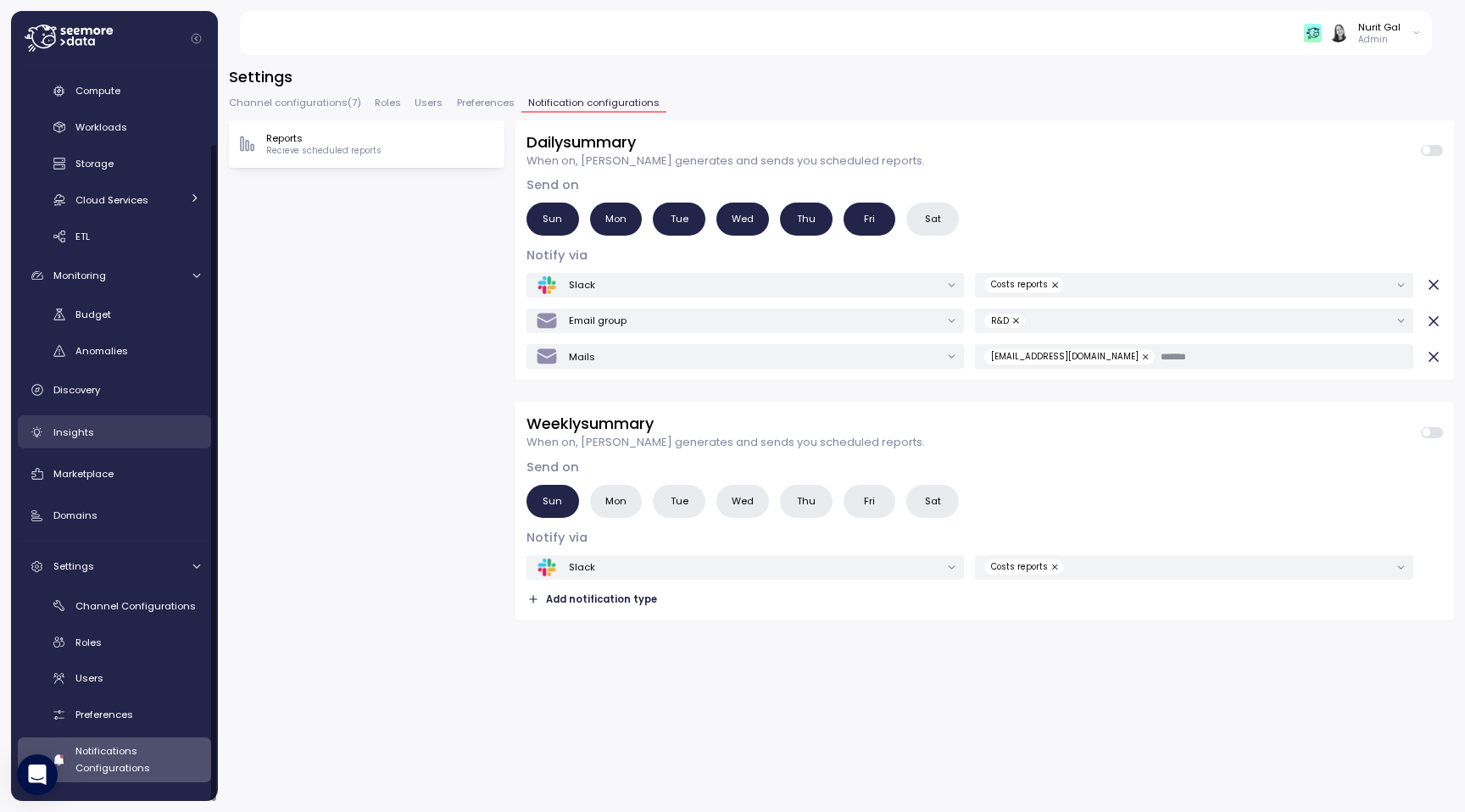
click at [114, 415] on link "Insights" at bounding box center [114, 431] width 193 height 34
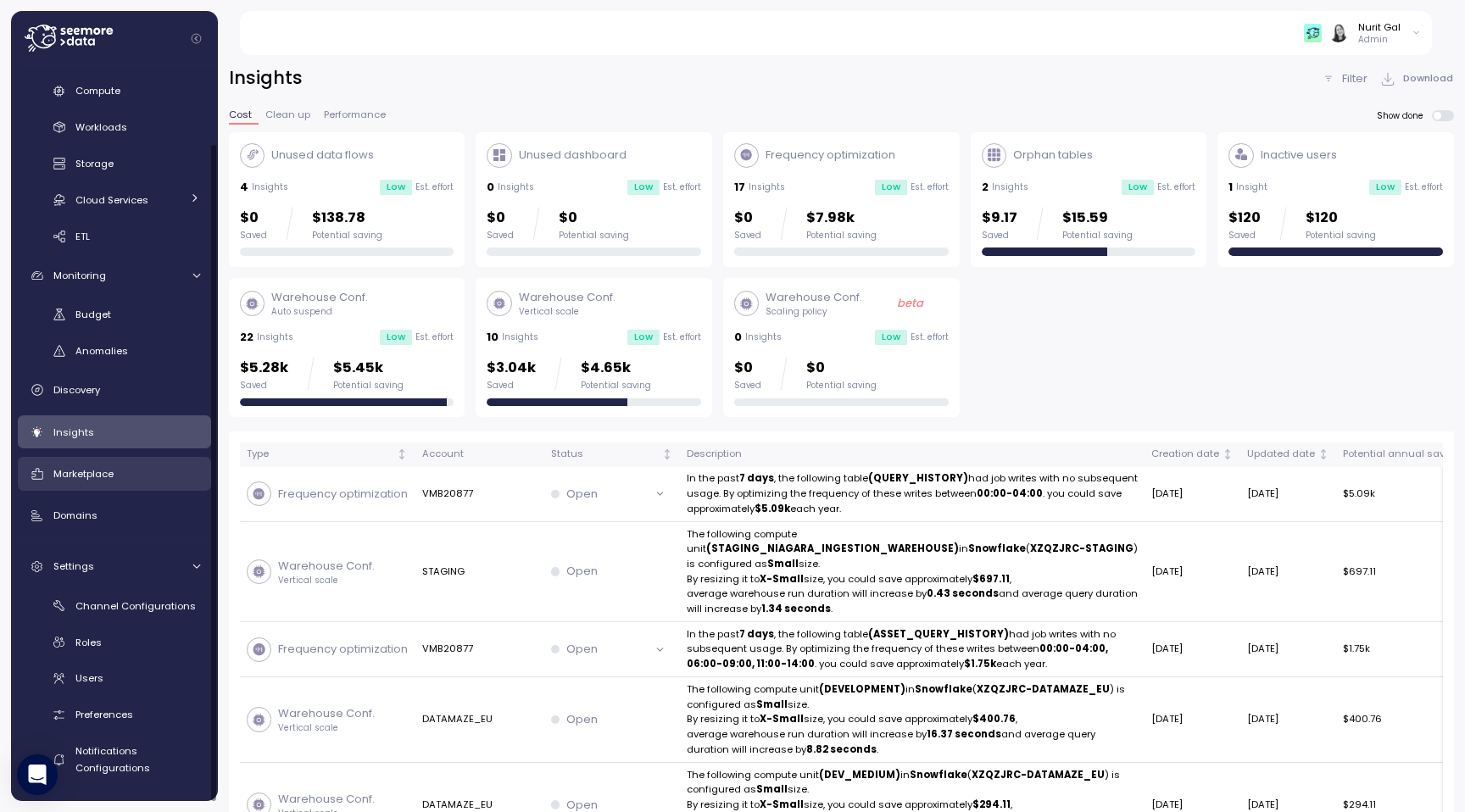
click at [145, 459] on link "Marketplace" at bounding box center [114, 473] width 193 height 34
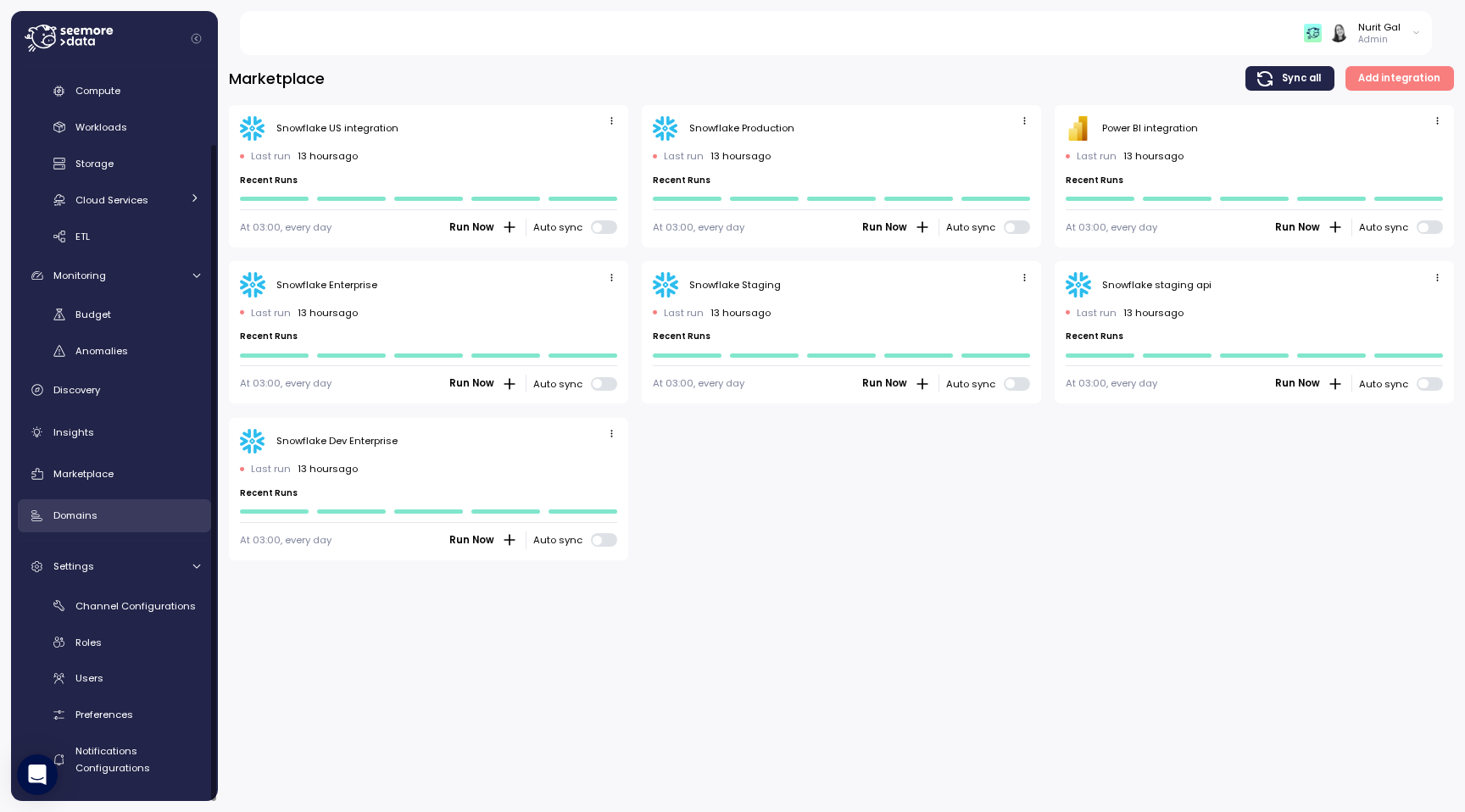
click at [122, 501] on link "Domains" at bounding box center [114, 516] width 193 height 34
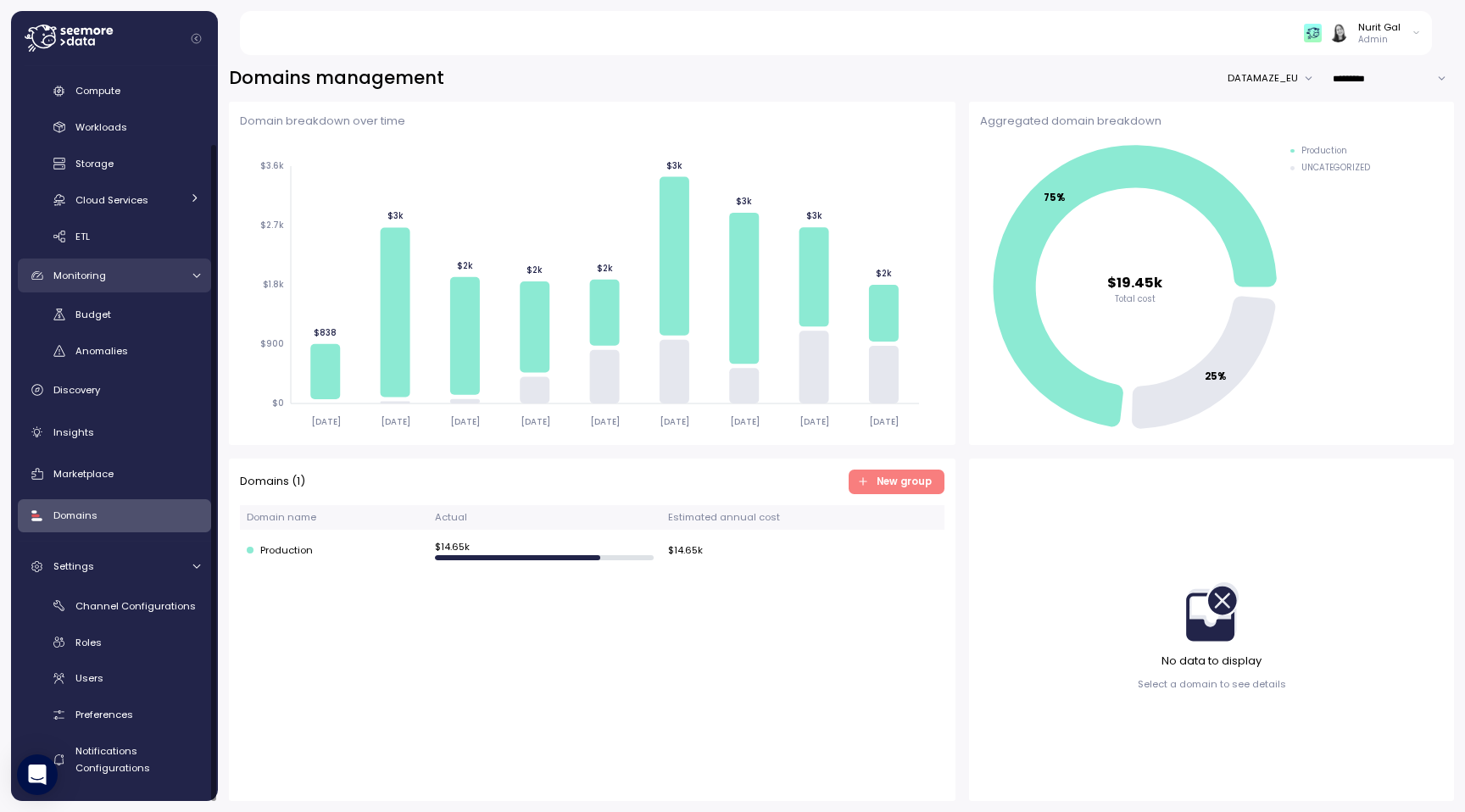
click at [155, 258] on link "Monitoring" at bounding box center [114, 275] width 193 height 34
click at [131, 335] on link "Monitoring" at bounding box center [114, 348] width 193 height 34
click at [130, 353] on div "Anomalies" at bounding box center [137, 351] width 124 height 17
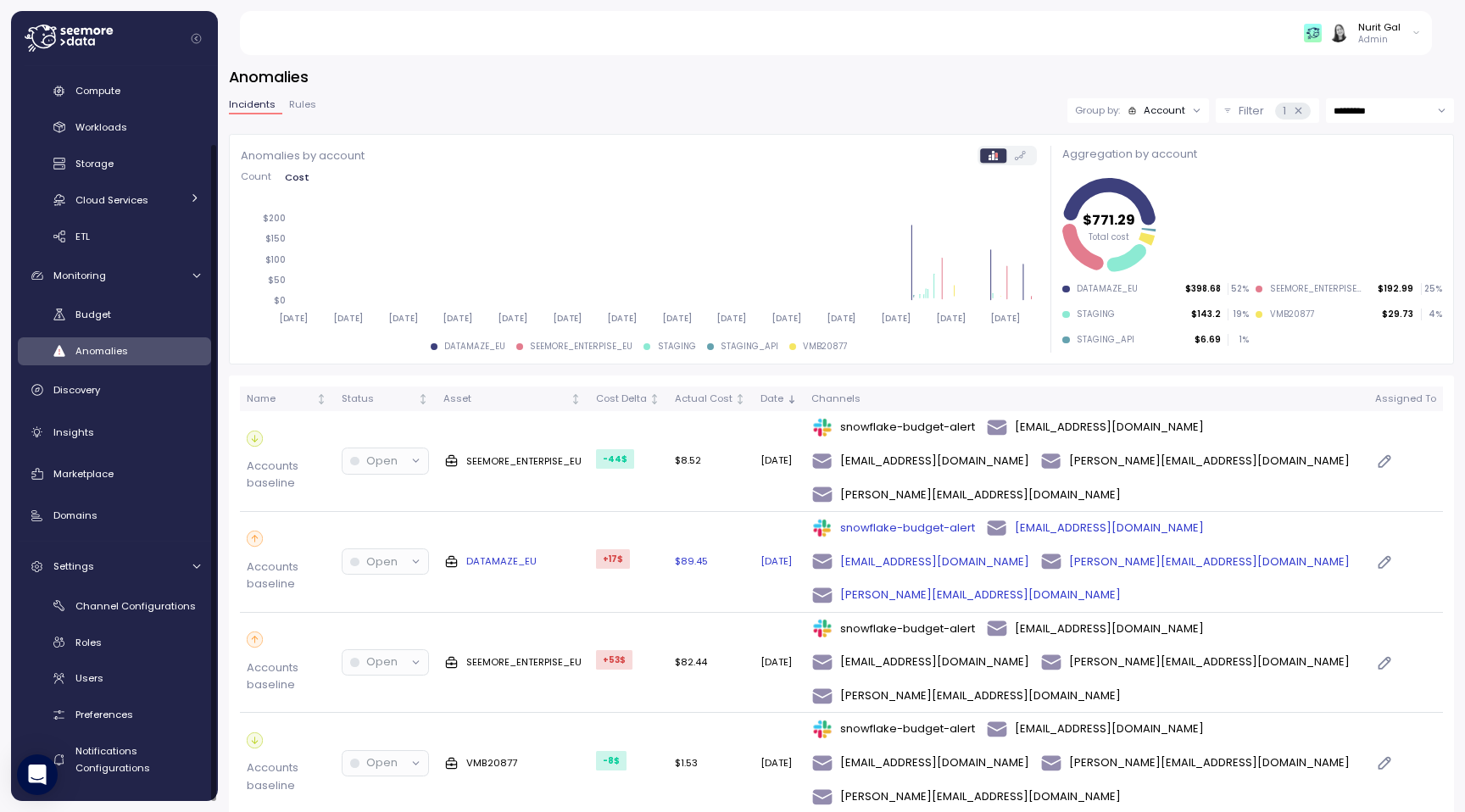
scroll to position [697, 0]
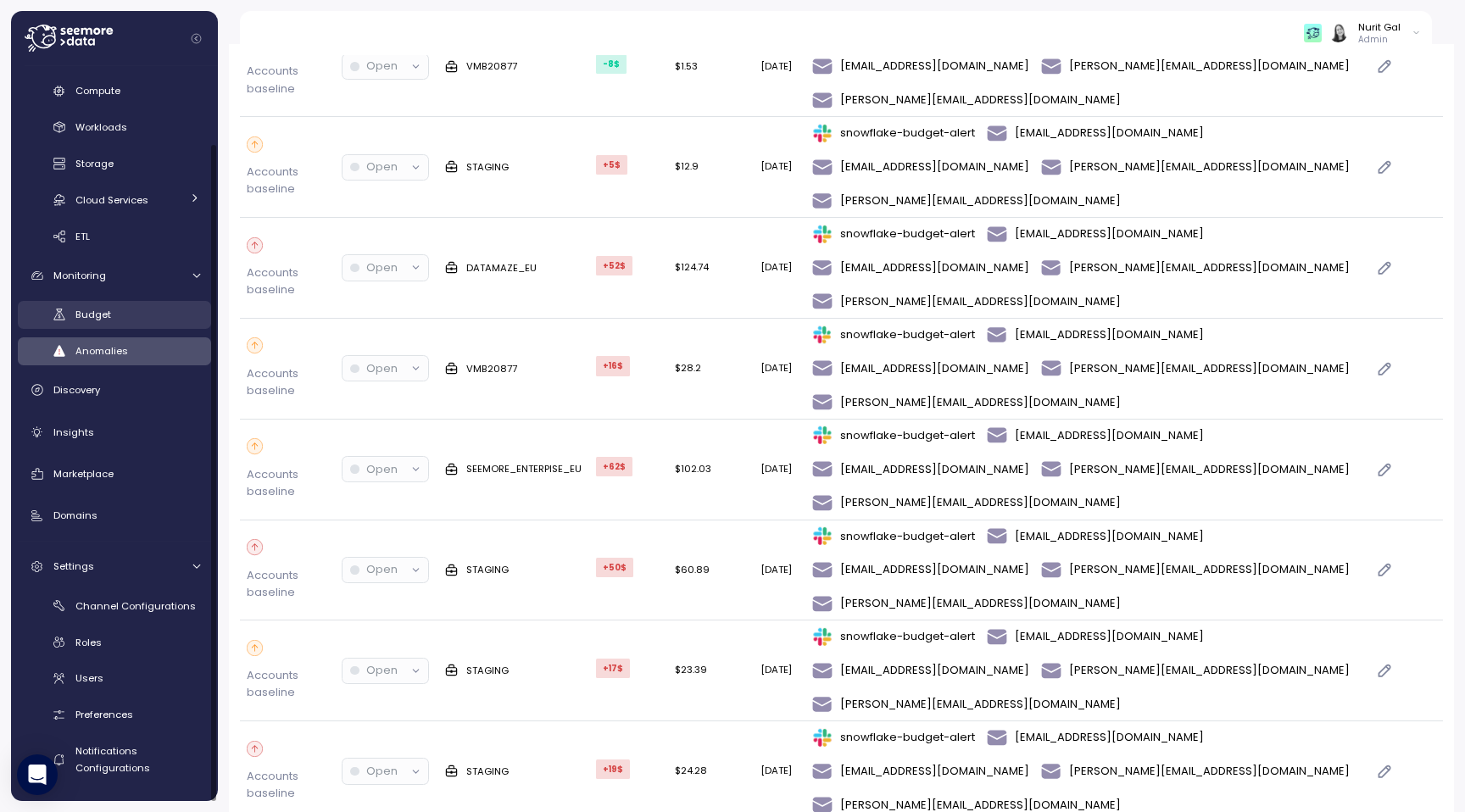
click at [166, 318] on div "Budget" at bounding box center [137, 314] width 124 height 17
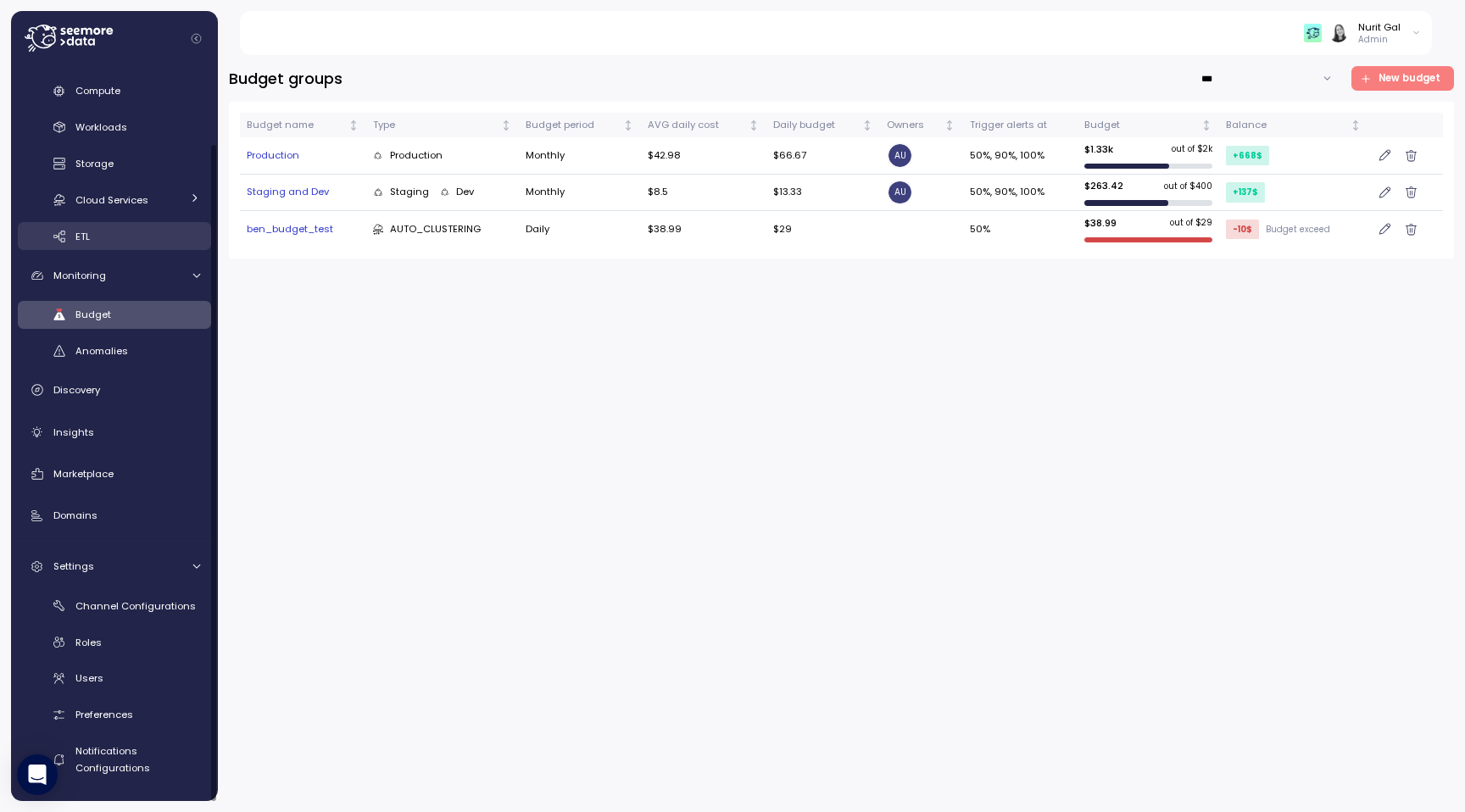
click at [152, 235] on div "ETL" at bounding box center [137, 236] width 124 height 17
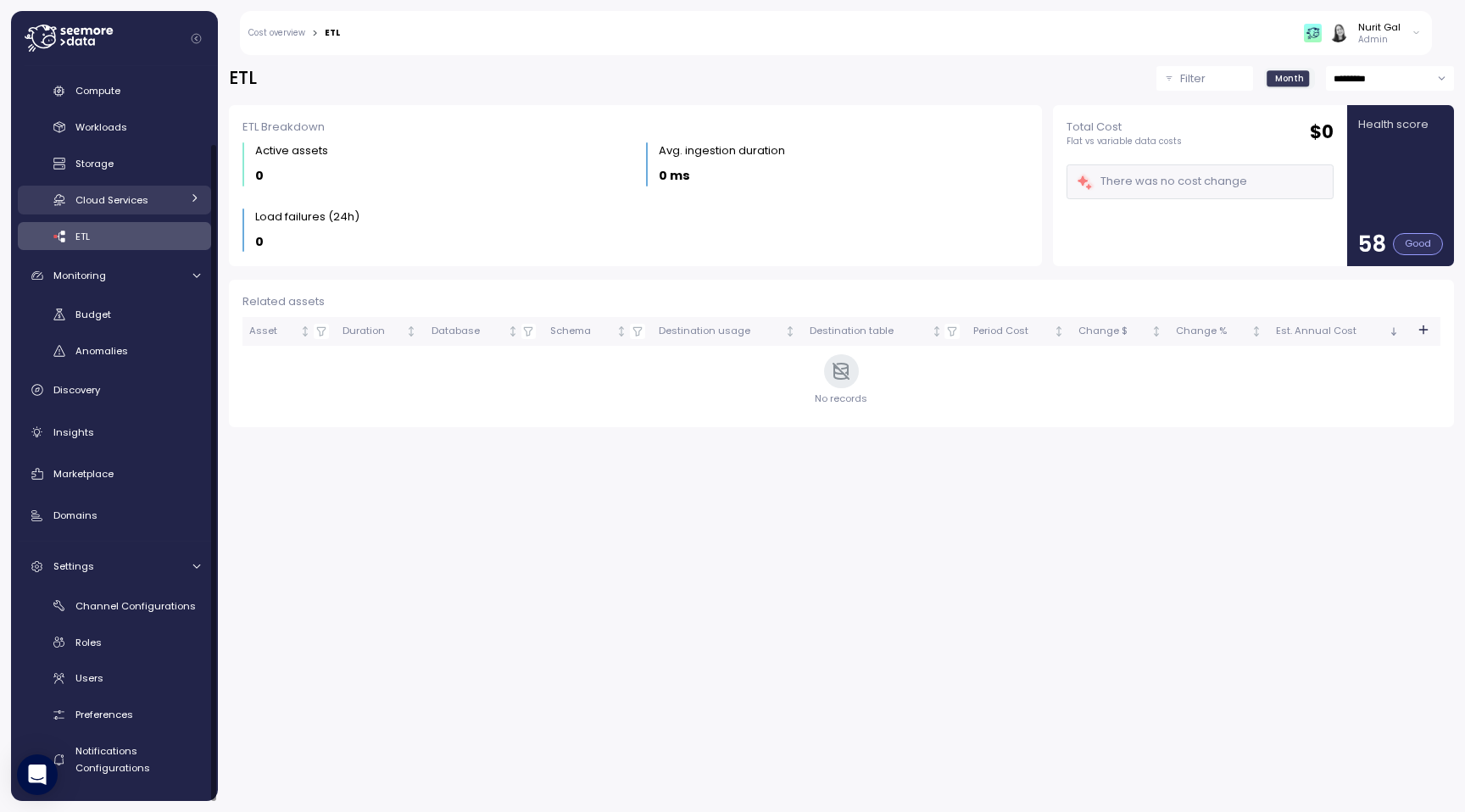
click at [160, 195] on div "Cloud Services" at bounding box center [128, 199] width 105 height 17
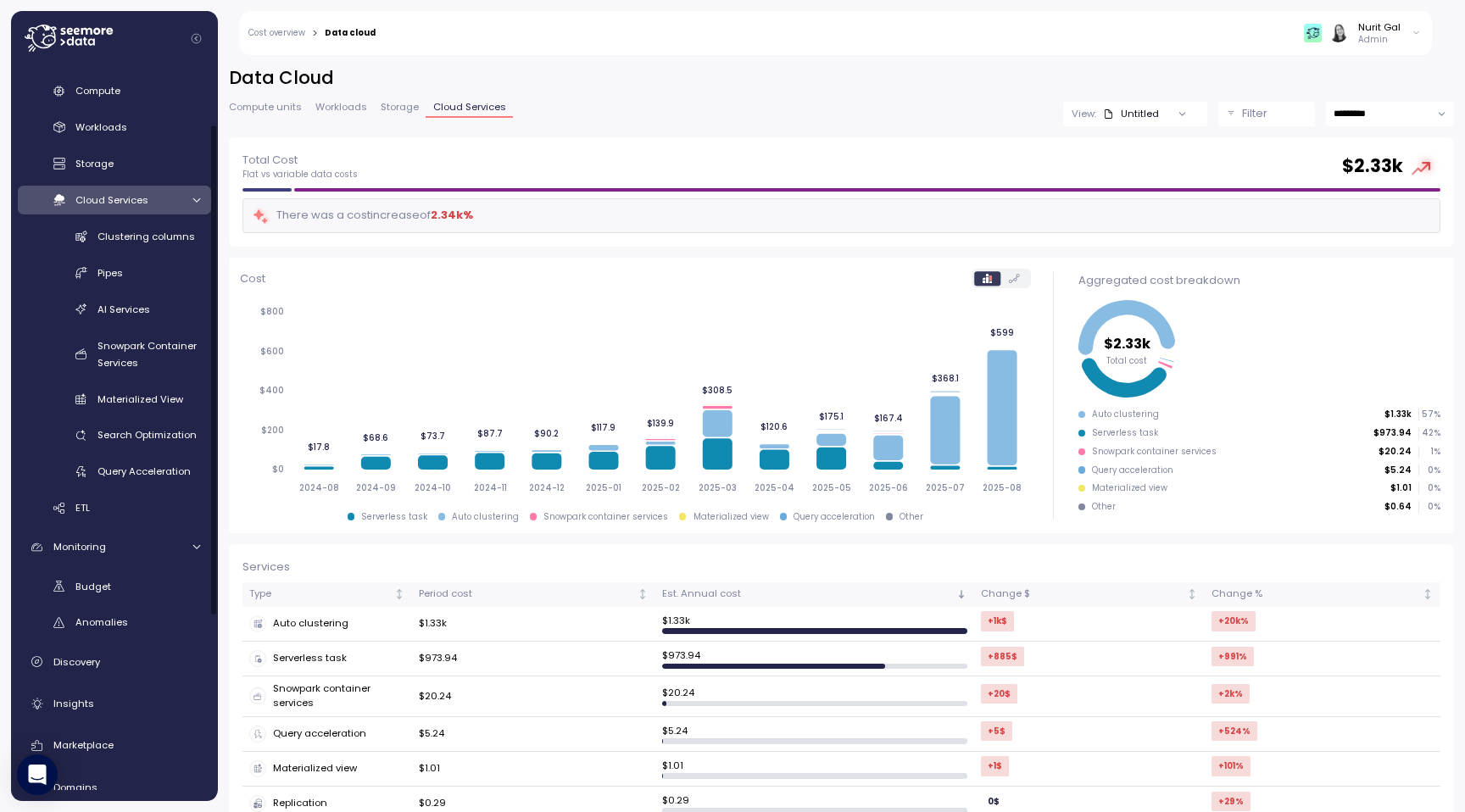
scroll to position [130, 0]
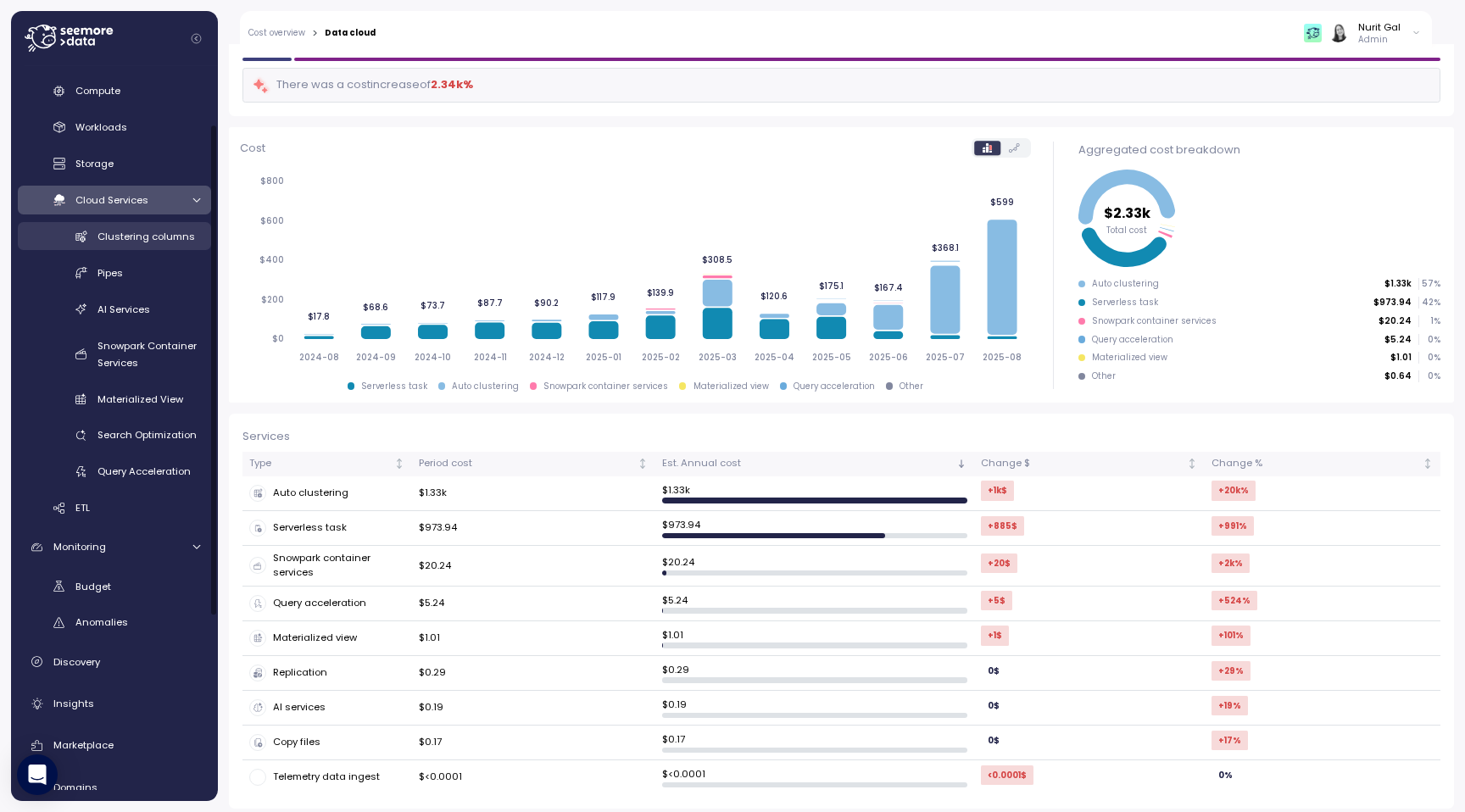
click at [189, 229] on span "Clustering columns" at bounding box center [147, 236] width 98 height 14
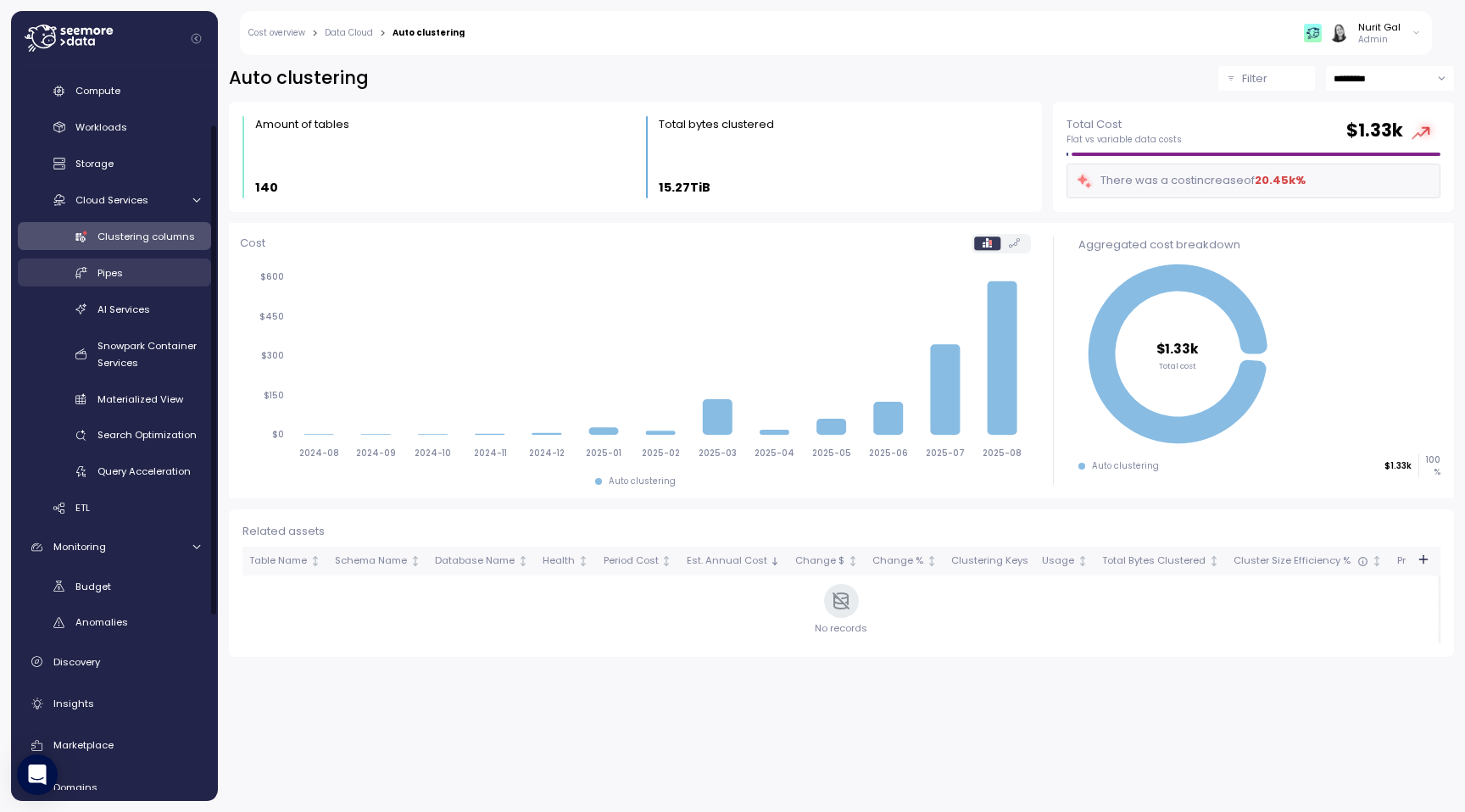
click at [124, 265] on div "Pipes" at bounding box center [149, 273] width 102 height 17
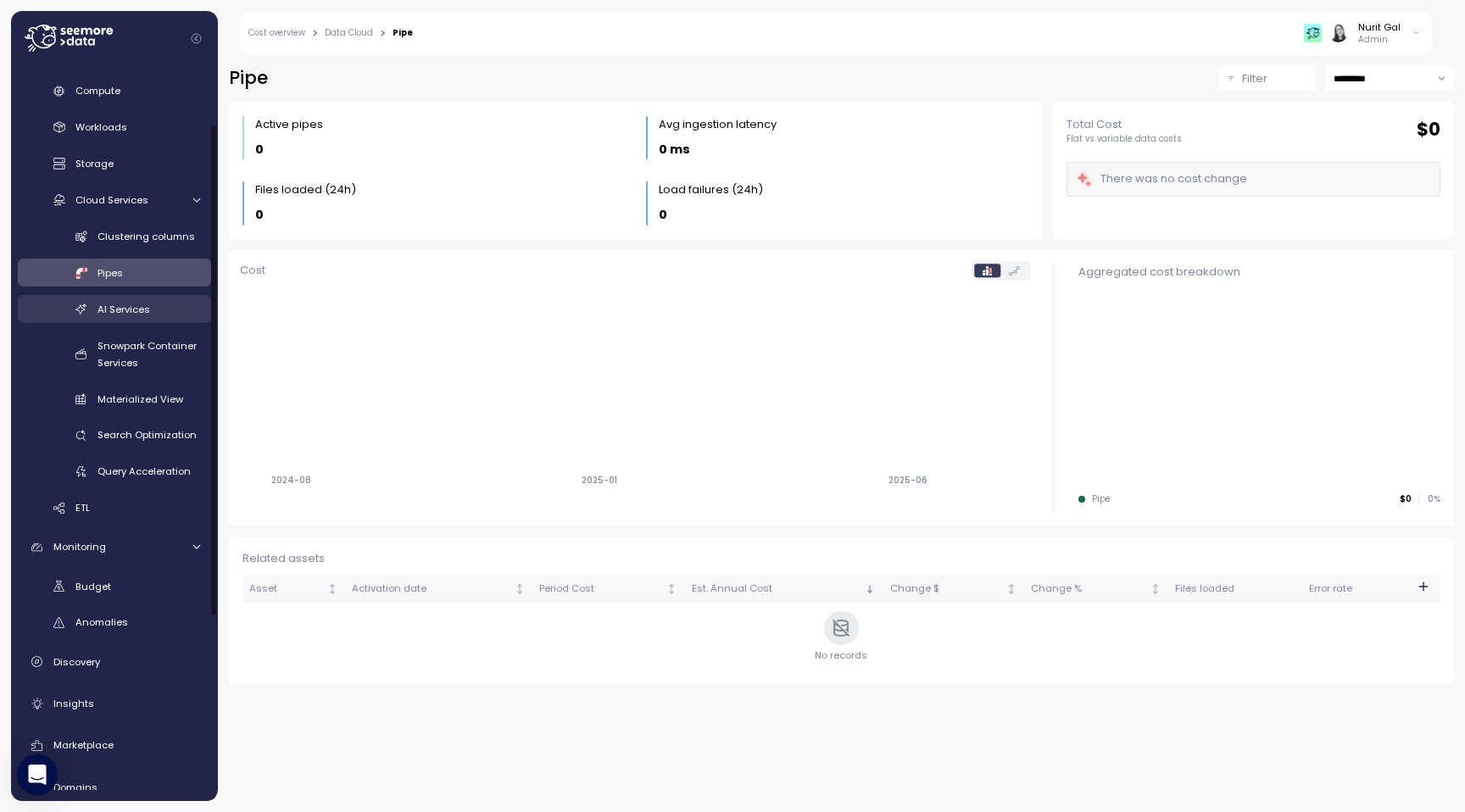
click at [144, 315] on div "AI Services" at bounding box center [149, 309] width 102 height 17
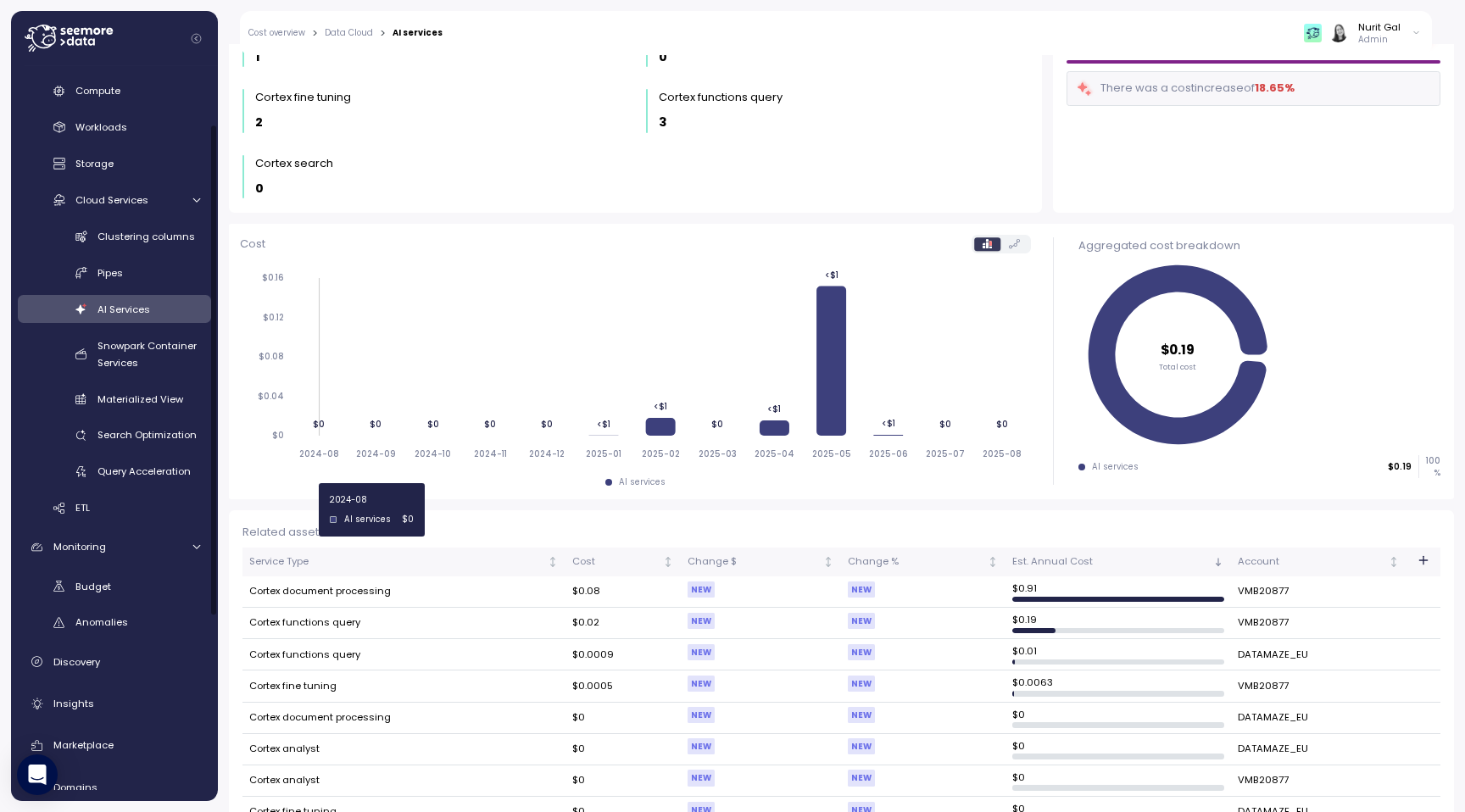
scroll to position [188, 0]
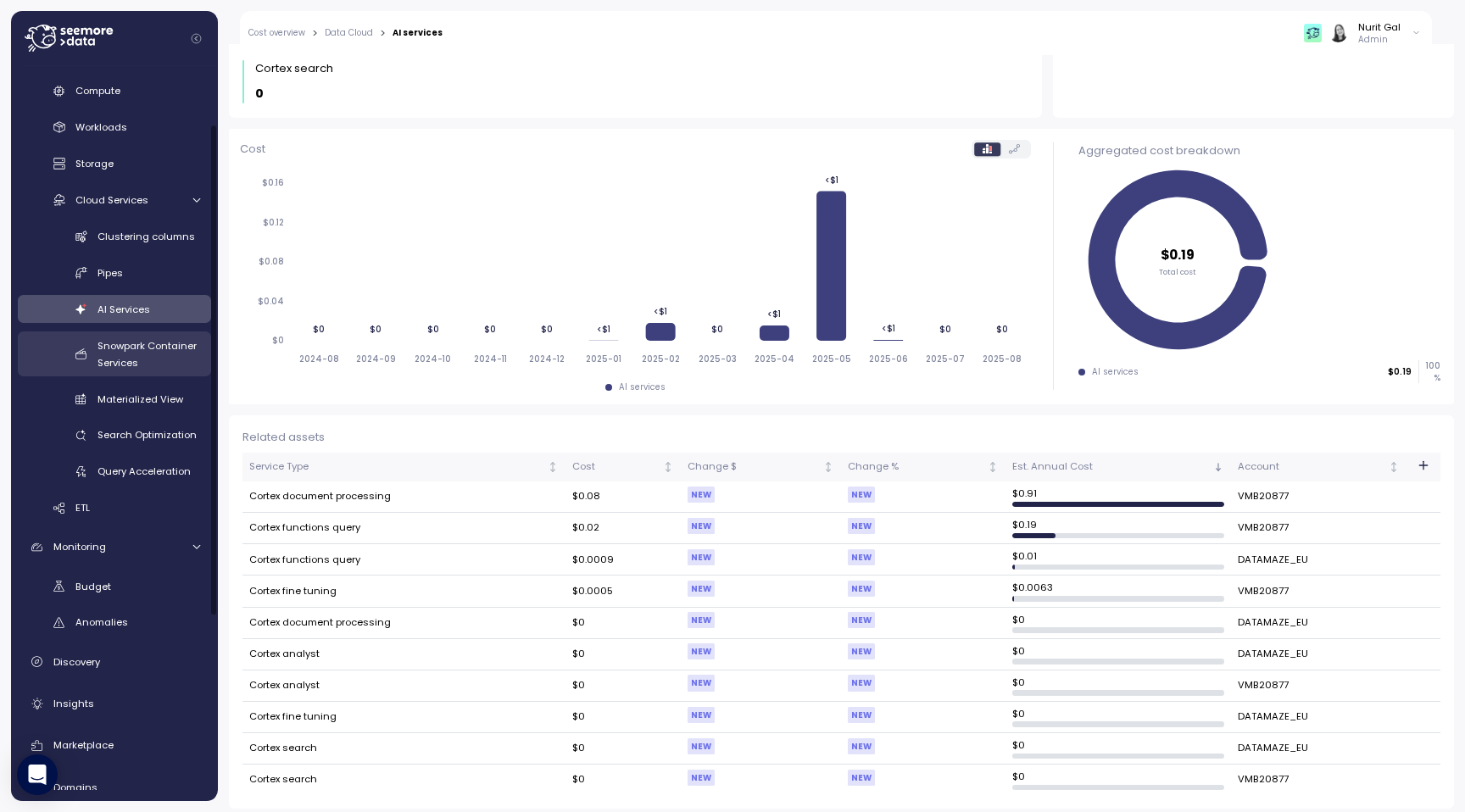
click at [185, 349] on span "Snowpark Container Services" at bounding box center [147, 354] width 99 height 31
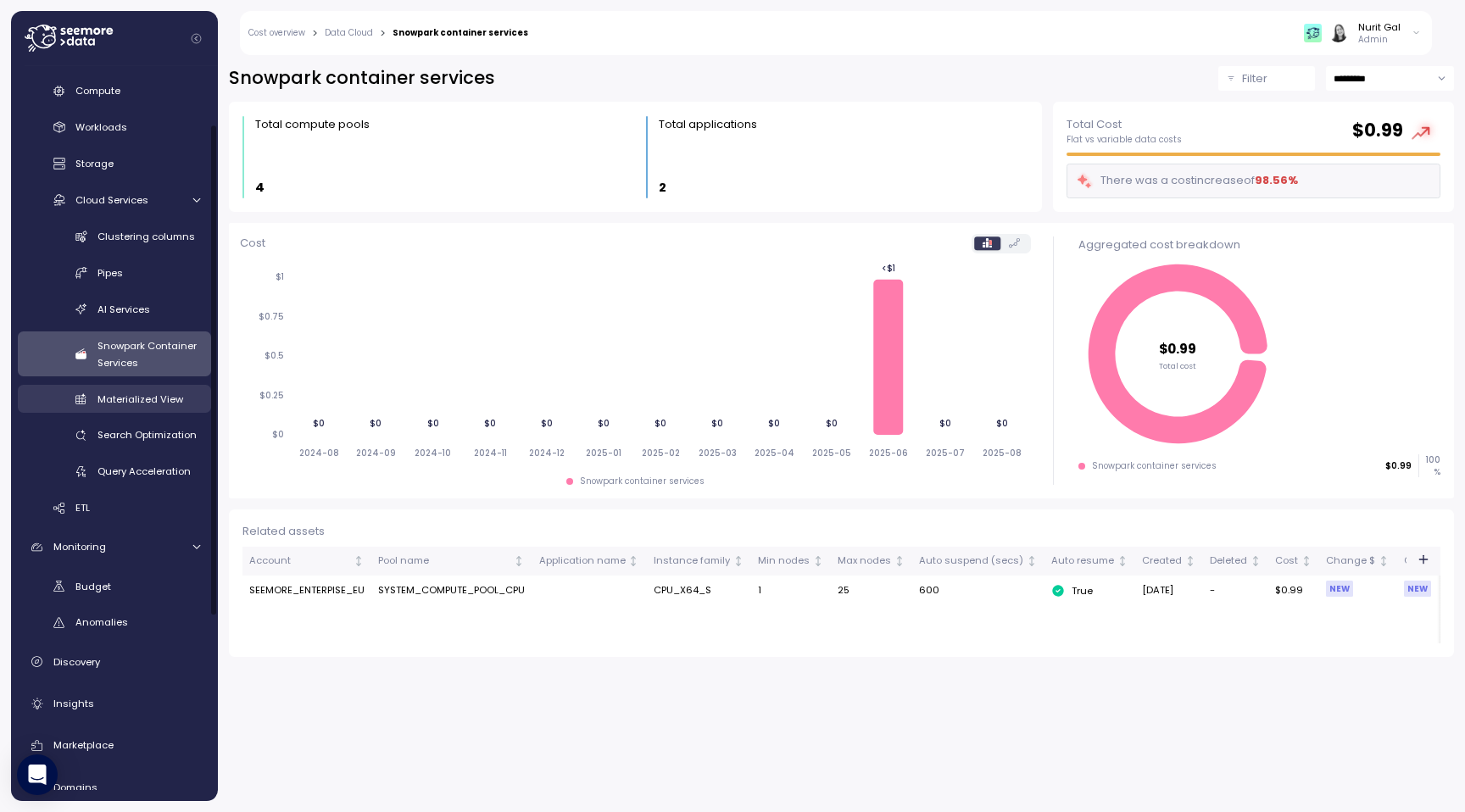
click at [154, 405] on div "Materialized View" at bounding box center [149, 399] width 102 height 17
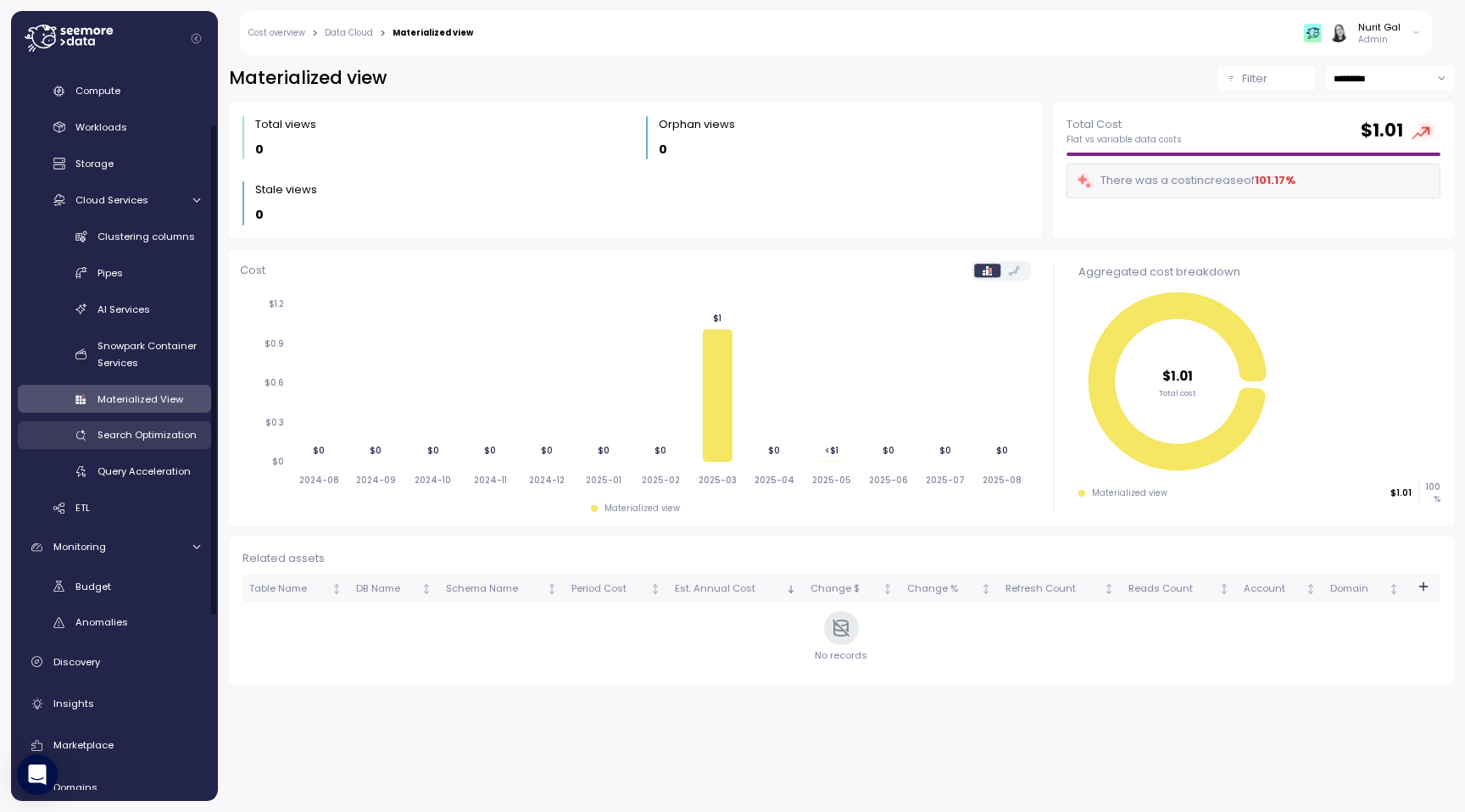
click at [165, 442] on div "Search Optimization" at bounding box center [149, 434] width 102 height 17
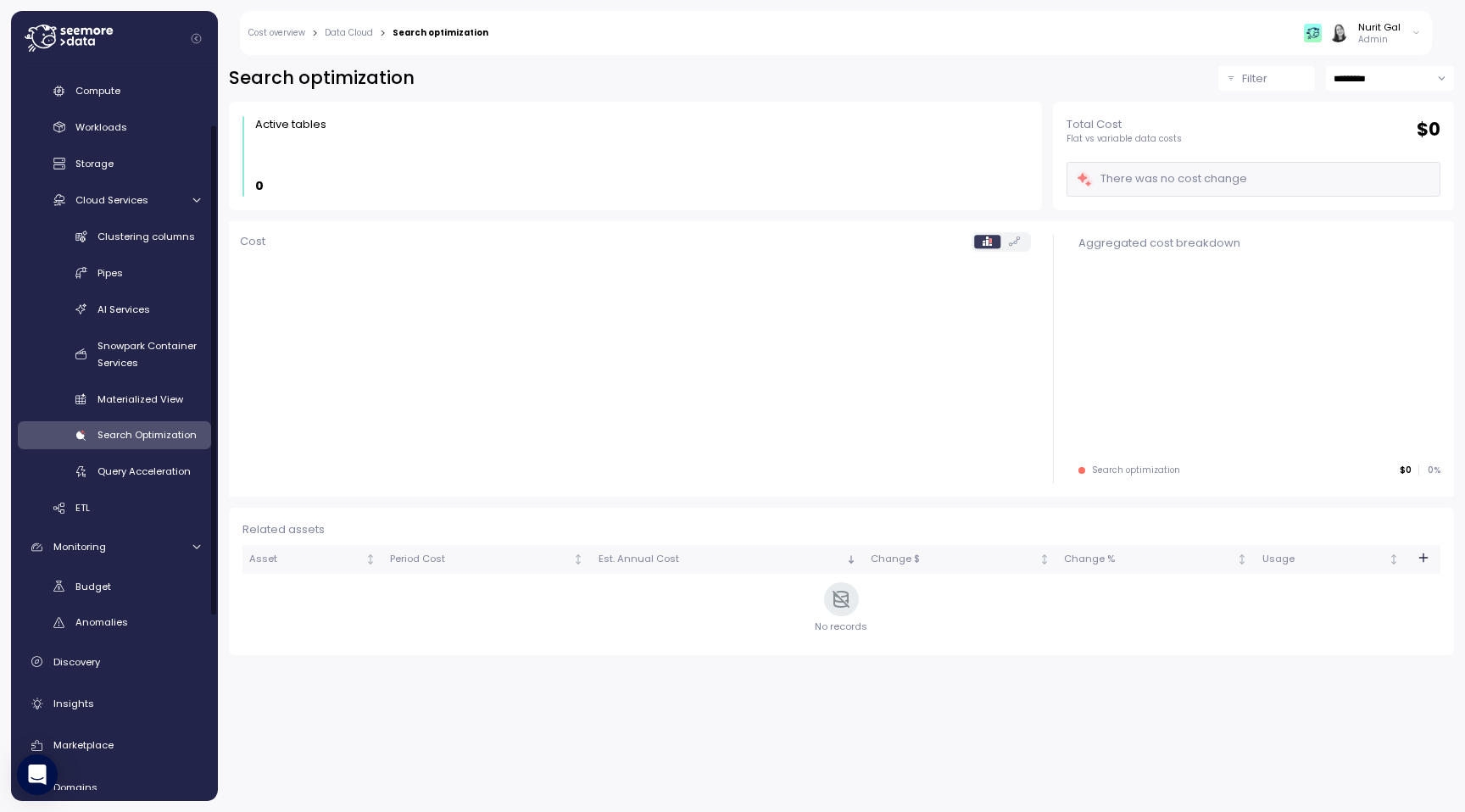
click at [133, 450] on div "Clustering columns Pipes AI Services Snowpark Container Services Materialized V…" at bounding box center [114, 353] width 193 height 264
click at [133, 459] on link "Query Acceleration" at bounding box center [114, 471] width 193 height 28
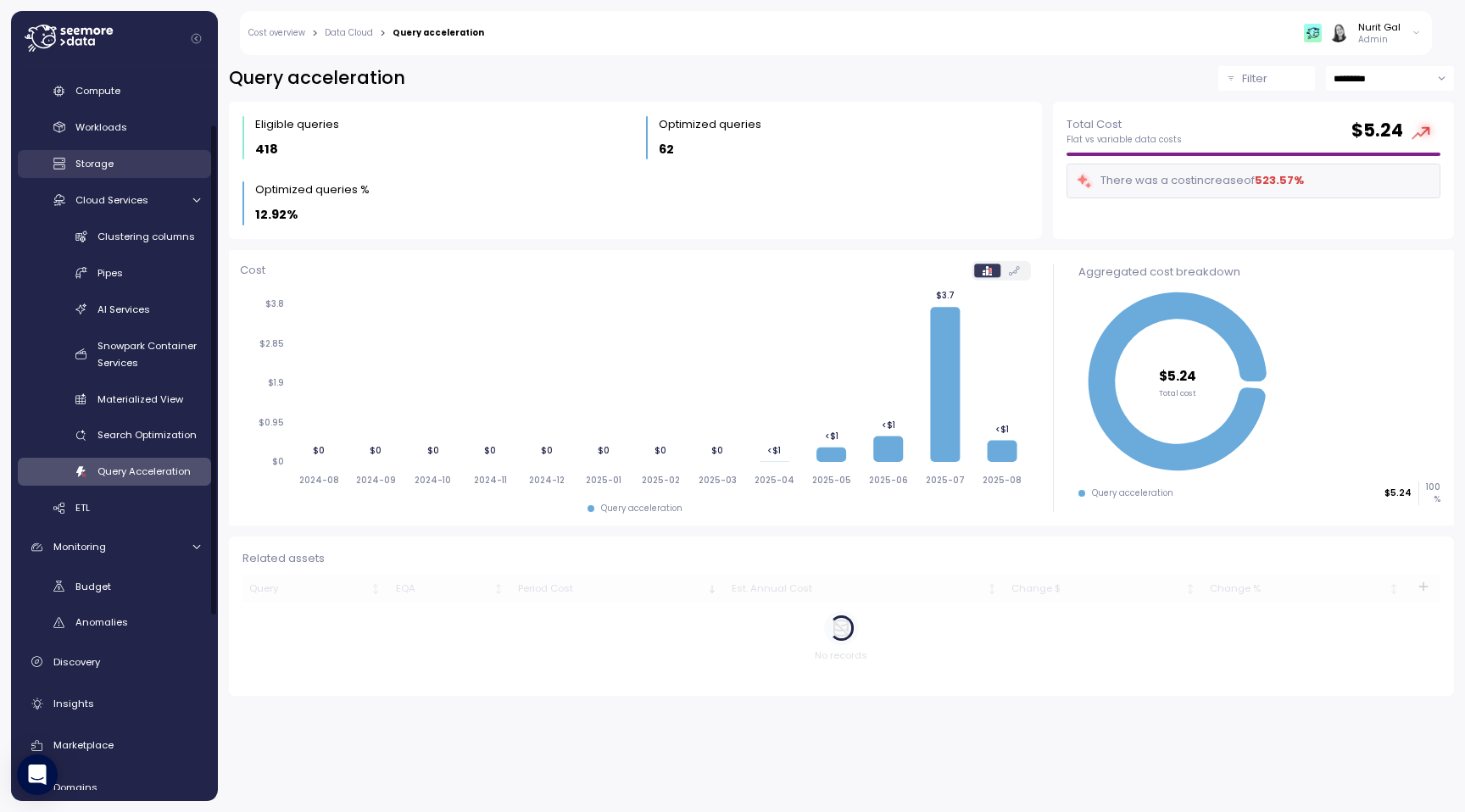
click at [183, 169] on div "Storage" at bounding box center [137, 163] width 124 height 17
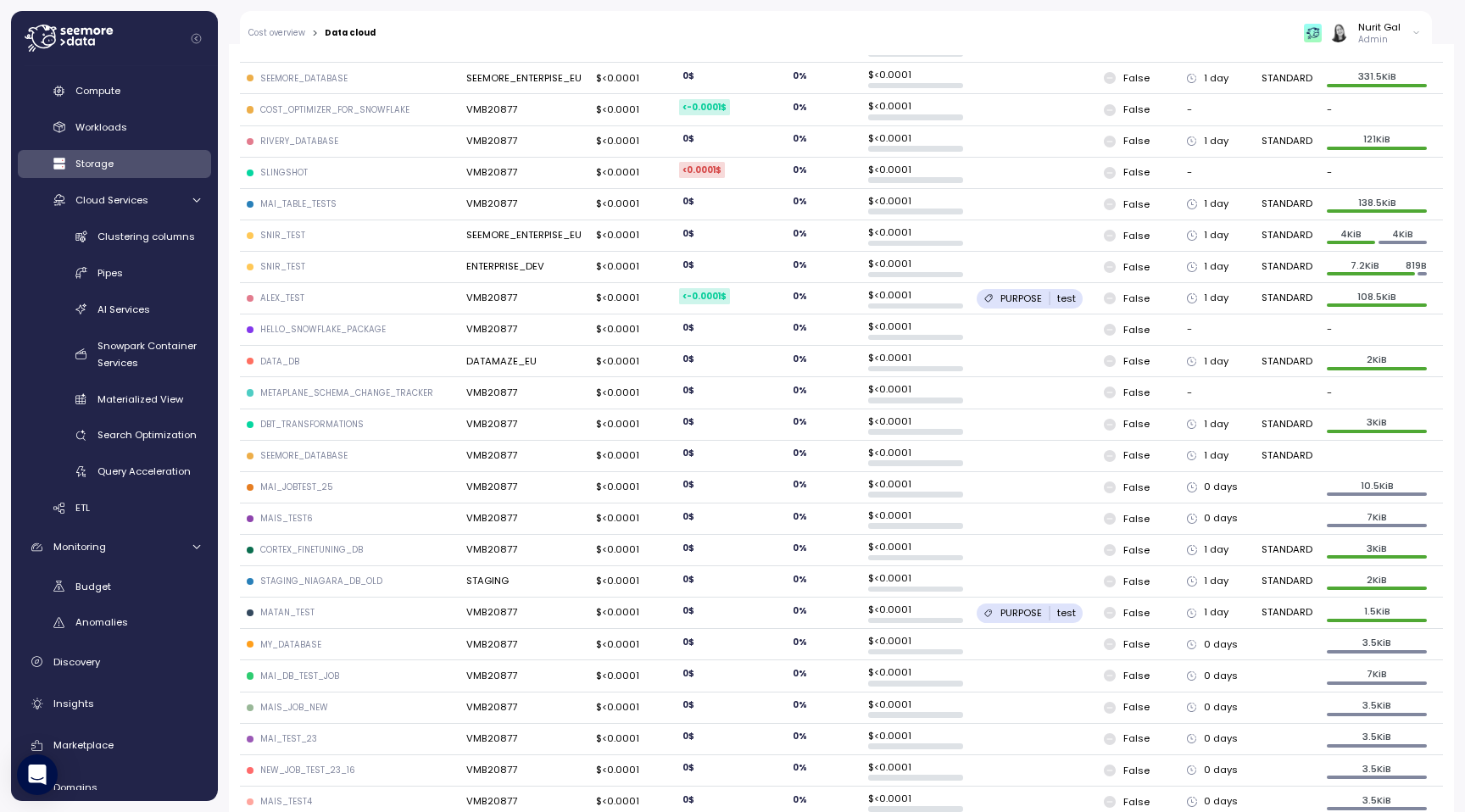
scroll to position [1446, 0]
